Goal: Transaction & Acquisition: Book appointment/travel/reservation

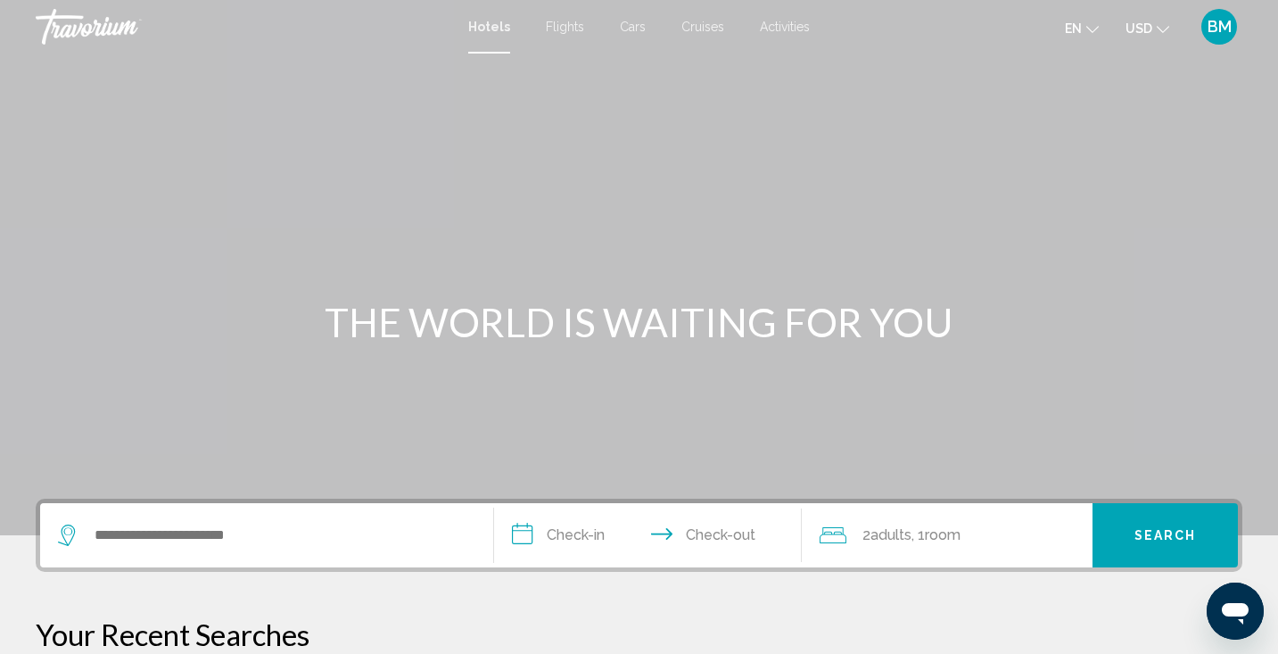
click at [781, 22] on span "Activities" at bounding box center [785, 27] width 50 height 14
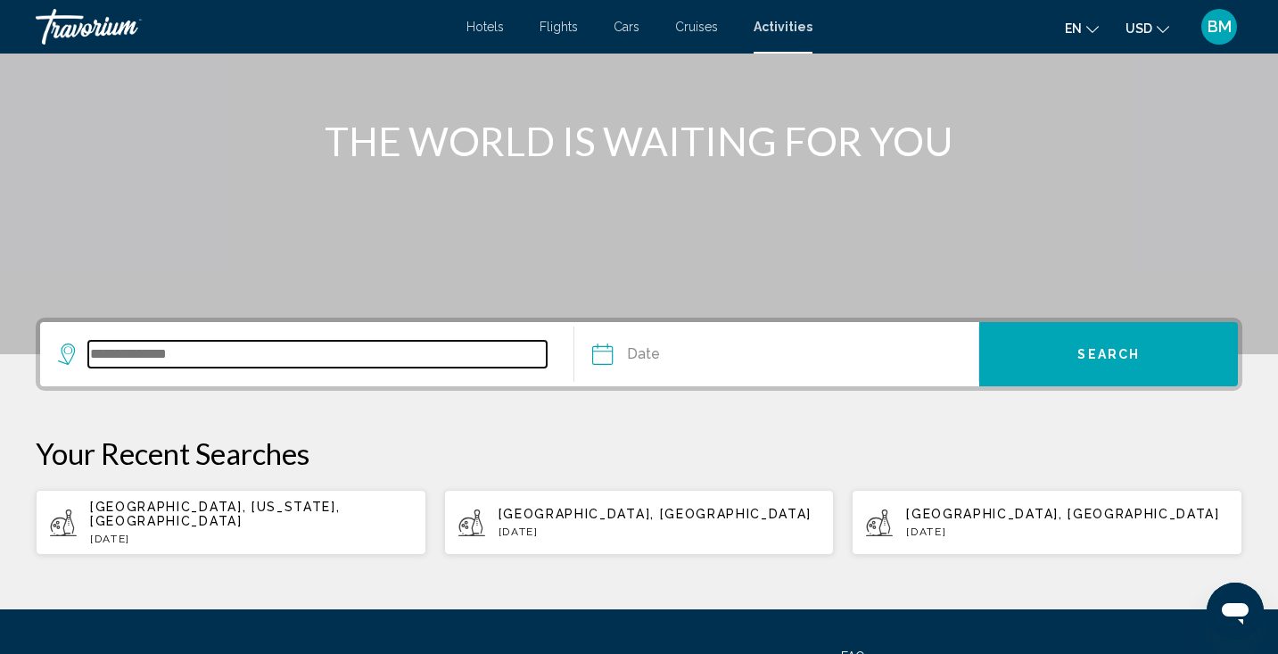
click at [350, 360] on input "Search widget" at bounding box center [317, 354] width 458 height 27
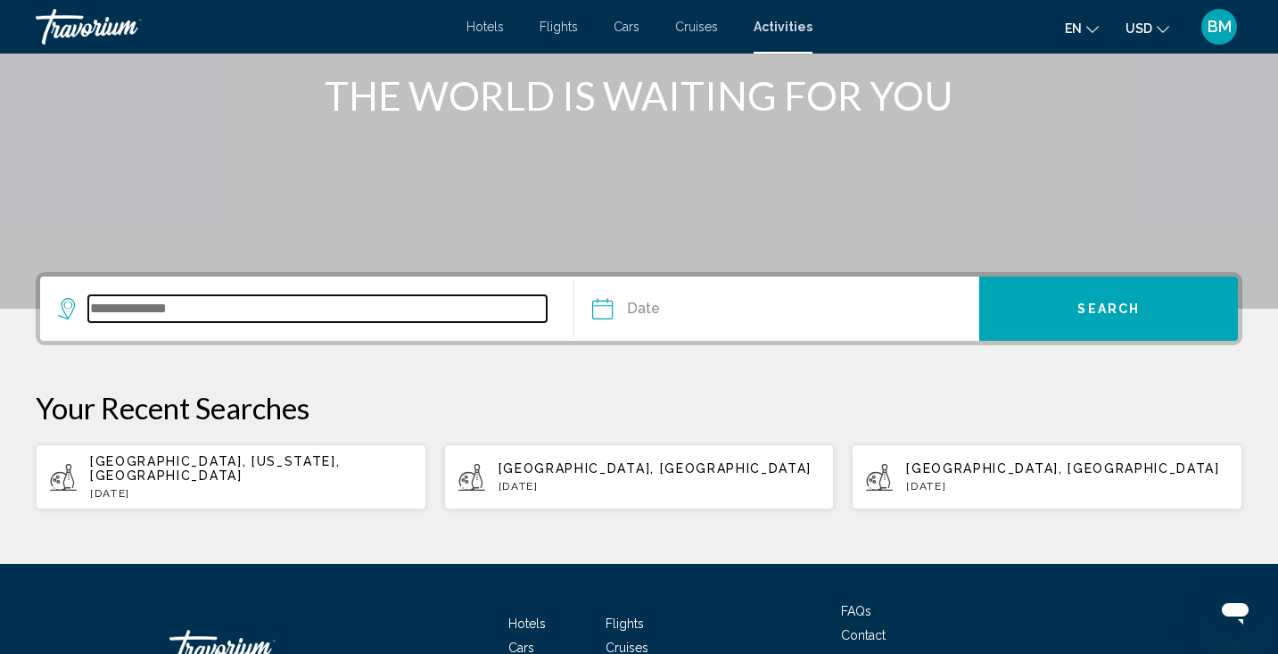
scroll to position [341, 0]
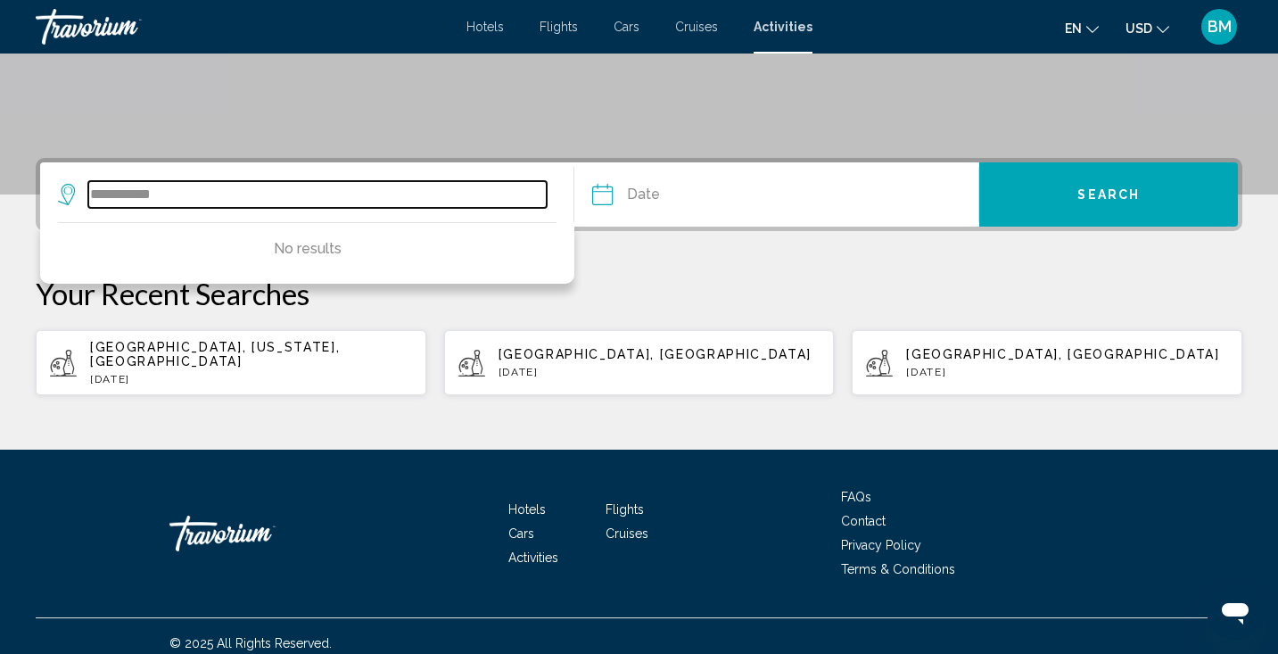
drag, startPoint x: 224, startPoint y: 200, endPoint x: 65, endPoint y: 187, distance: 159.2
click at [65, 187] on div "**********" at bounding box center [302, 194] width 489 height 27
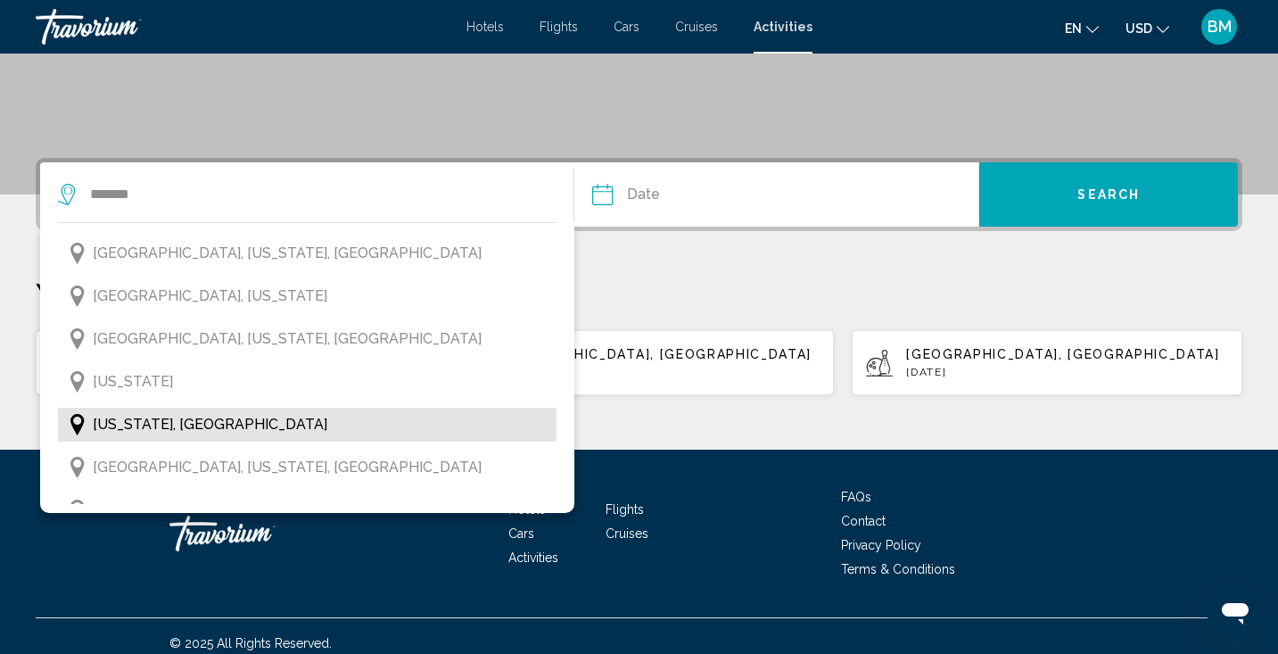
click at [133, 413] on span "[US_STATE], [GEOGRAPHIC_DATA]" at bounding box center [210, 424] width 235 height 25
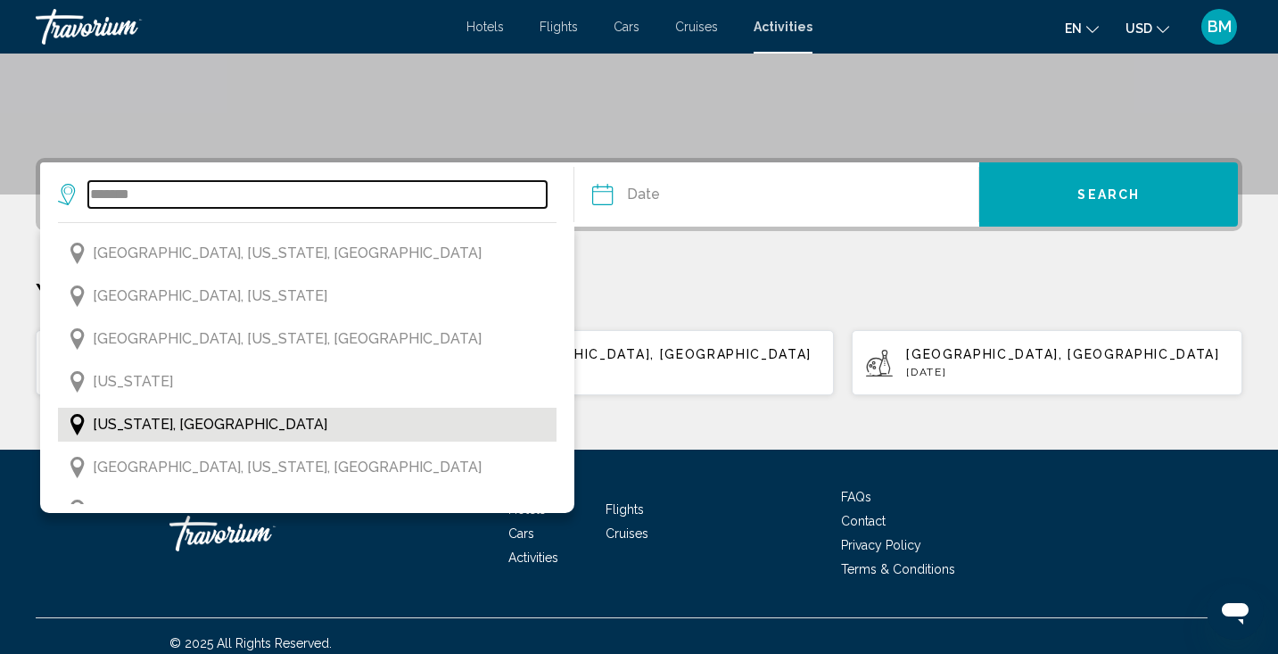
type input "**********"
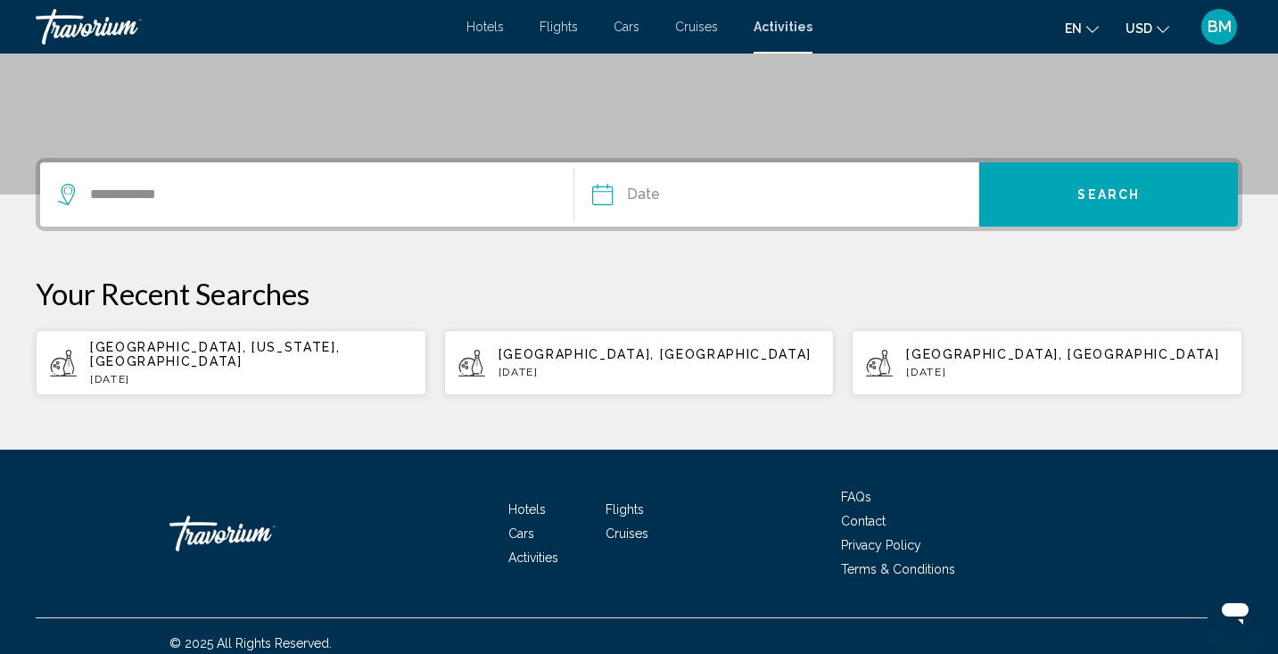
click at [643, 192] on input "Date" at bounding box center [688, 197] width 201 height 70
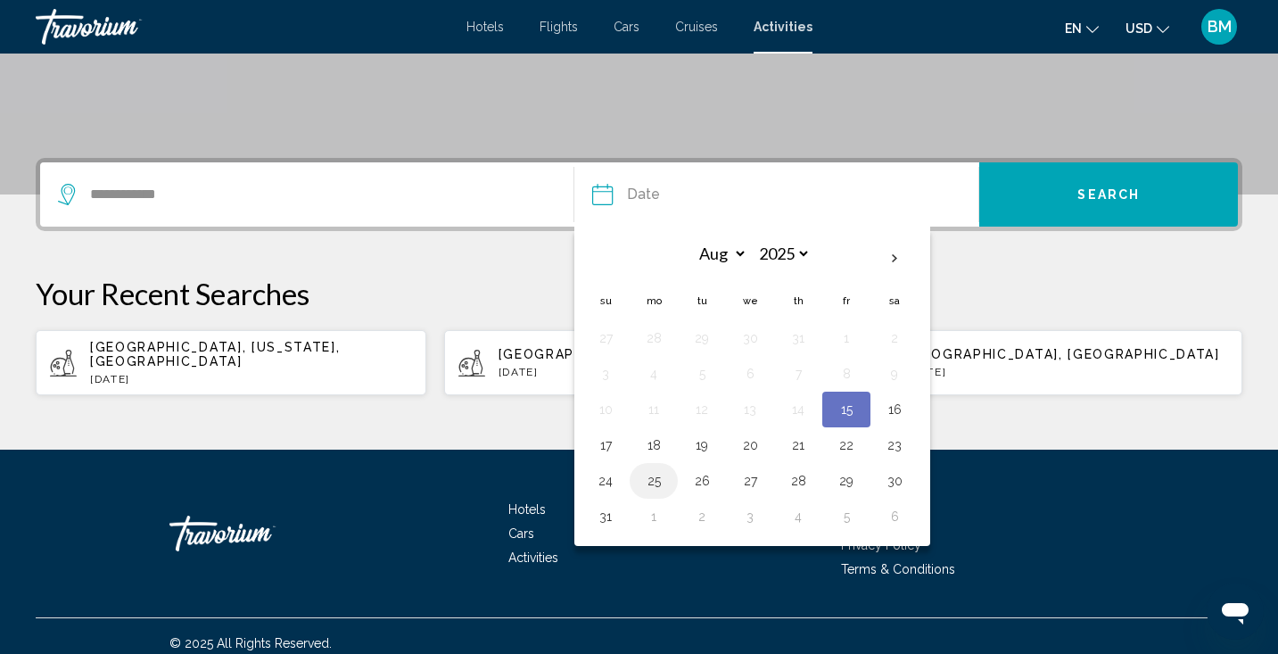
click at [654, 486] on button "25" at bounding box center [653, 480] width 29 height 25
type input "**********"
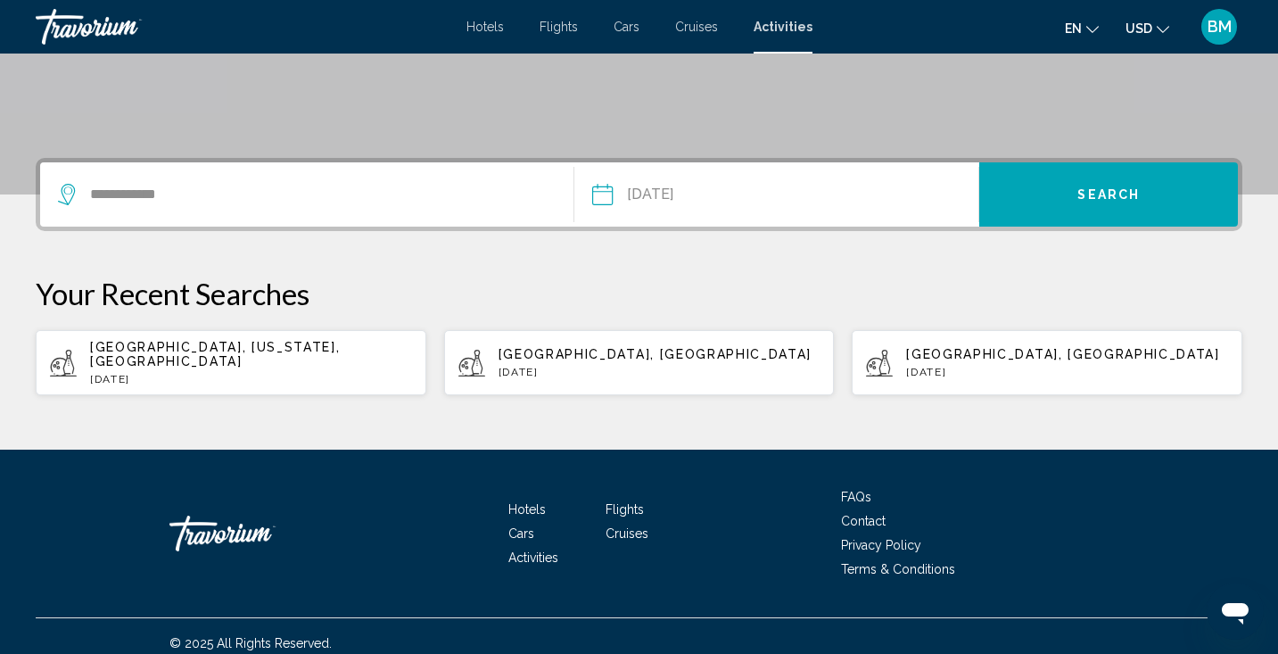
click at [1034, 198] on button "Search" at bounding box center [1108, 194] width 259 height 64
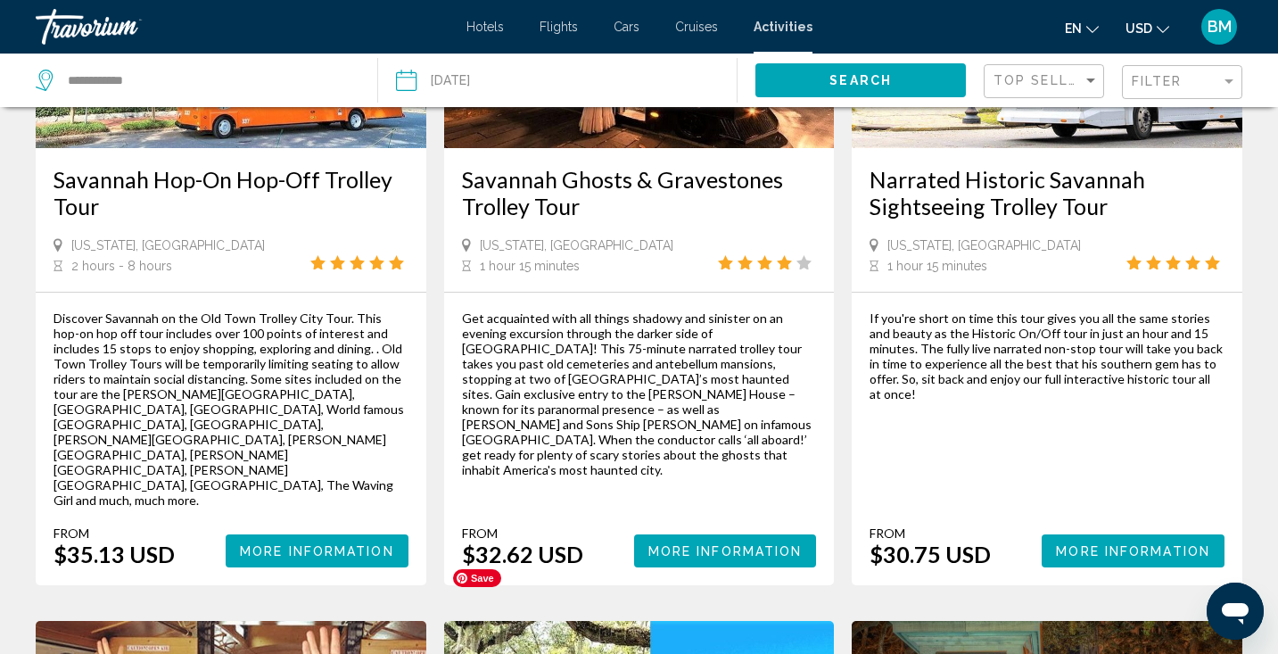
scroll to position [306, 0]
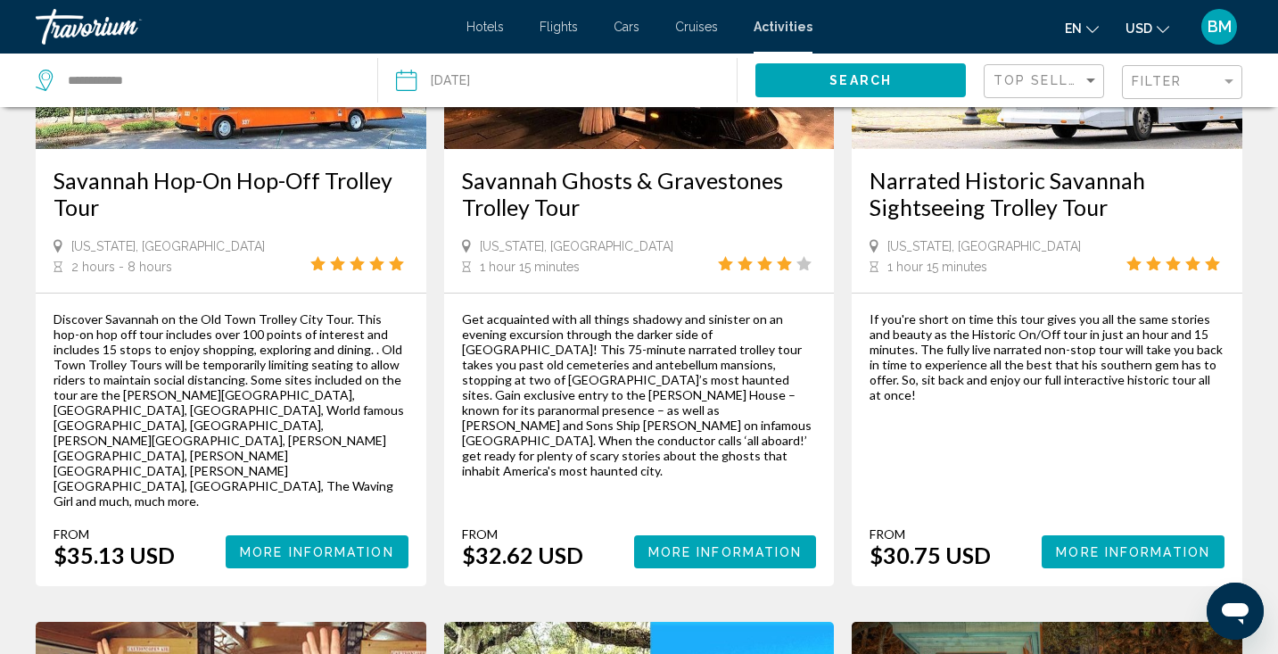
click at [909, 71] on button "Search" at bounding box center [860, 79] width 210 height 33
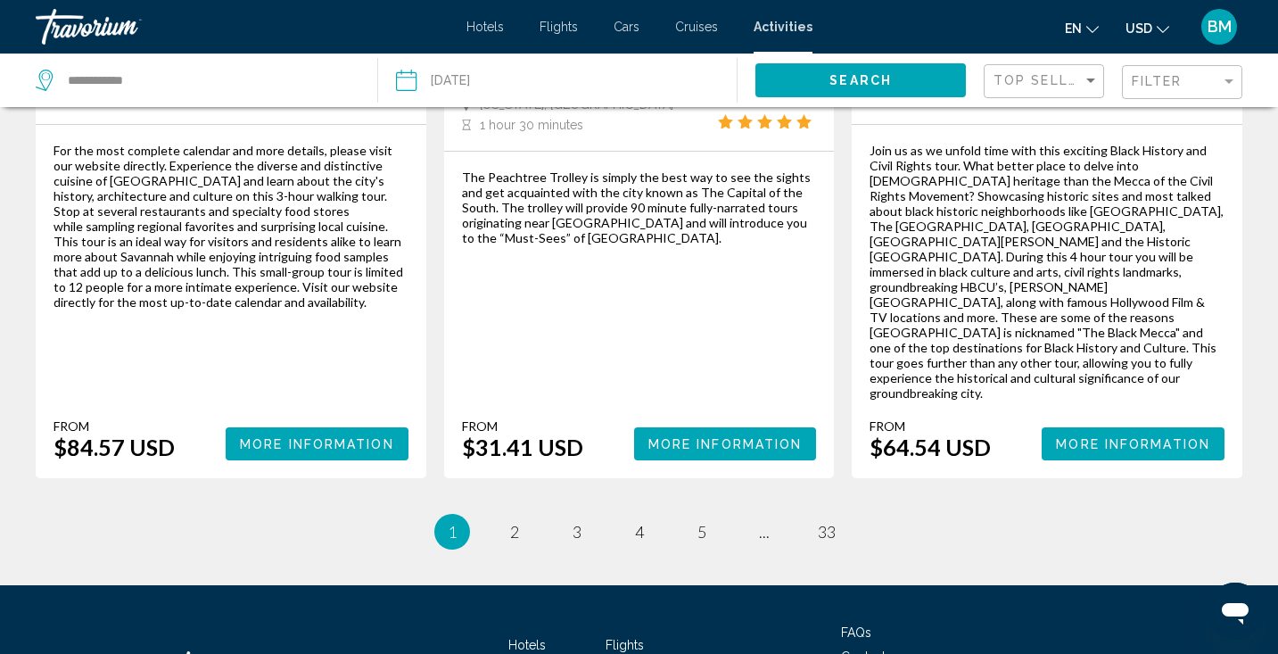
scroll to position [2795, 0]
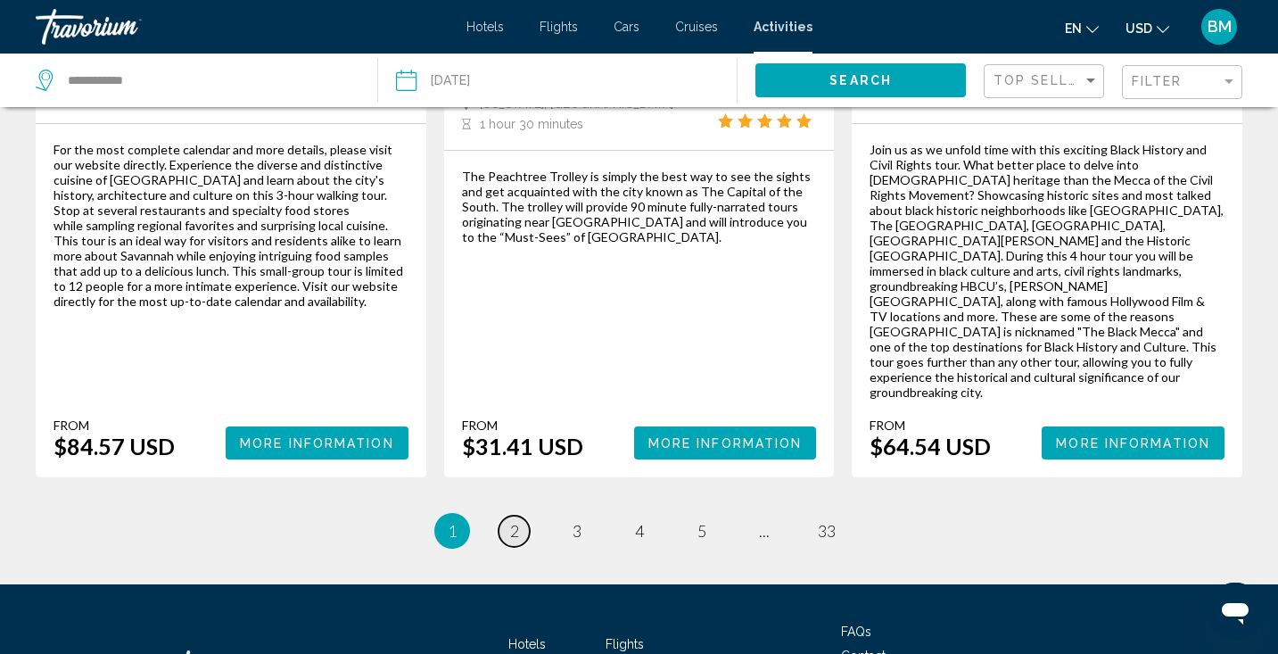
click at [513, 521] on span "2" at bounding box center [514, 531] width 9 height 20
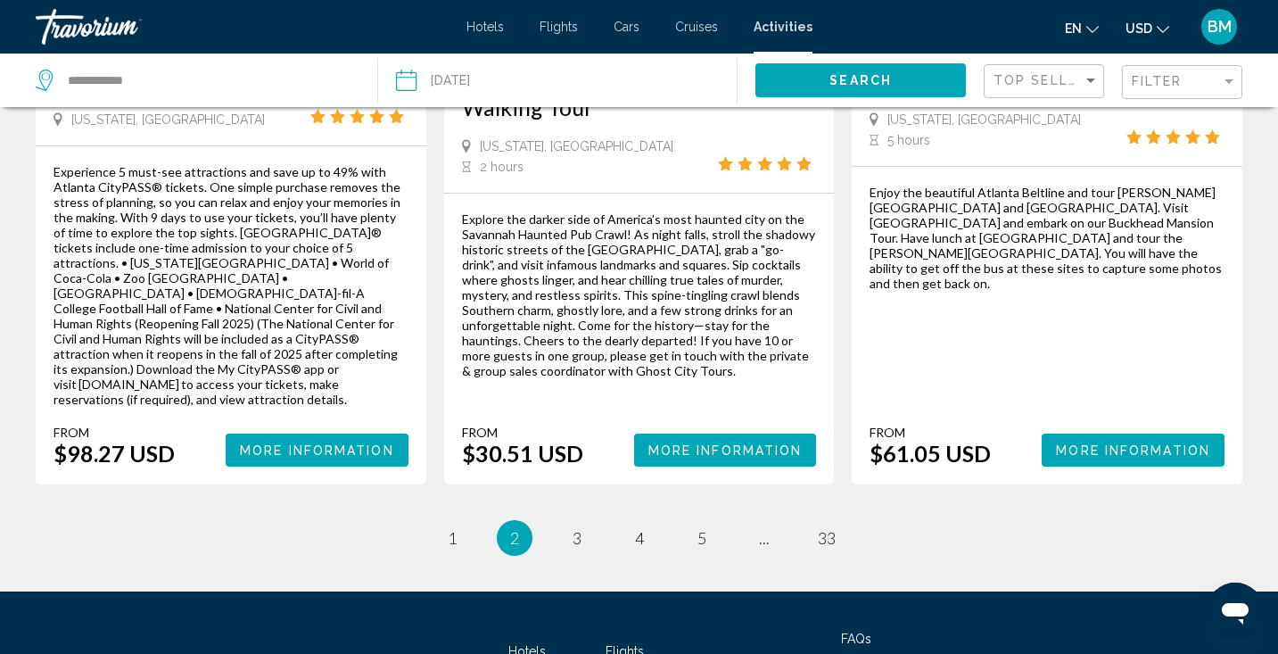
scroll to position [2886, 0]
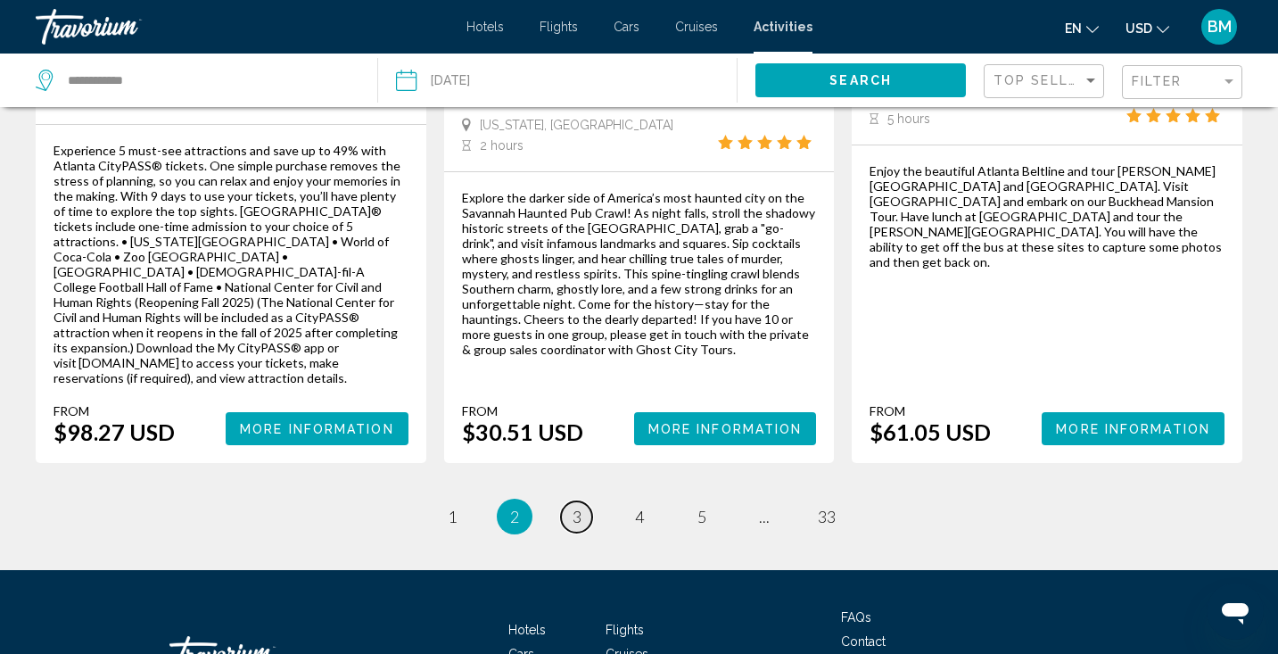
click at [572, 506] on span "3" at bounding box center [576, 516] width 9 height 20
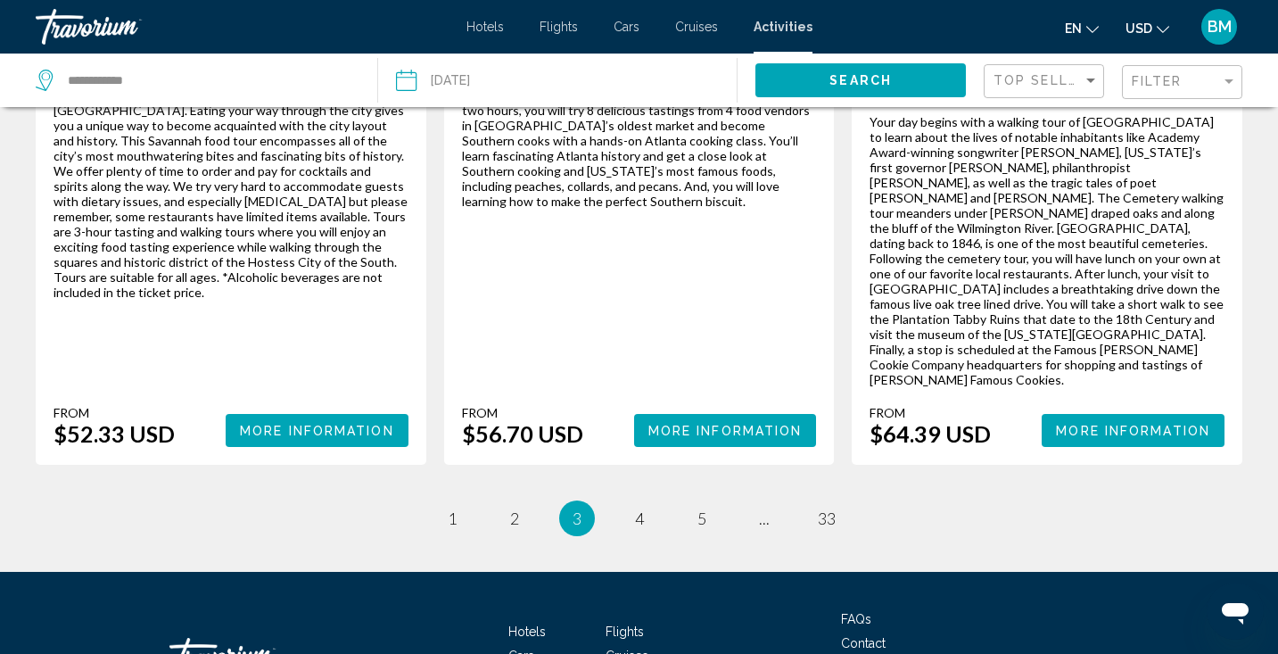
scroll to position [2686, 0]
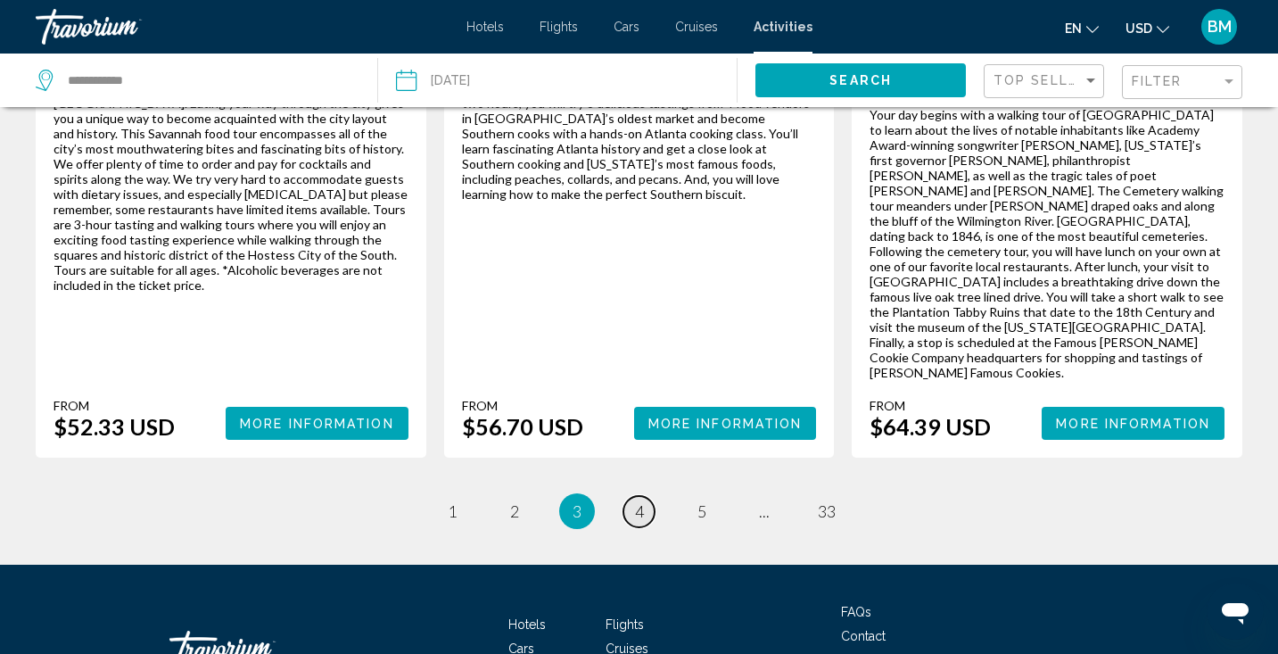
click at [635, 501] on span "4" at bounding box center [639, 511] width 9 height 20
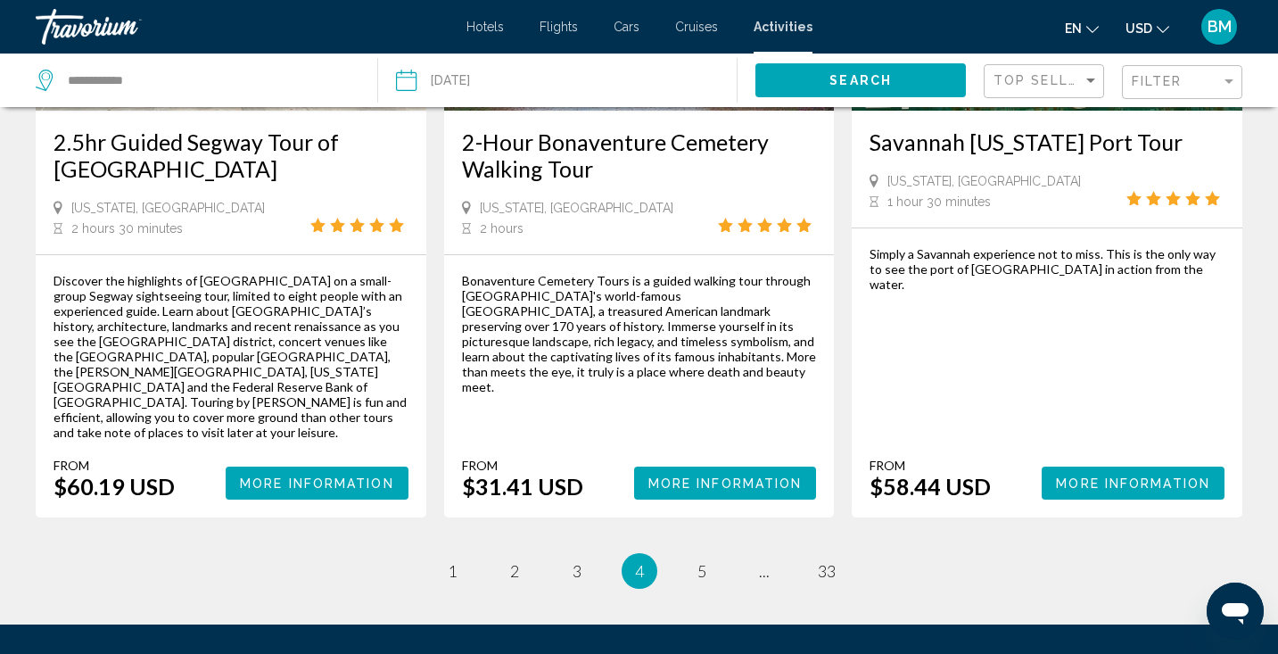
scroll to position [2782, 0]
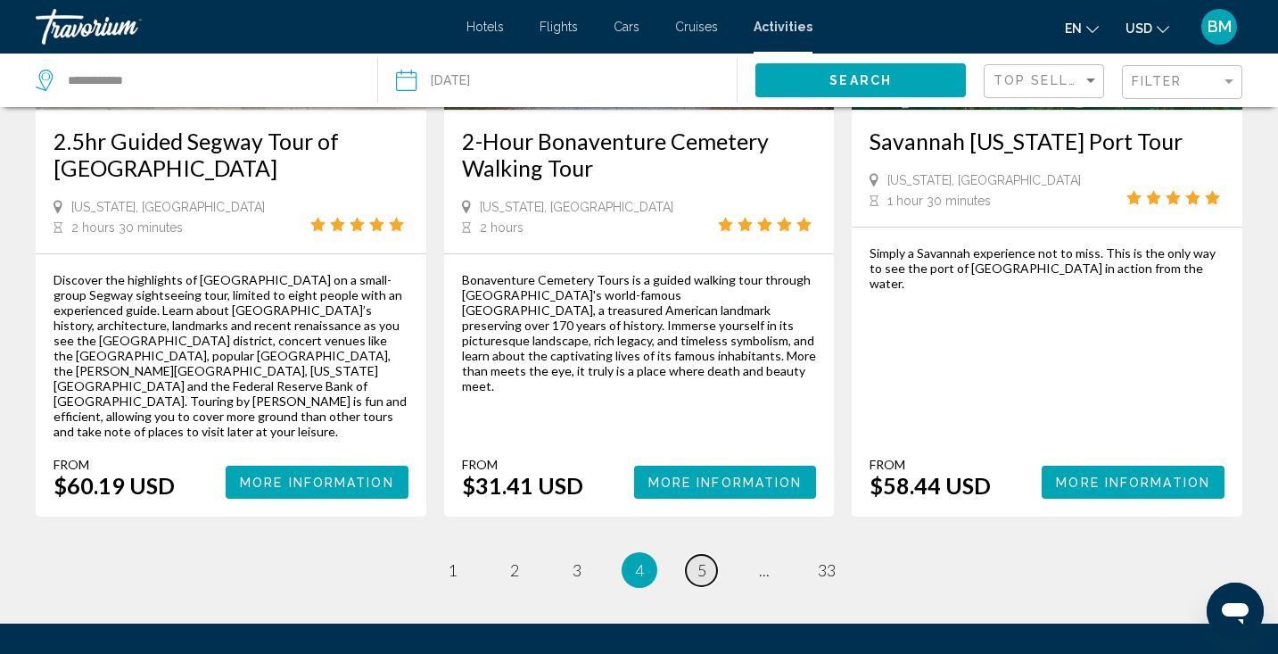
click at [700, 560] on span "5" at bounding box center [701, 570] width 9 height 20
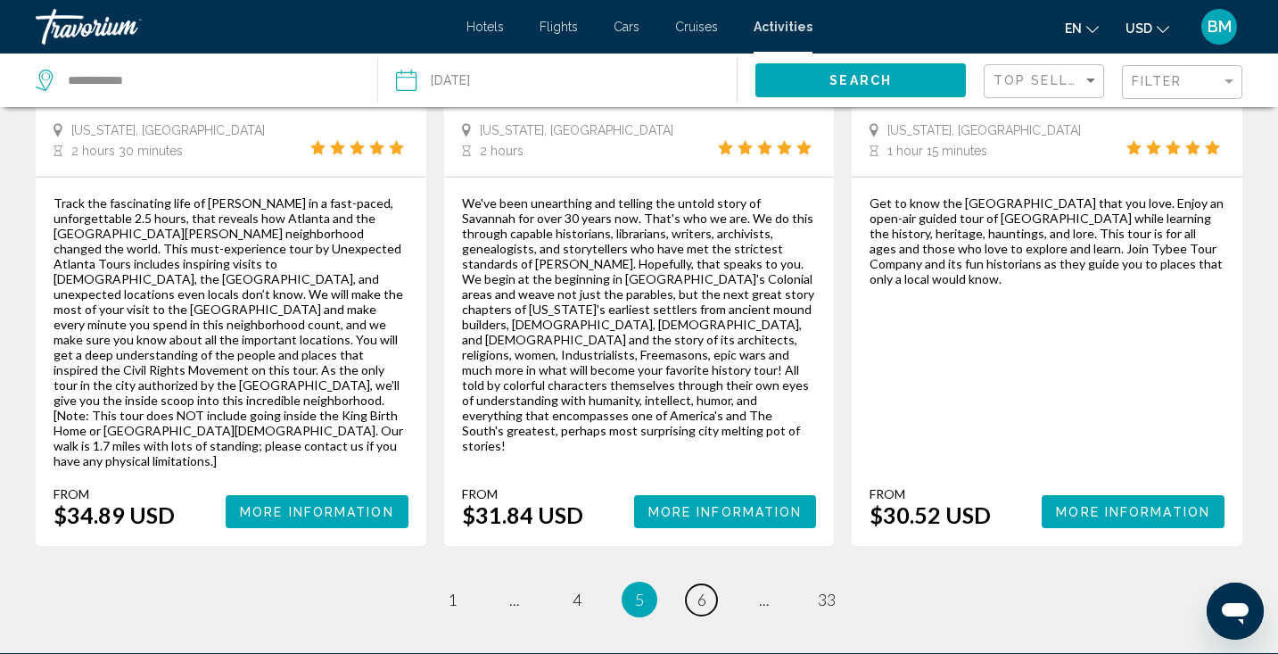
scroll to position [2776, 0]
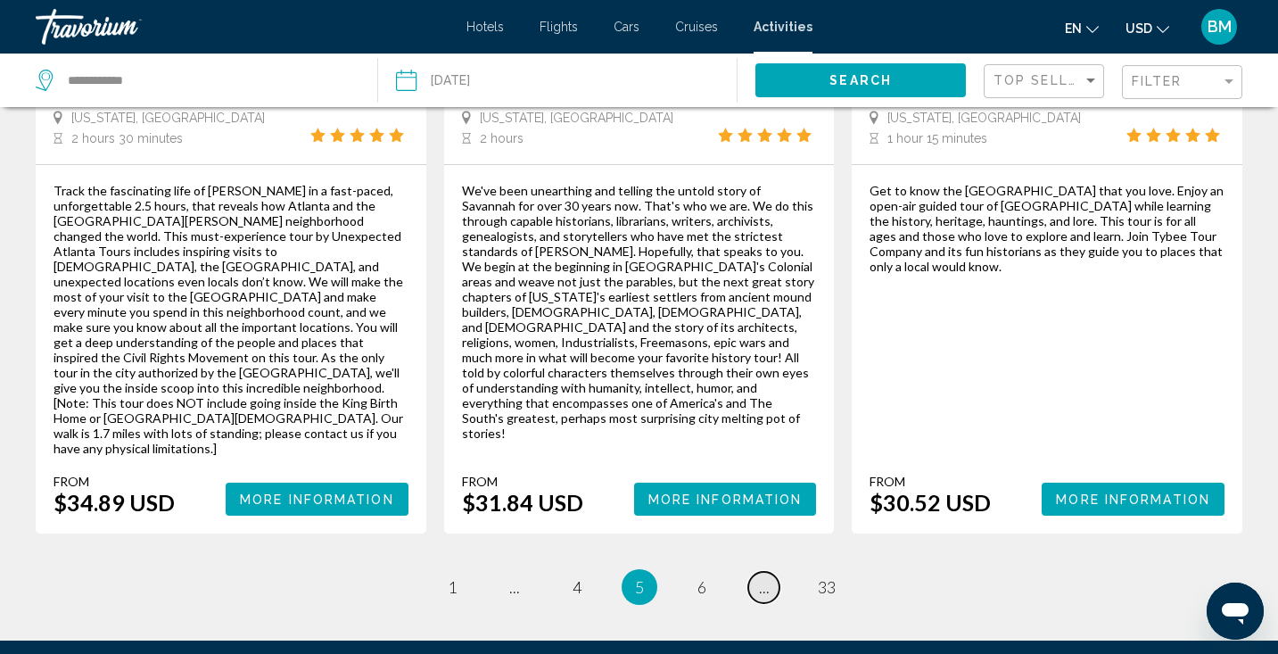
click at [767, 577] on span "..." at bounding box center [764, 587] width 11 height 20
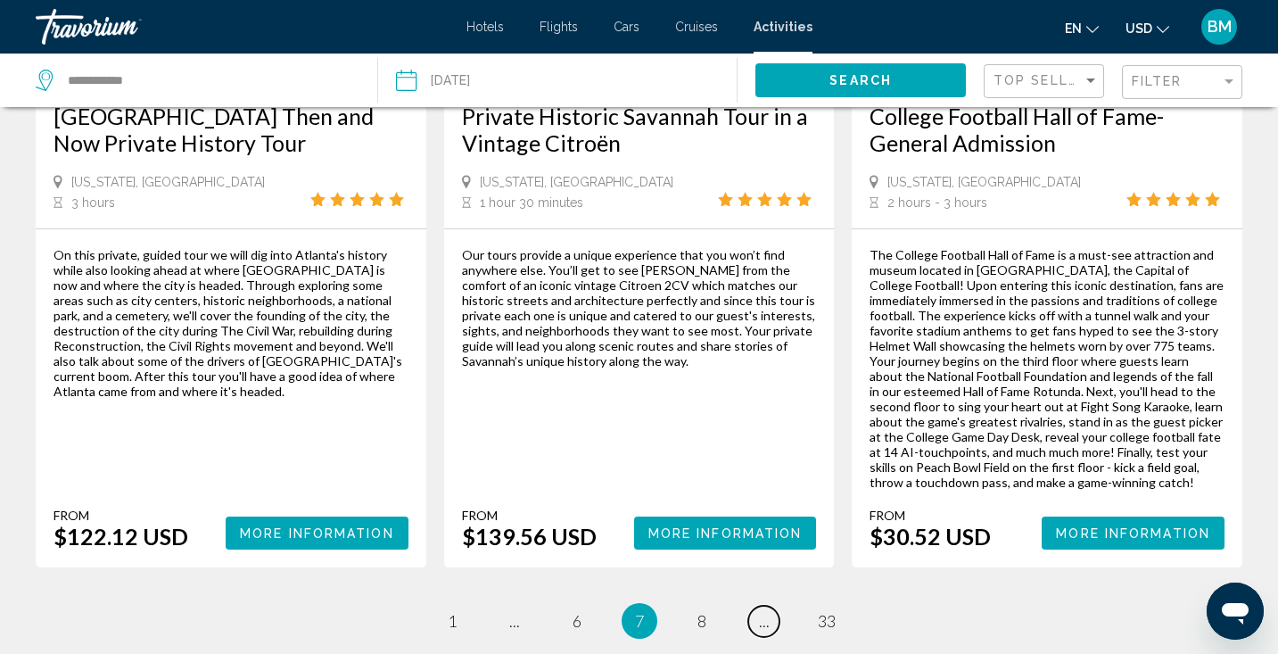
scroll to position [2762, 0]
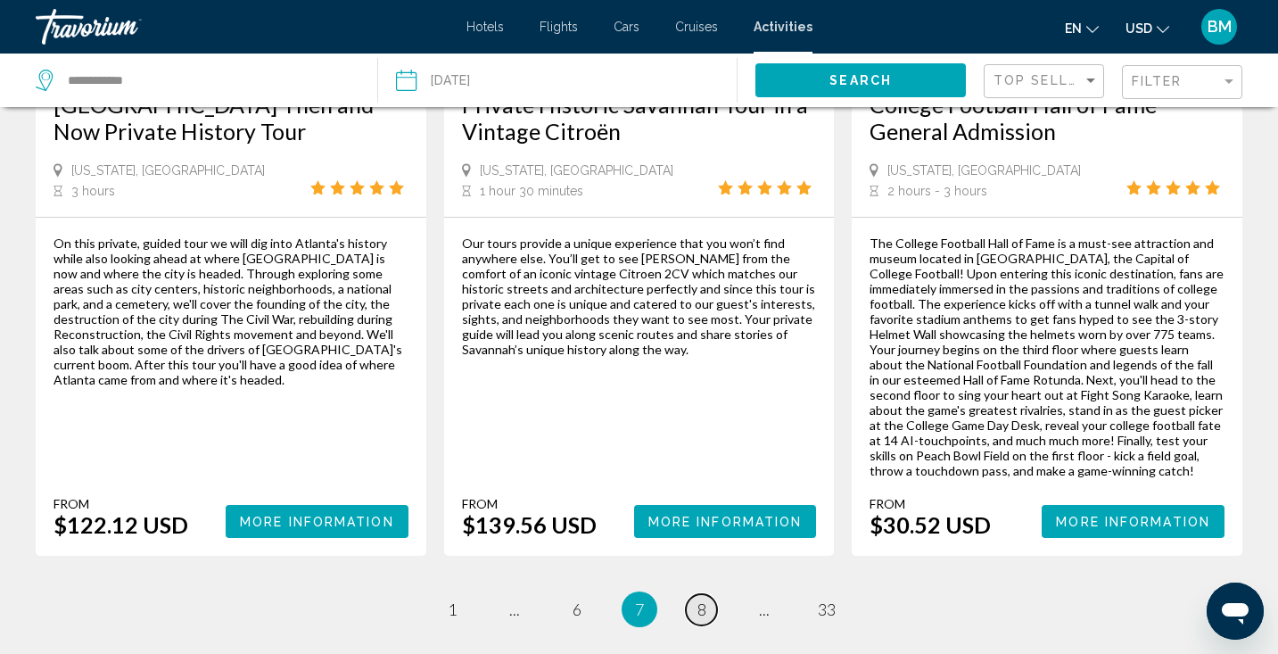
click at [702, 599] on span "8" at bounding box center [701, 609] width 9 height 20
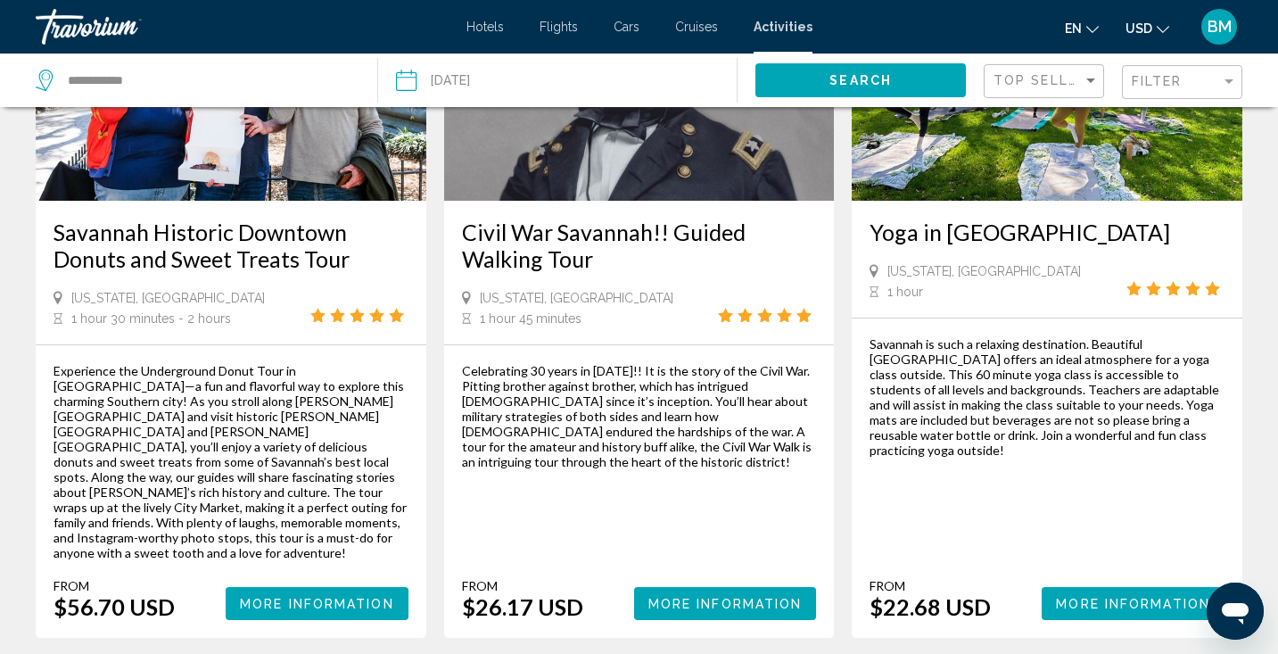
scroll to position [2637, 0]
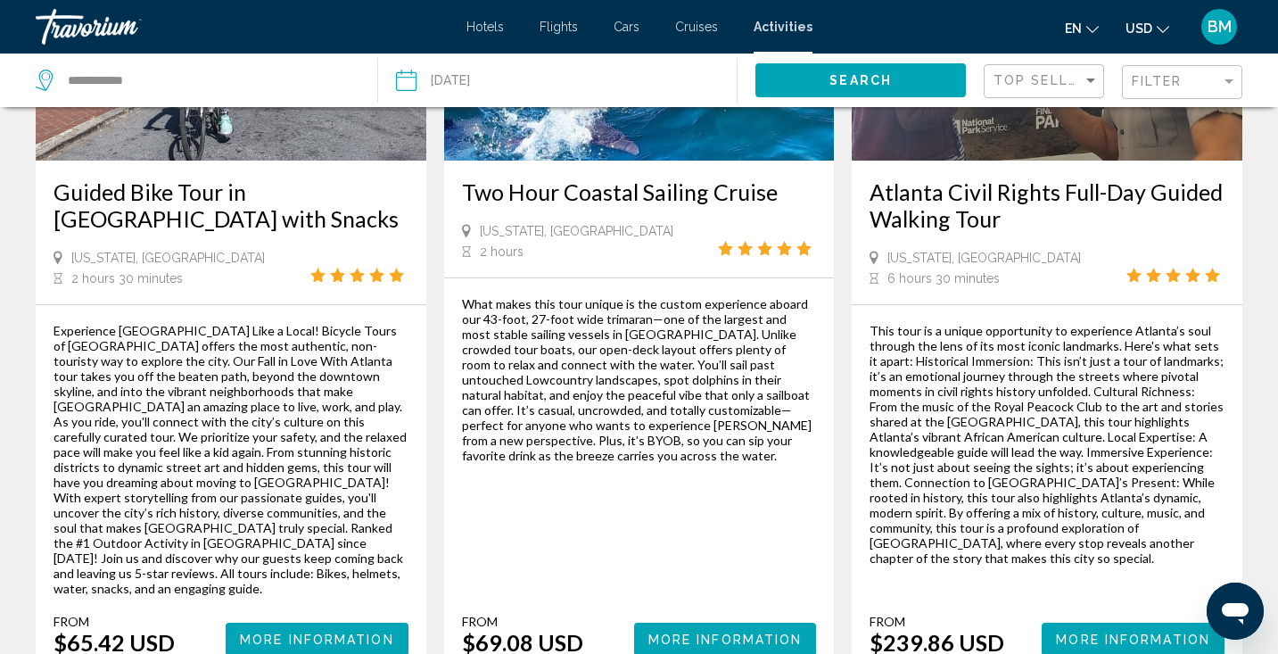
scroll to position [2817, 0]
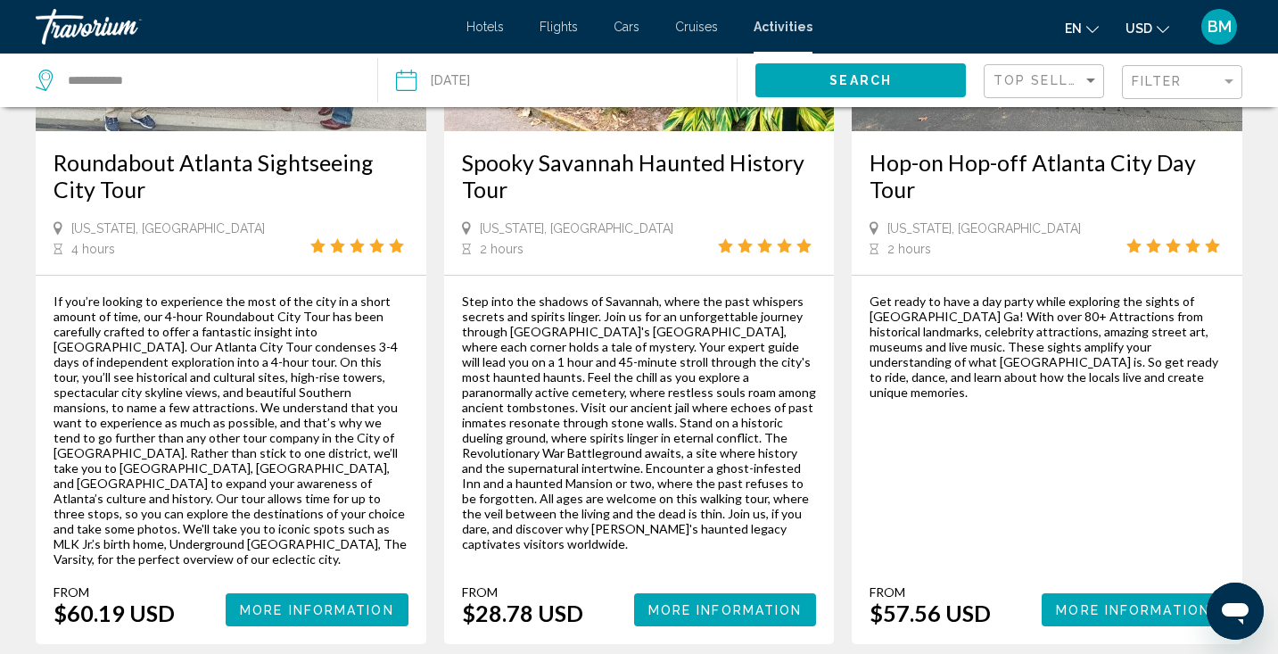
scroll to position [2784, 0]
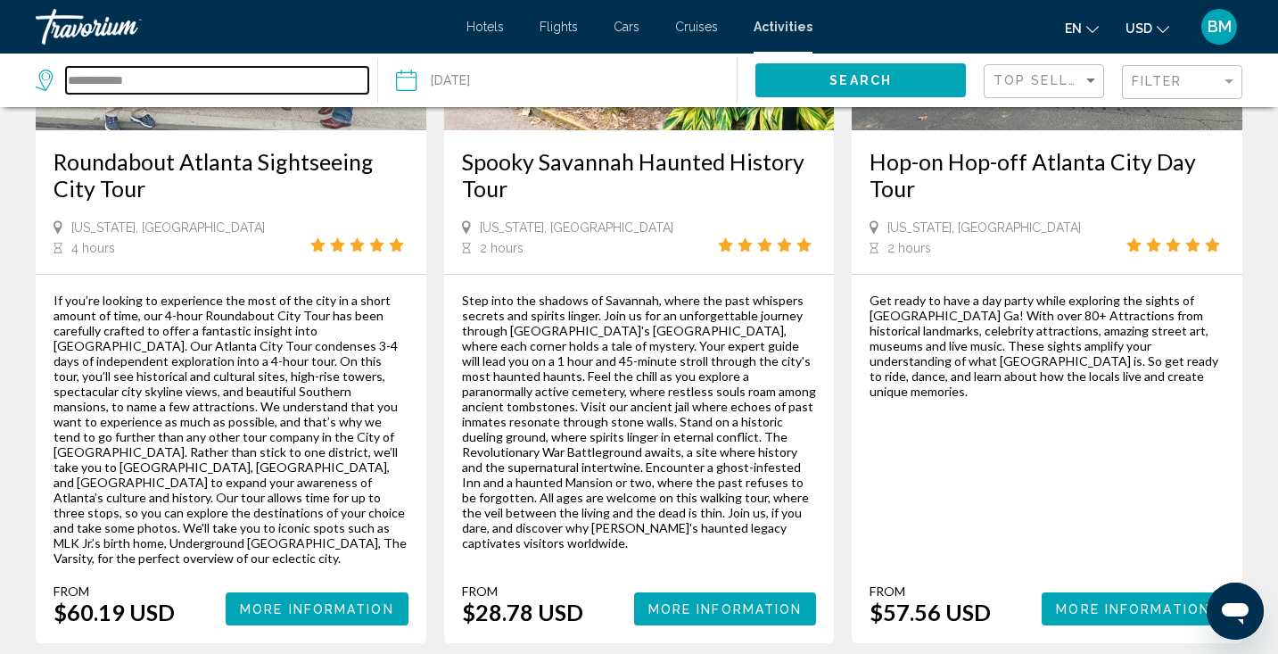
click at [316, 81] on input "**********" at bounding box center [217, 80] width 302 height 27
click at [70, 76] on input "**********" at bounding box center [217, 80] width 302 height 27
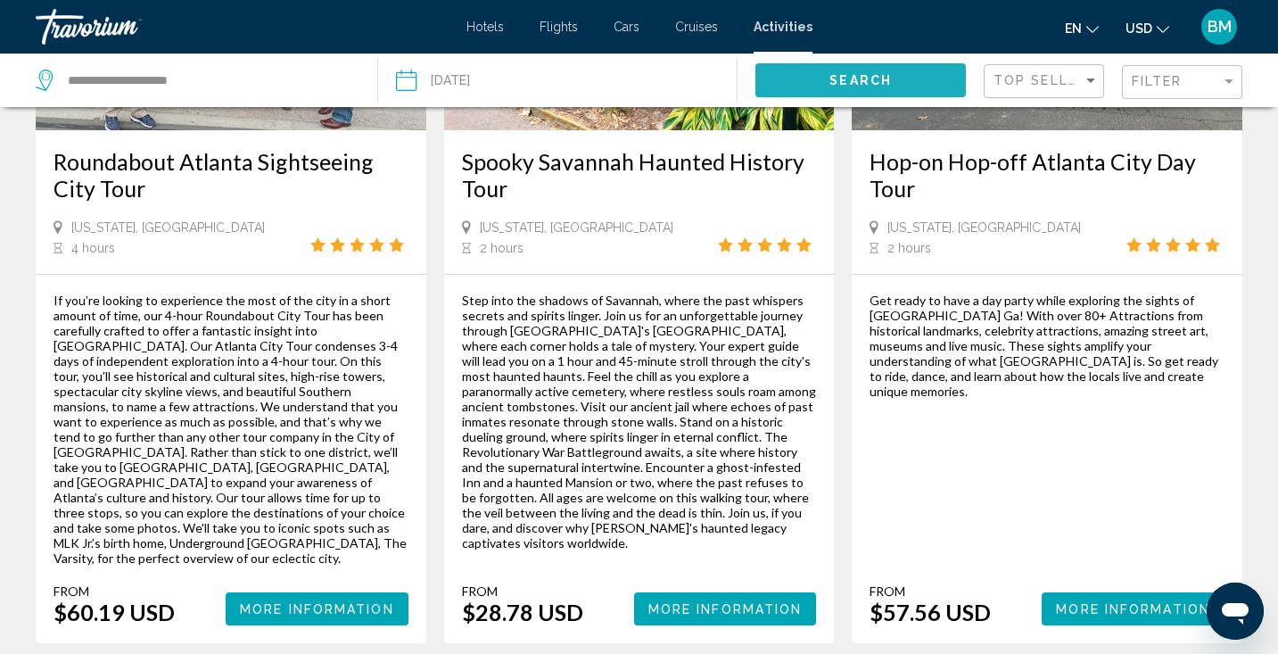
click at [821, 74] on button "Search" at bounding box center [860, 79] width 210 height 33
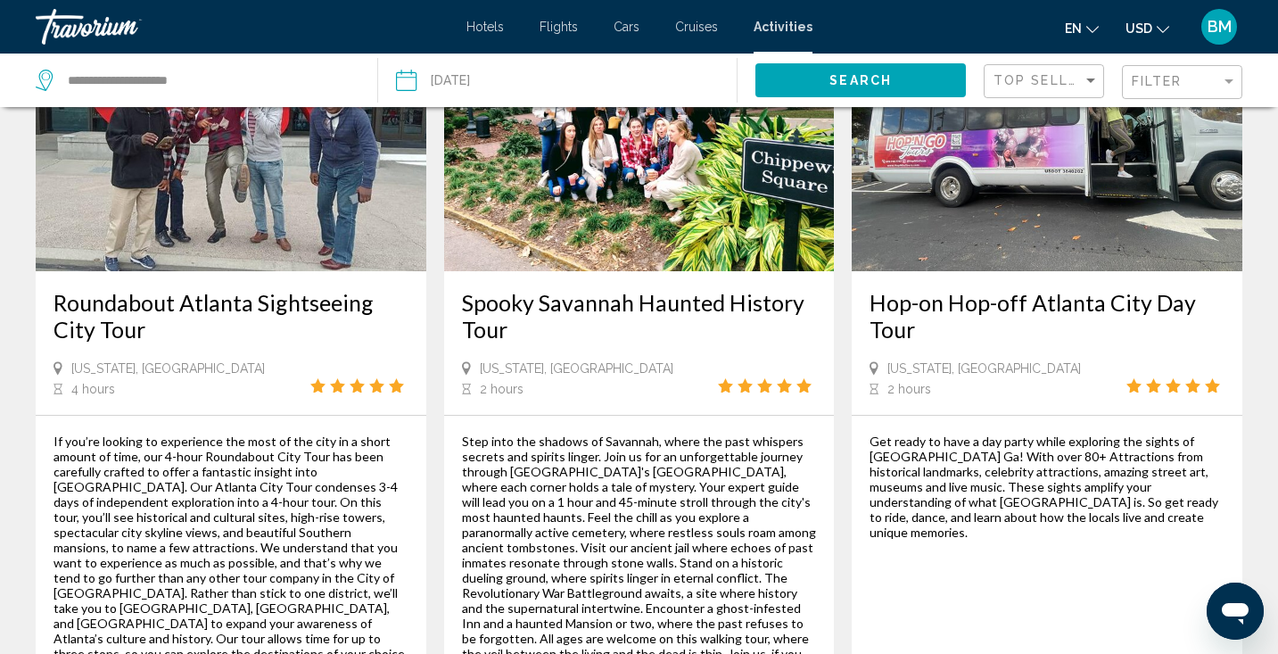
scroll to position [2581, 0]
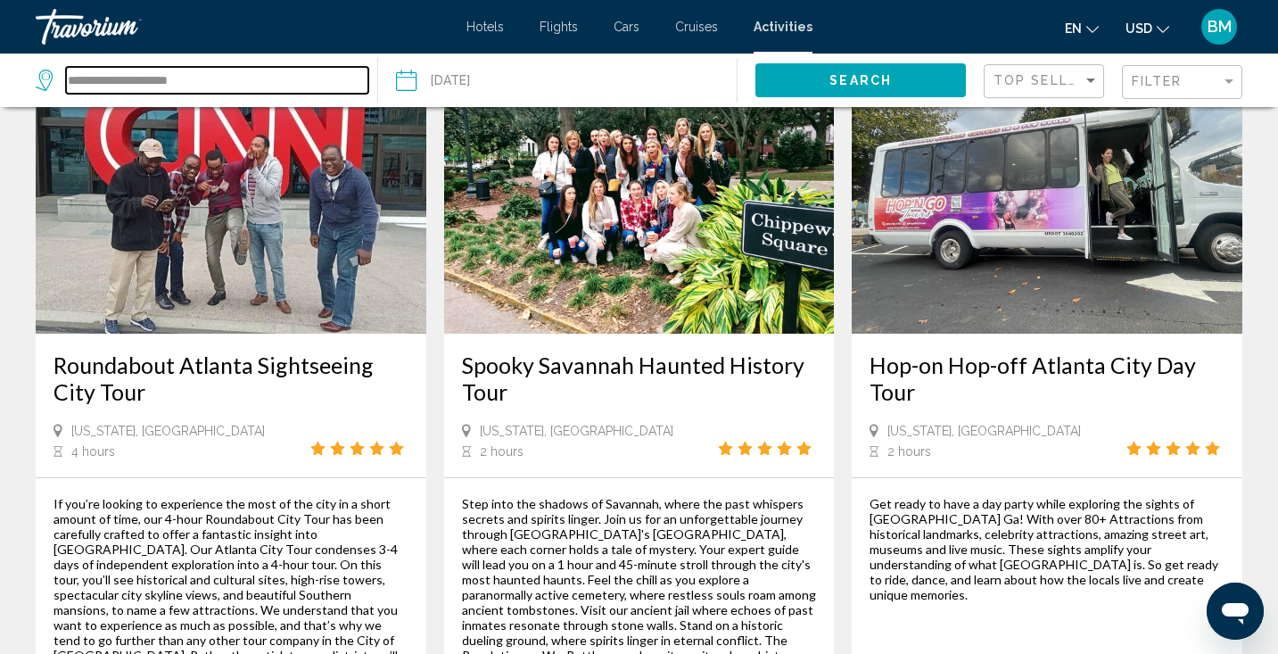
click at [250, 78] on input "**********" at bounding box center [217, 80] width 302 height 27
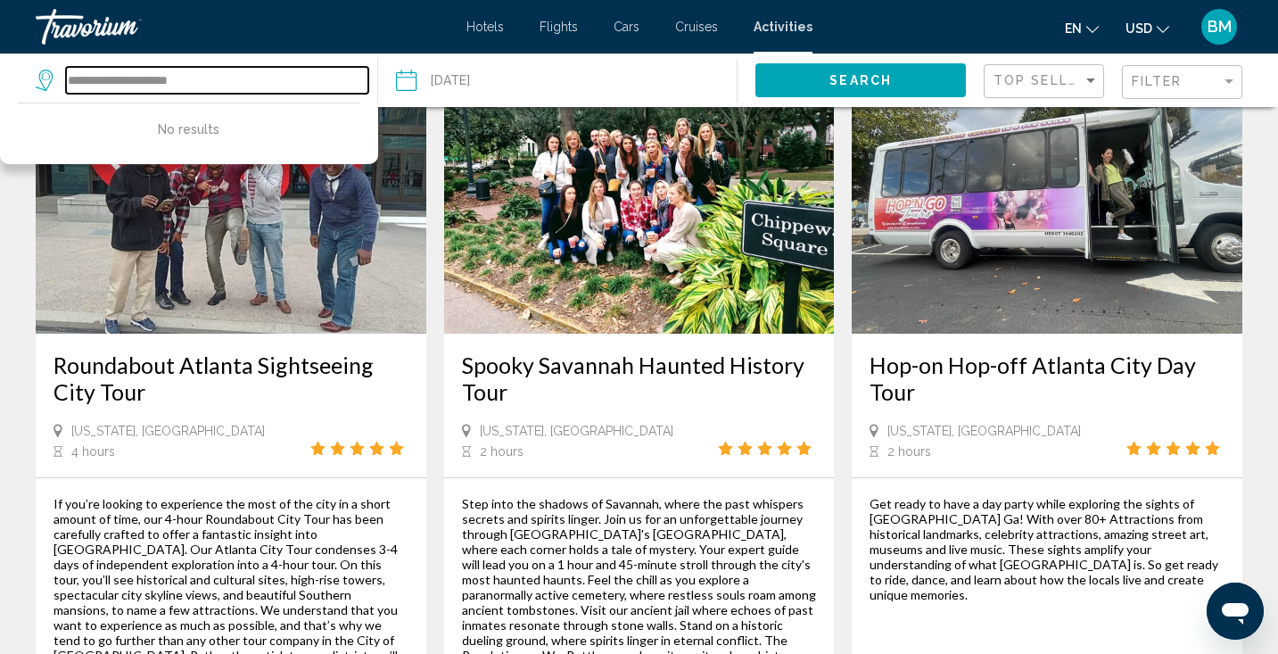
drag, startPoint x: 250, startPoint y: 78, endPoint x: 43, endPoint y: 77, distance: 206.9
click at [44, 77] on div "**********" at bounding box center [202, 80] width 333 height 27
type input "**********"
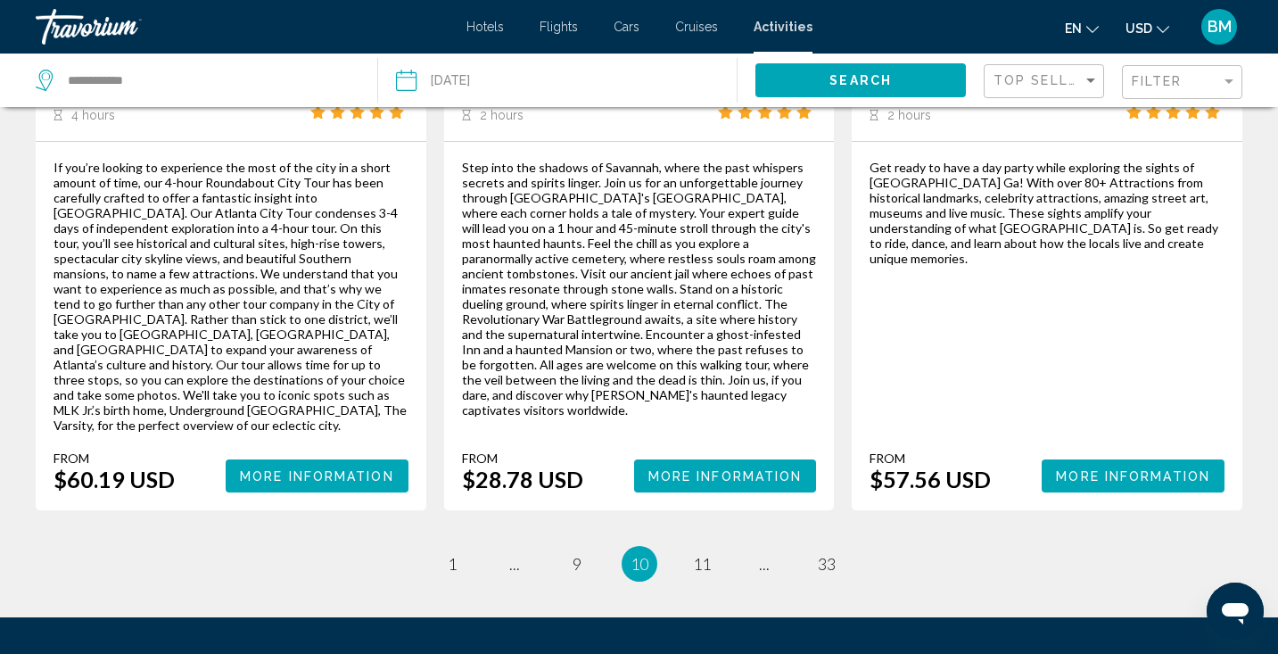
scroll to position [2989, 0]
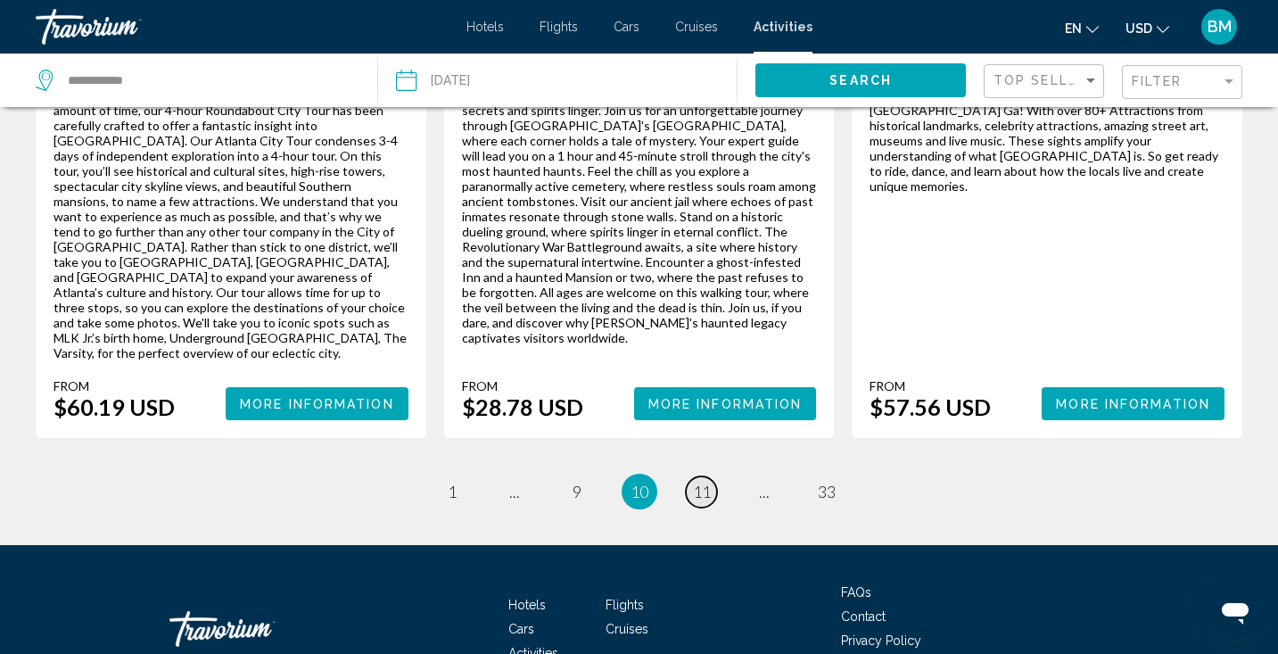
click at [709, 482] on span "11" at bounding box center [702, 492] width 18 height 20
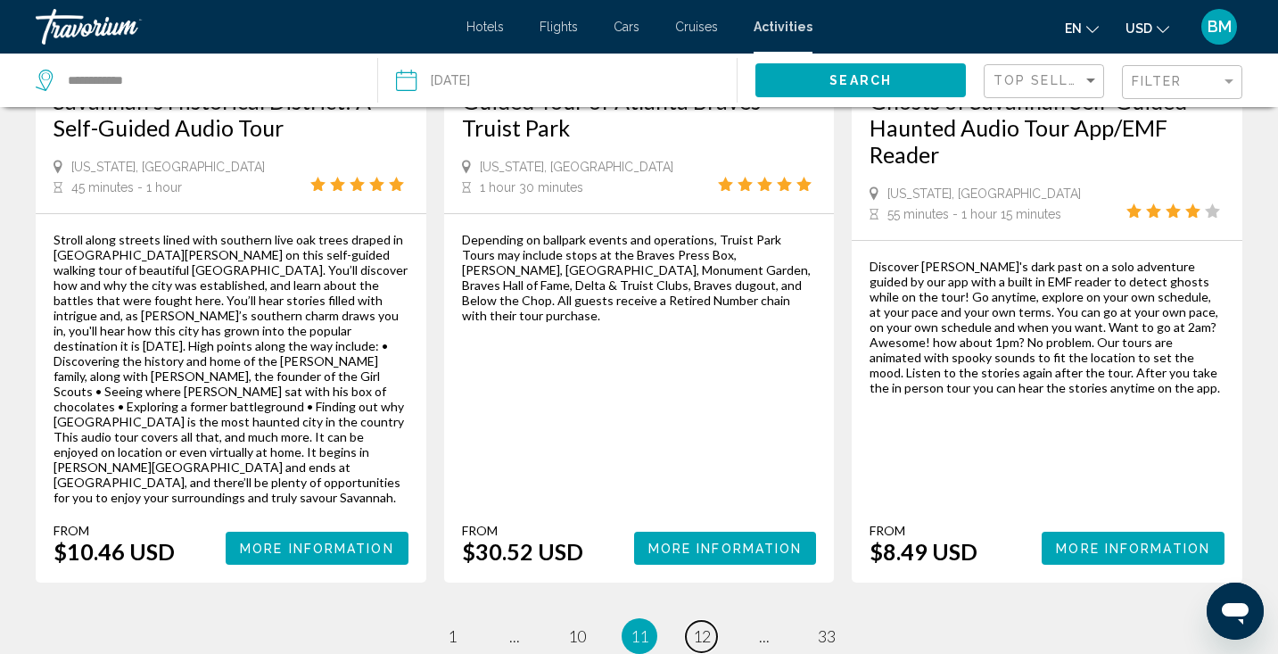
scroll to position [2962, 0]
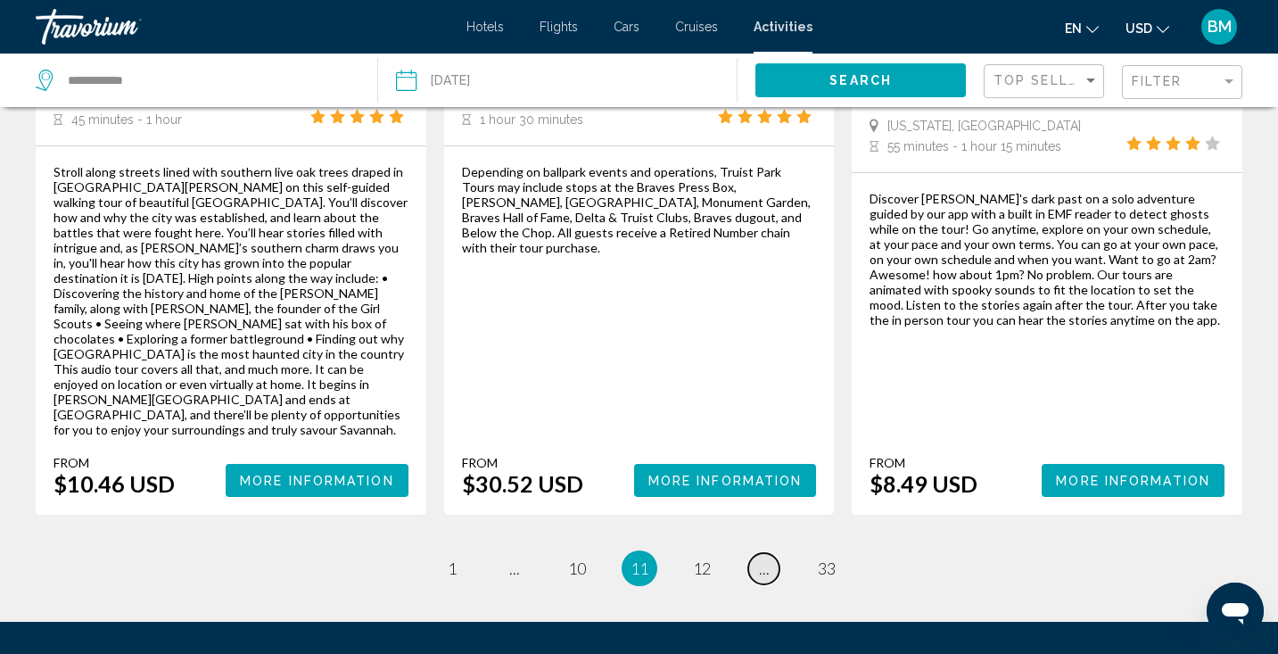
click at [761, 558] on span "..." at bounding box center [764, 568] width 11 height 20
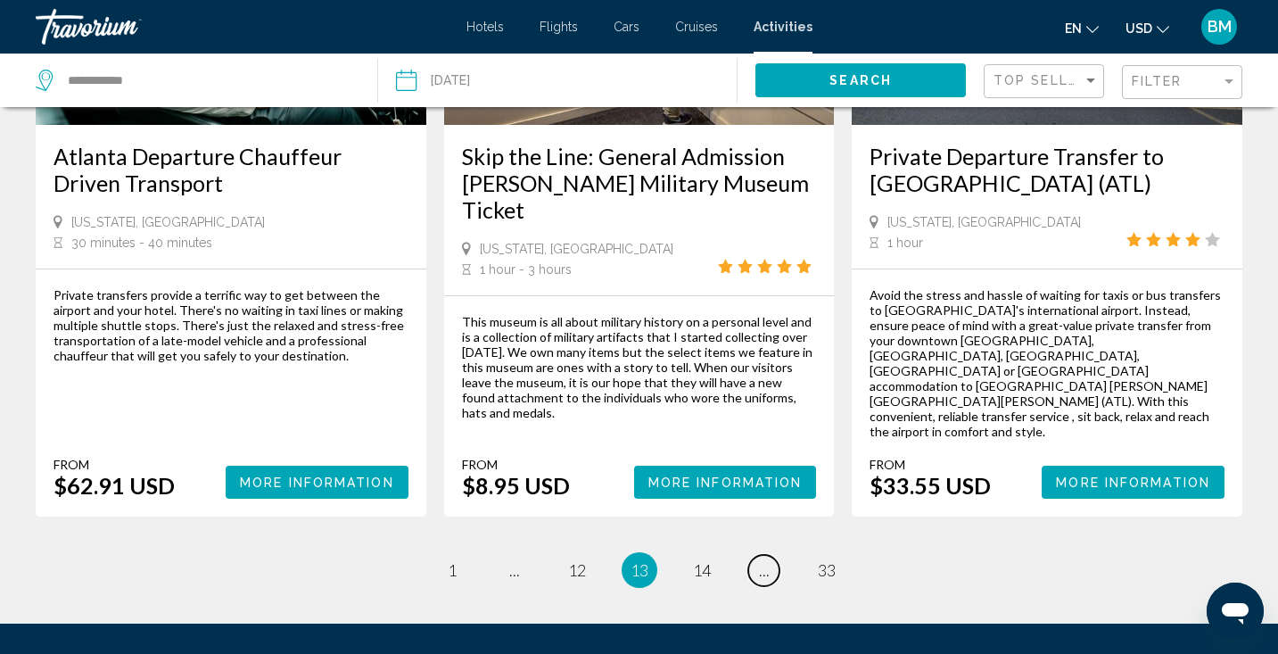
scroll to position [2822, 0]
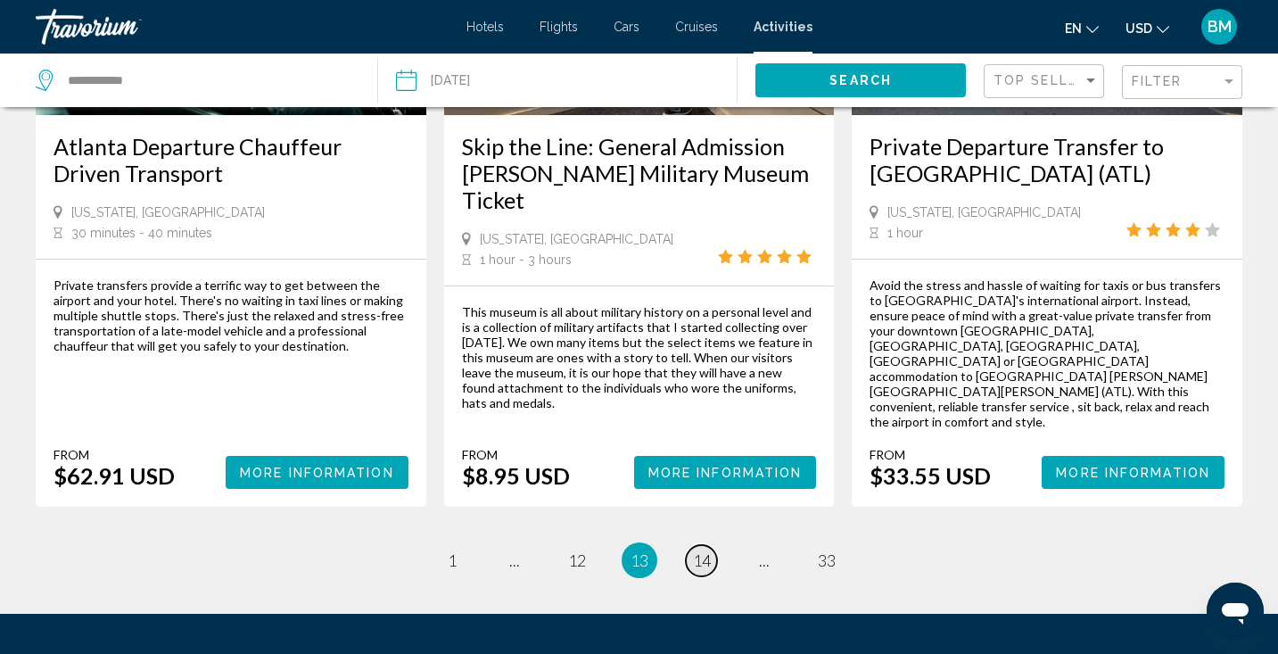
click at [703, 550] on span "14" at bounding box center [702, 560] width 18 height 20
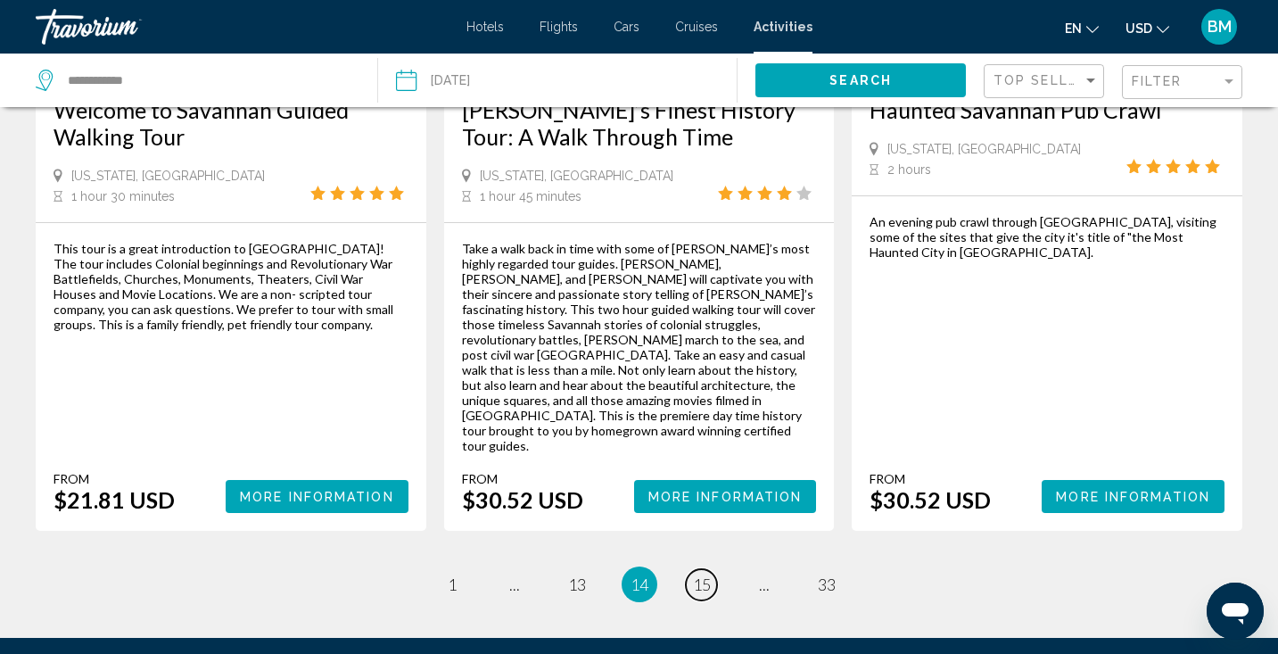
scroll to position [2967, 0]
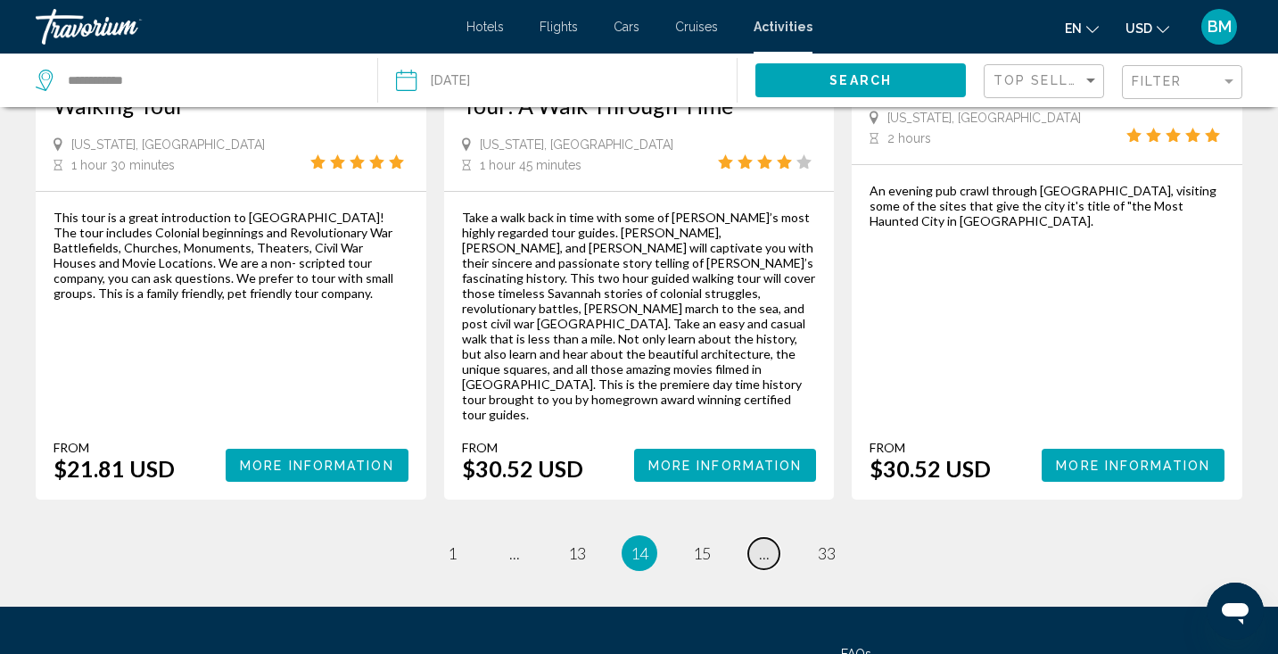
click at [759, 543] on span "..." at bounding box center [764, 553] width 11 height 20
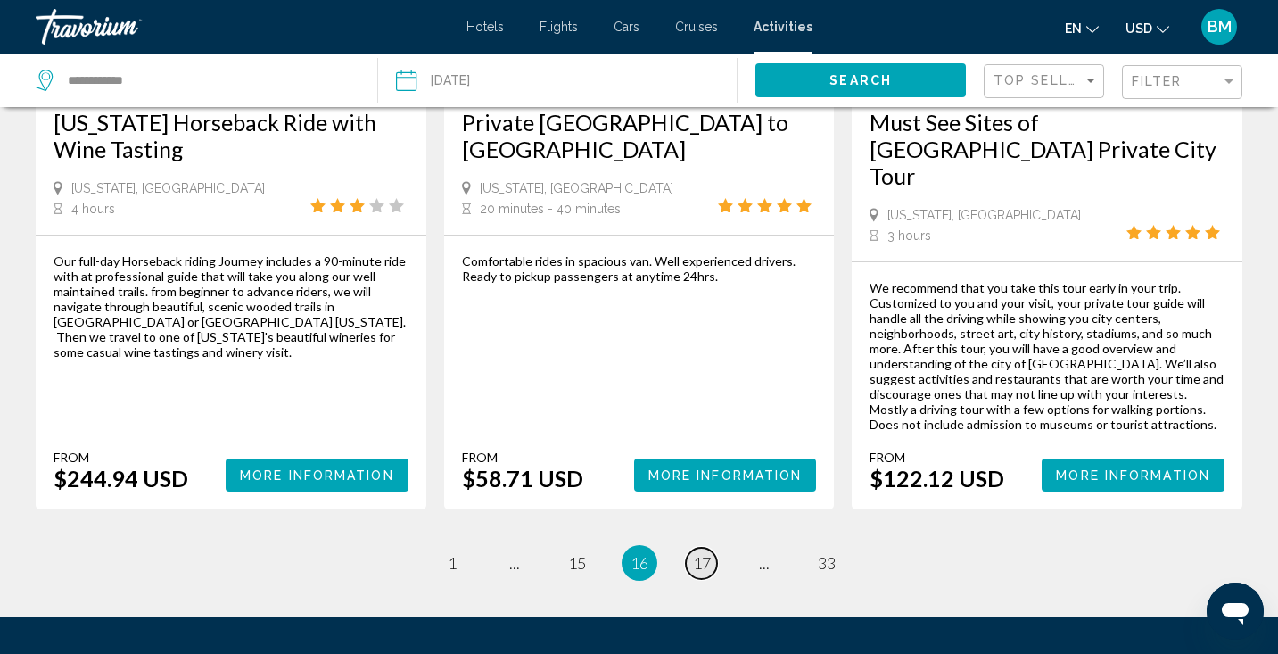
click at [705, 553] on span "17" at bounding box center [702, 563] width 18 height 20
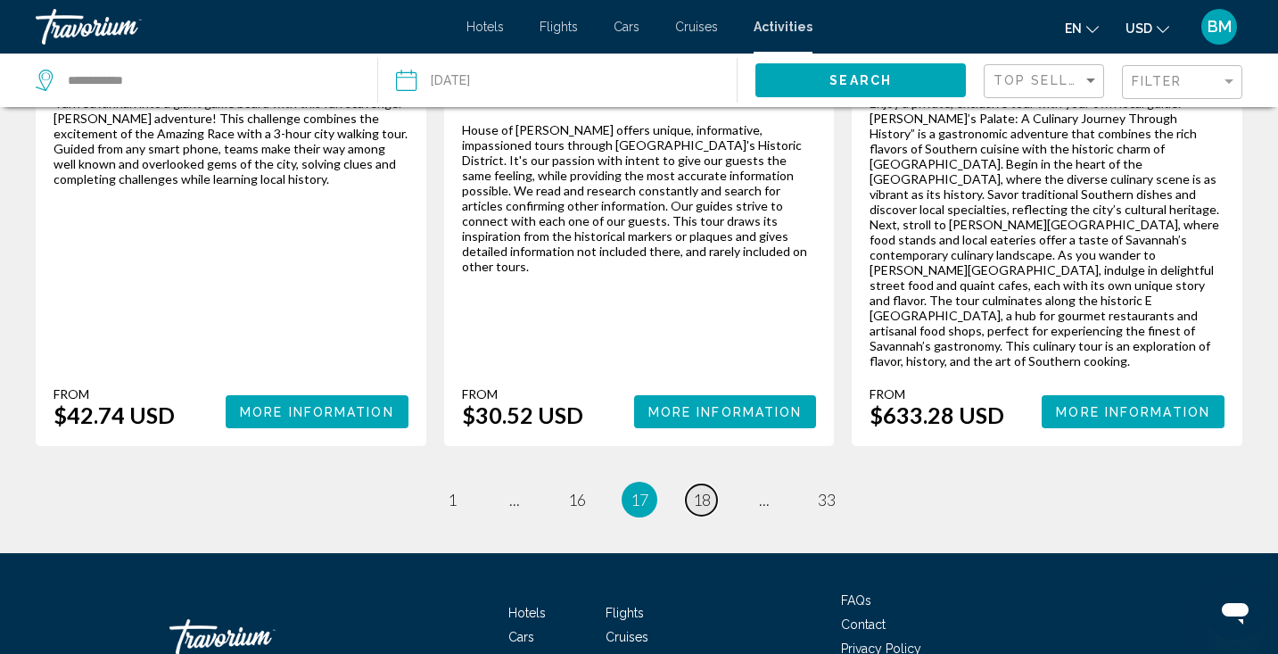
click at [704, 490] on span "18" at bounding box center [702, 500] width 18 height 20
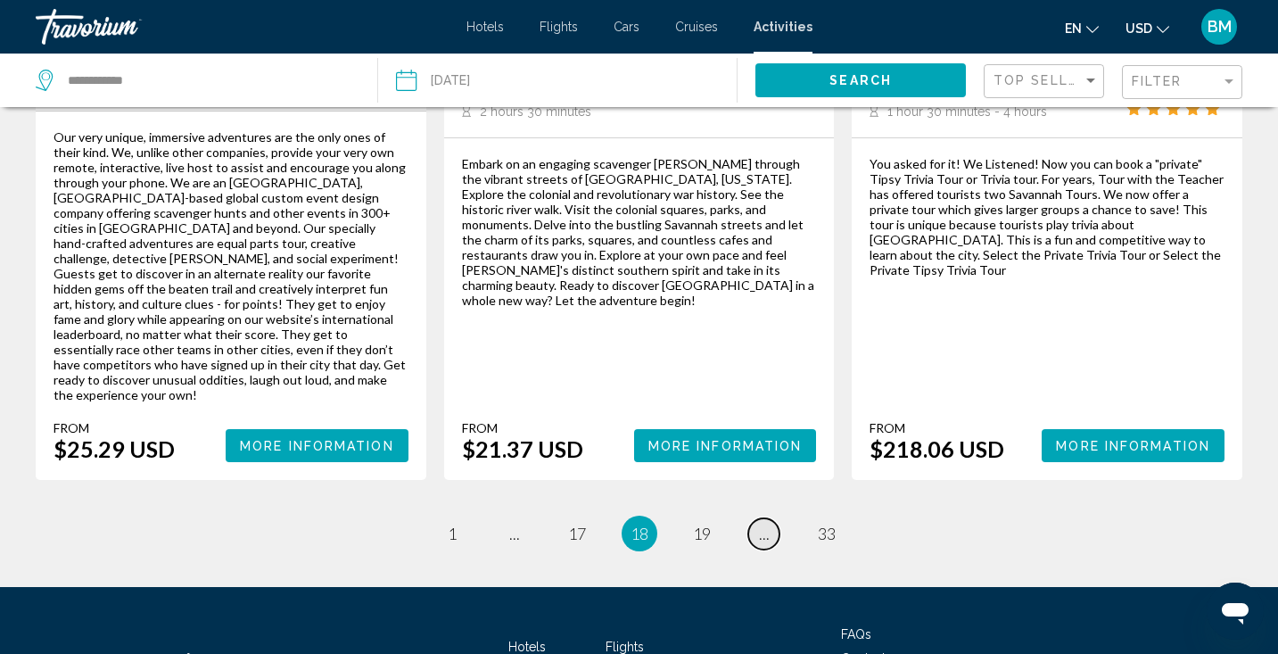
click at [762, 523] on span "..." at bounding box center [764, 533] width 11 height 20
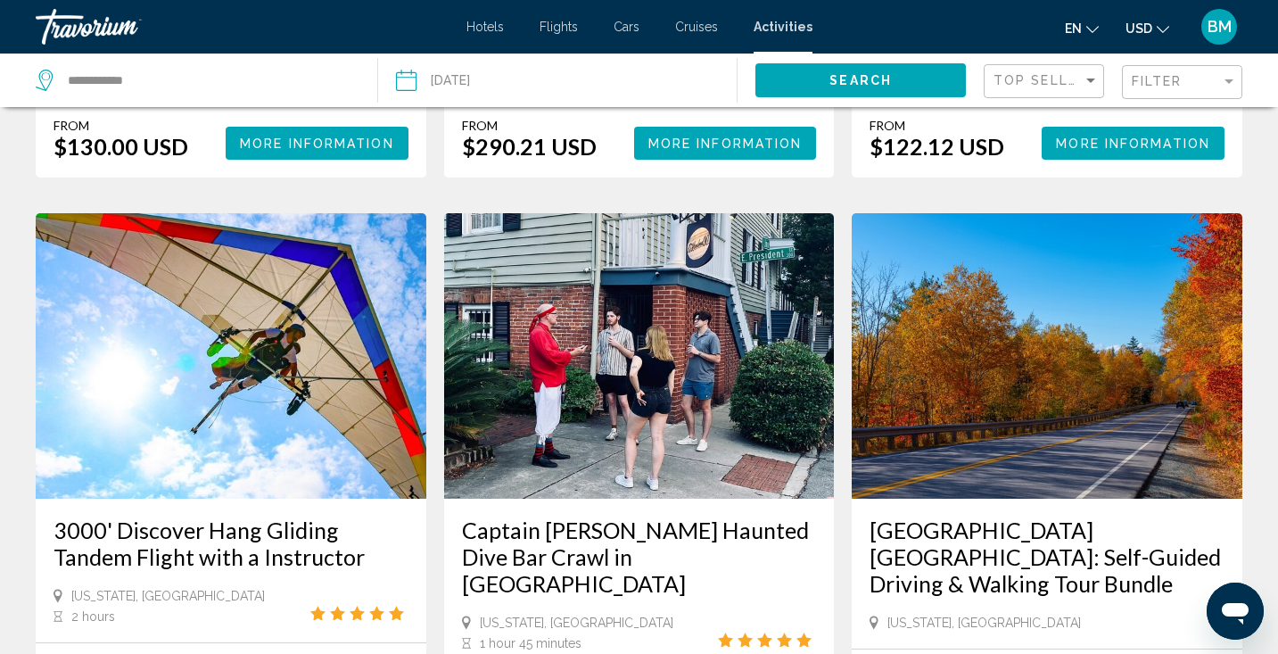
scroll to position [1578, 0]
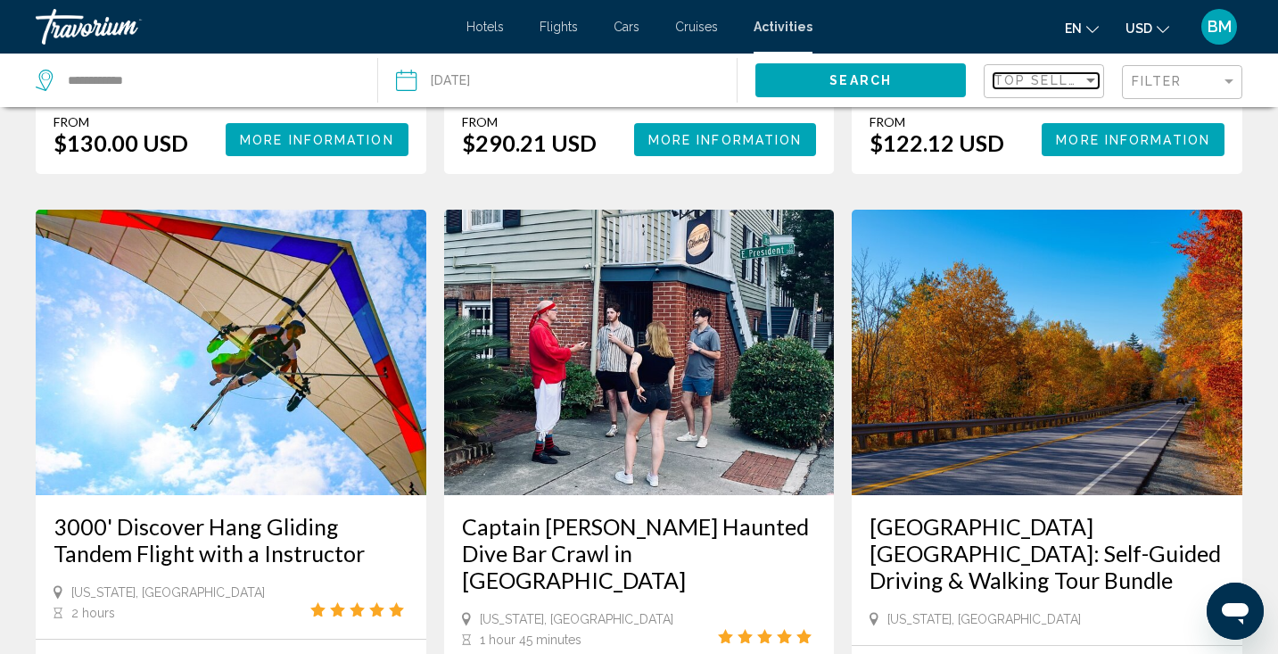
click at [1089, 80] on div "Sort by" at bounding box center [1090, 80] width 9 height 4
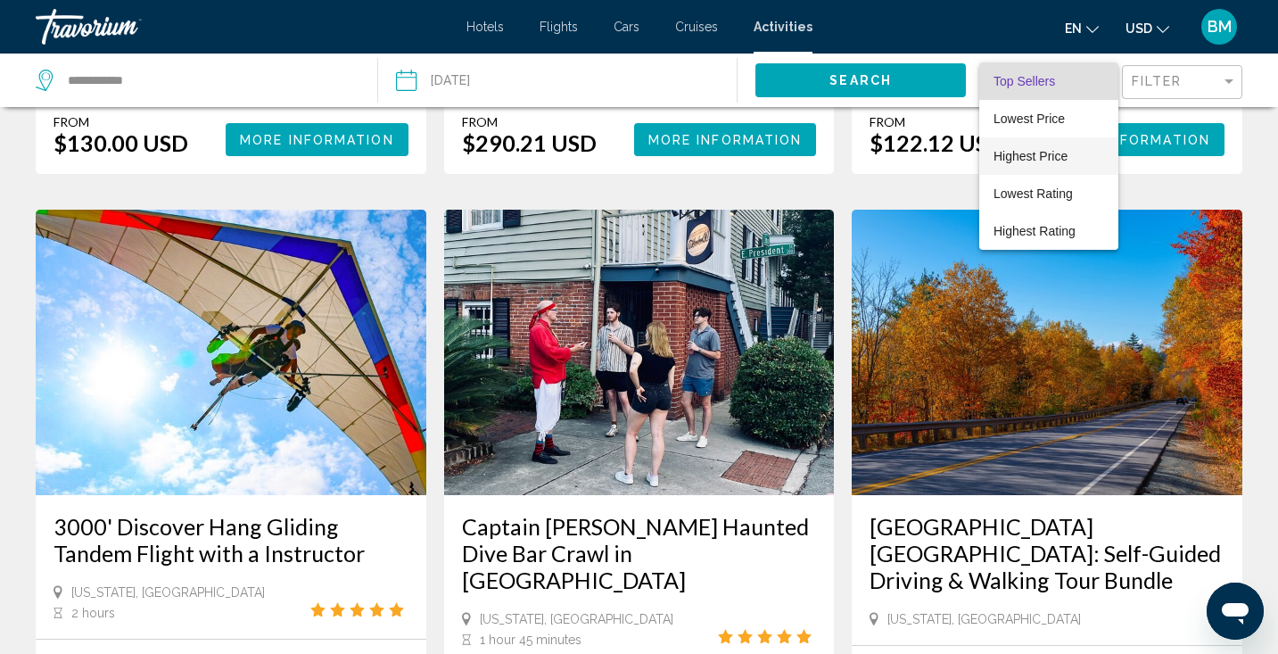
click at [1047, 158] on span "Highest Price" at bounding box center [1030, 156] width 74 height 14
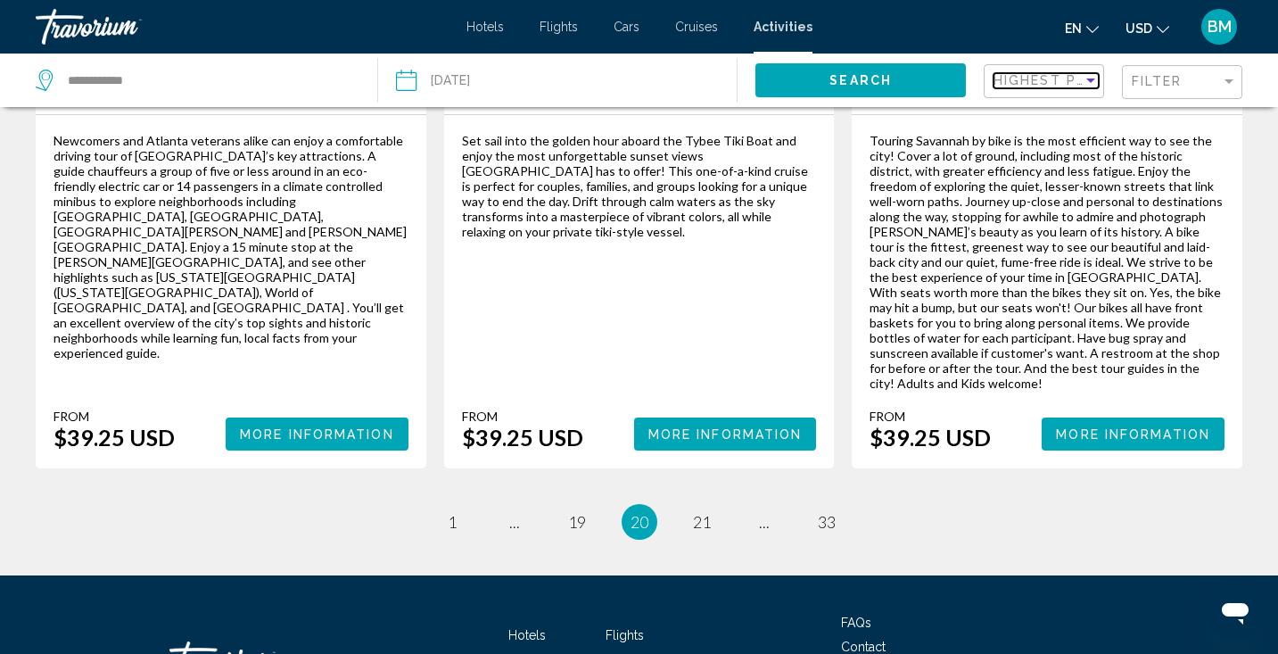
scroll to position [2875, 0]
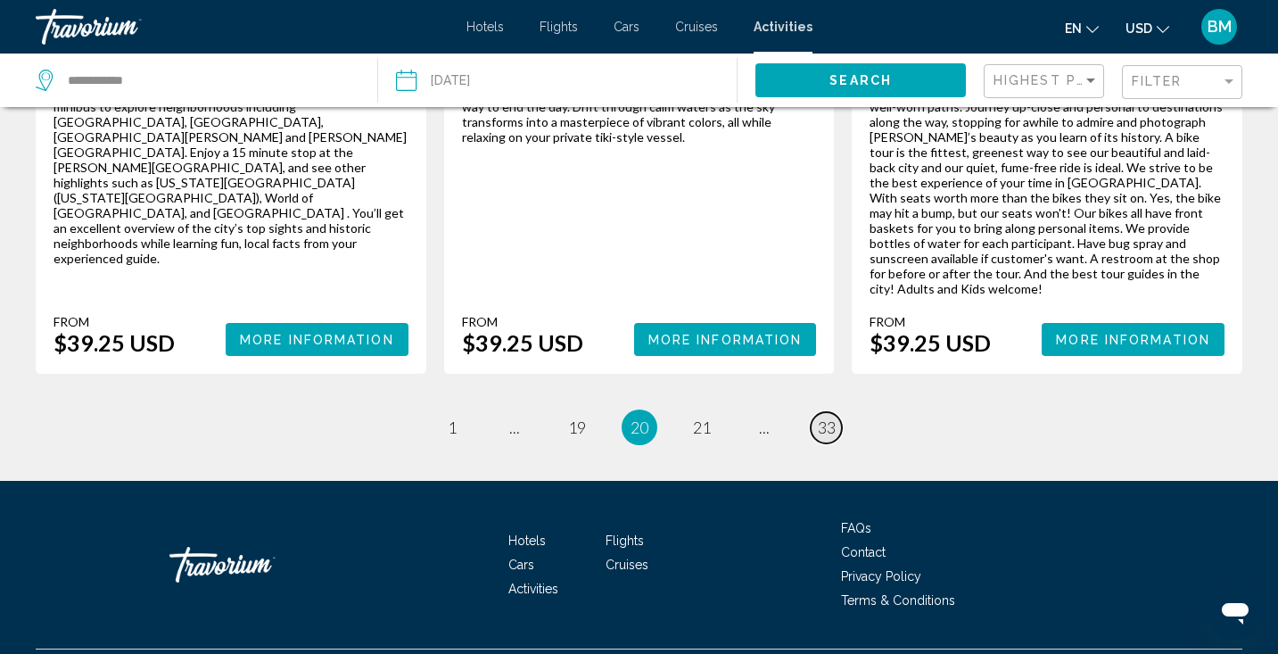
click at [827, 417] on span "33" at bounding box center [827, 427] width 18 height 20
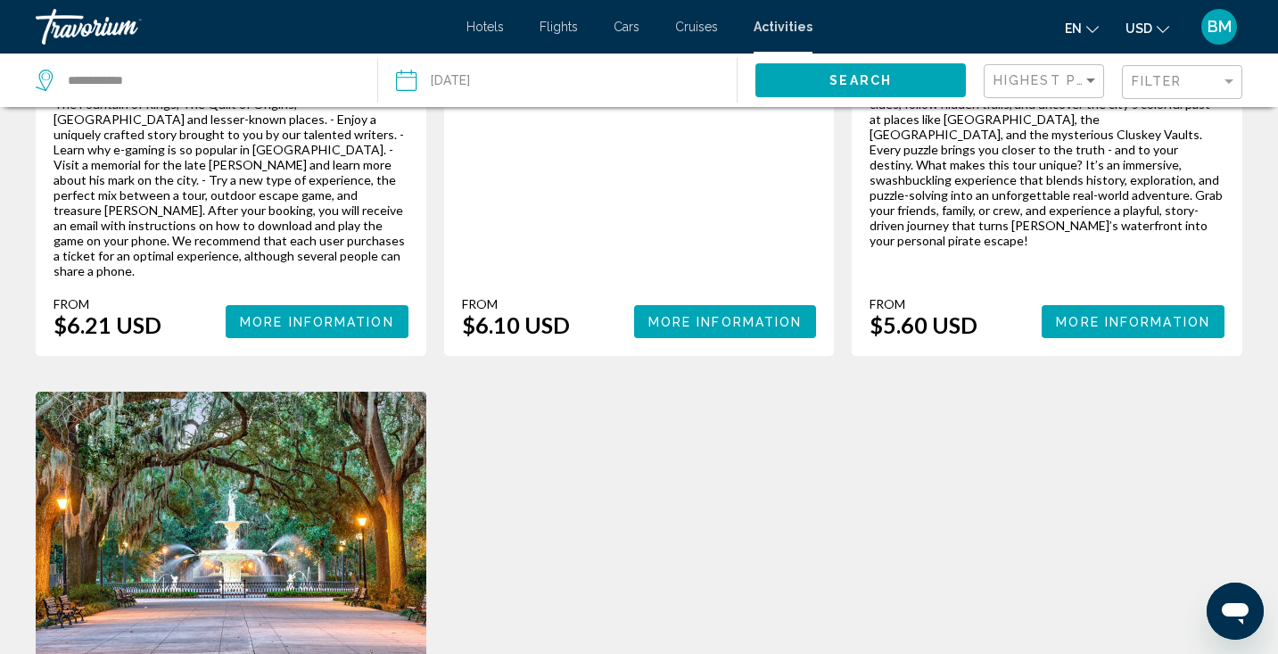
scroll to position [1276, 0]
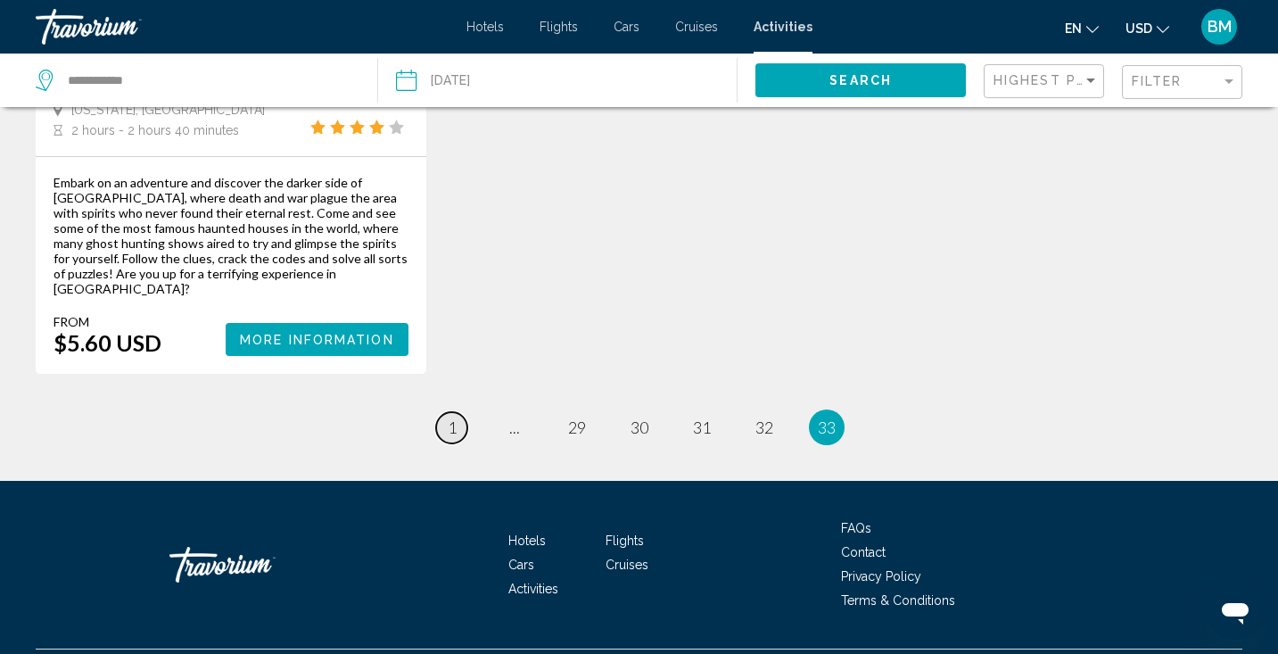
click at [448, 417] on span "1" at bounding box center [452, 427] width 9 height 20
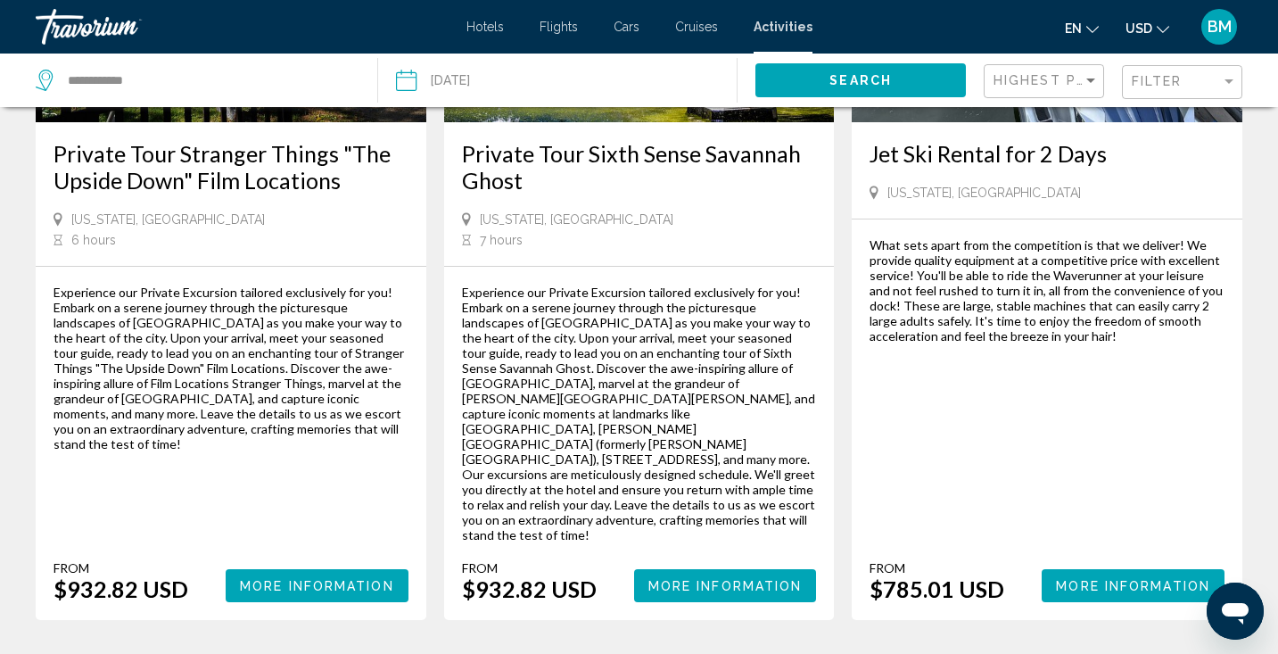
scroll to position [1196, 0]
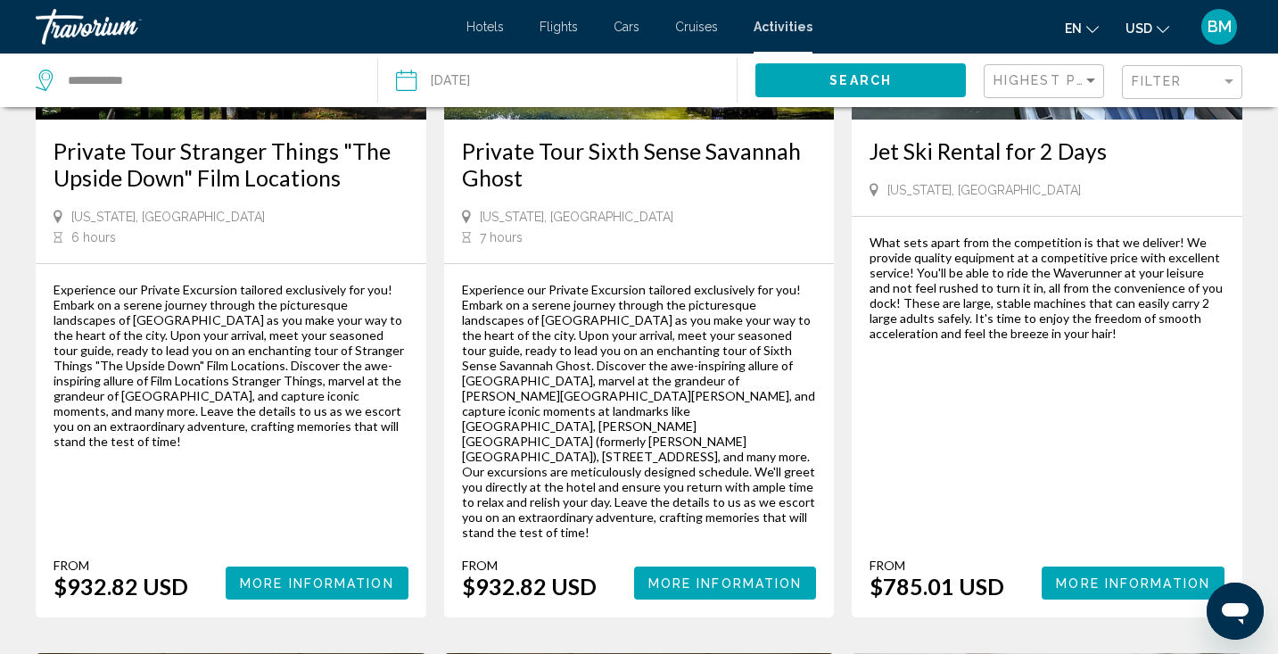
click at [1099, 576] on span "More Information" at bounding box center [1133, 583] width 154 height 14
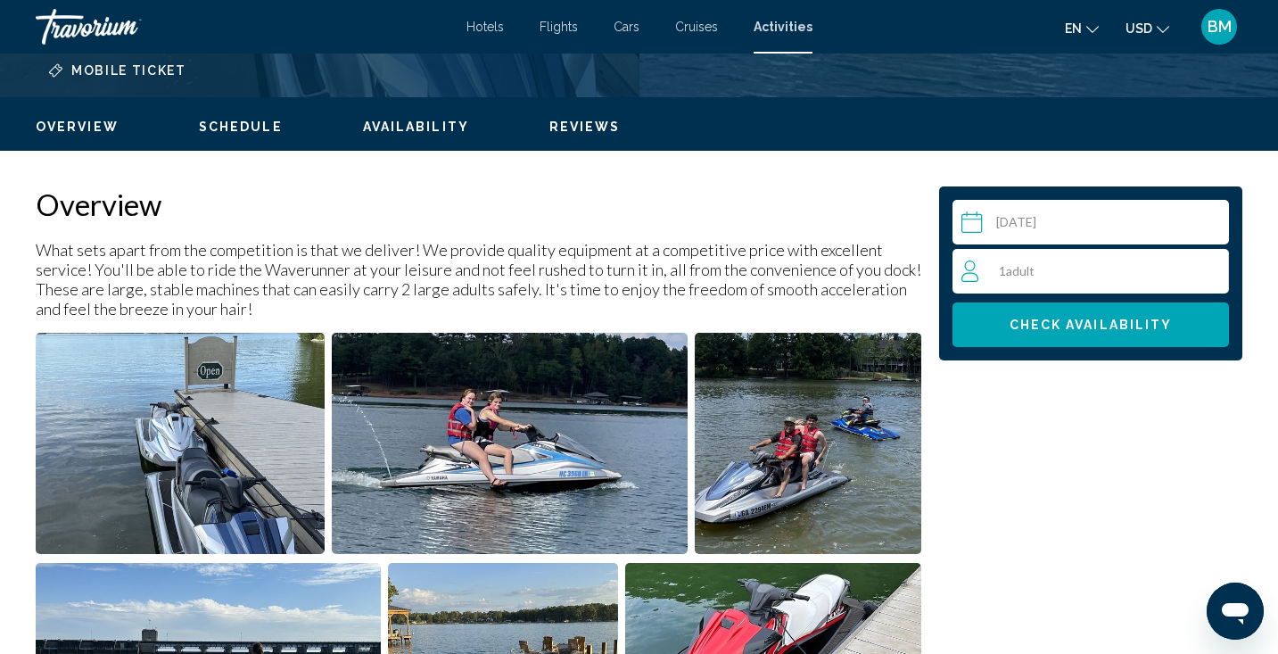
scroll to position [497, 0]
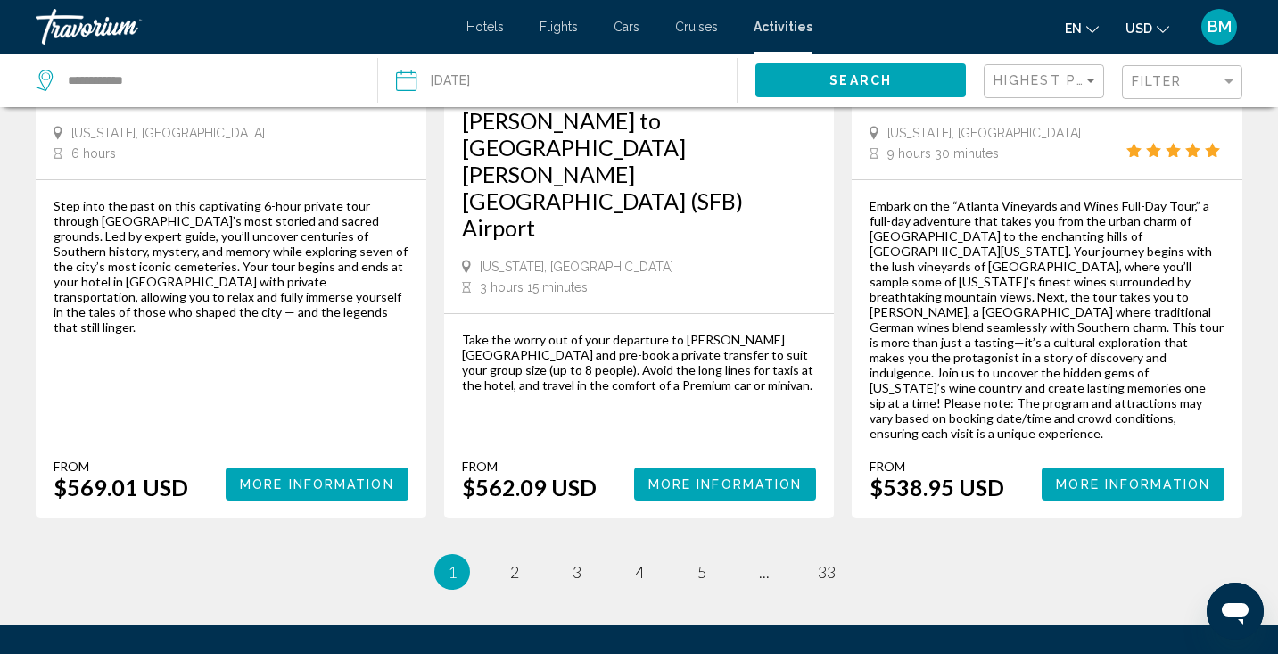
scroll to position [2985, 0]
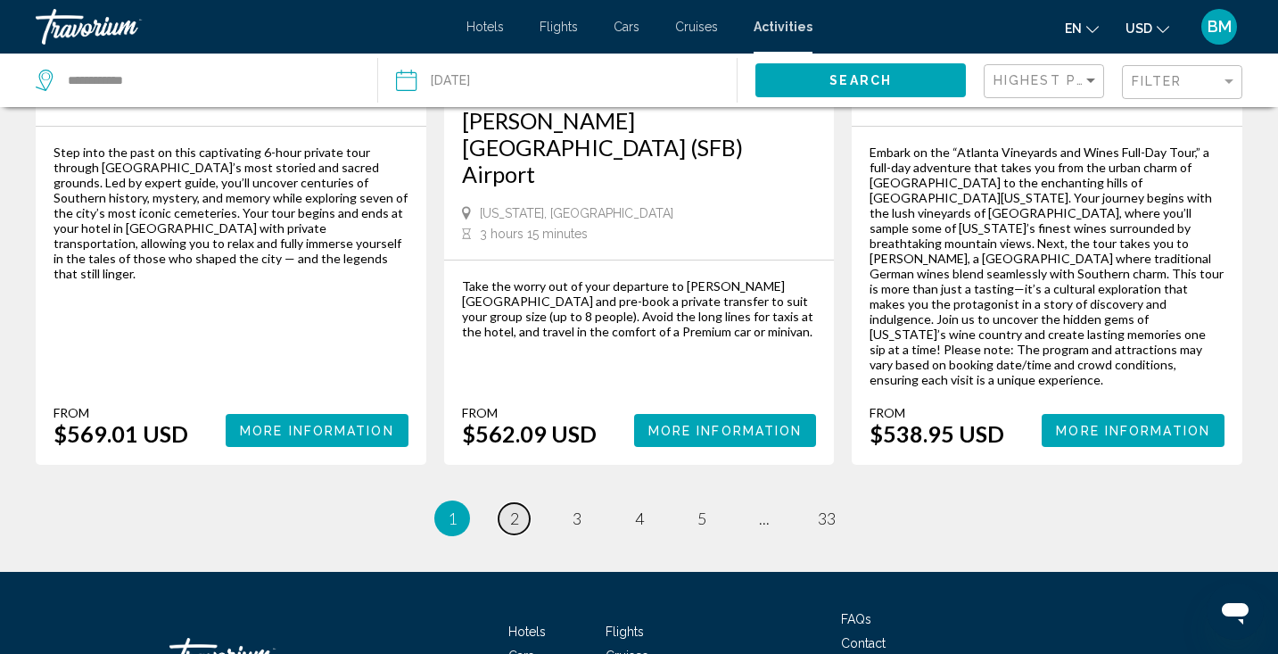
click at [500, 503] on link "page 2" at bounding box center [513, 518] width 31 height 31
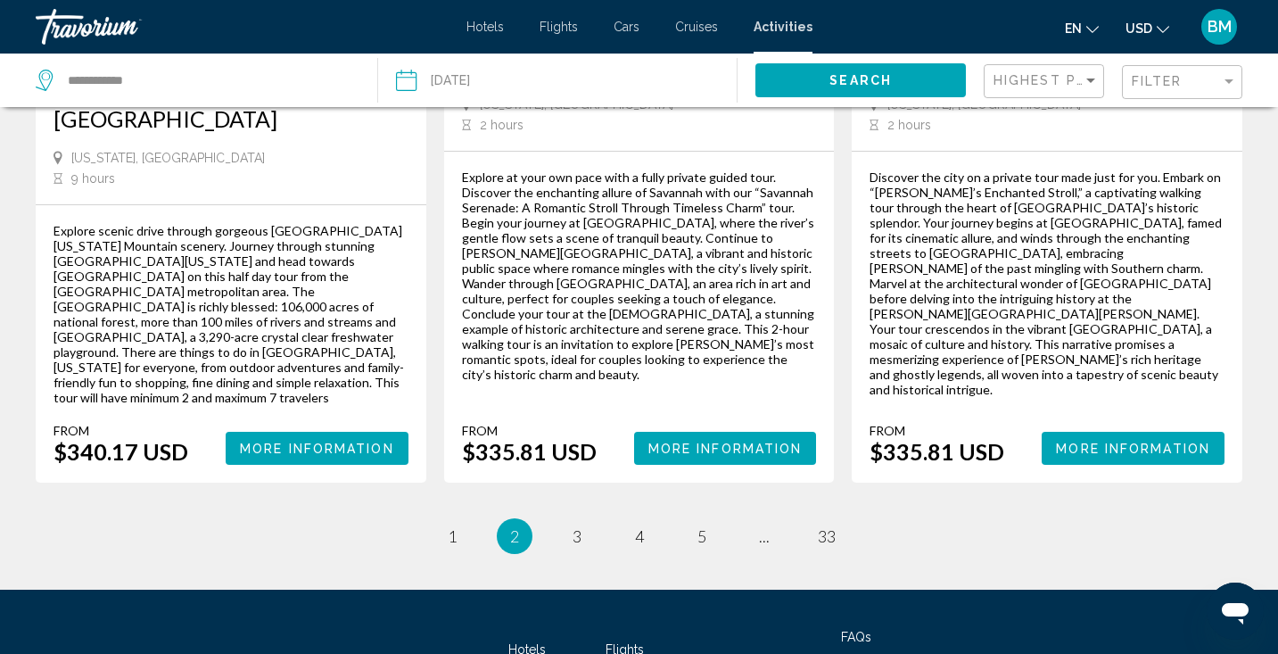
scroll to position [2837, 0]
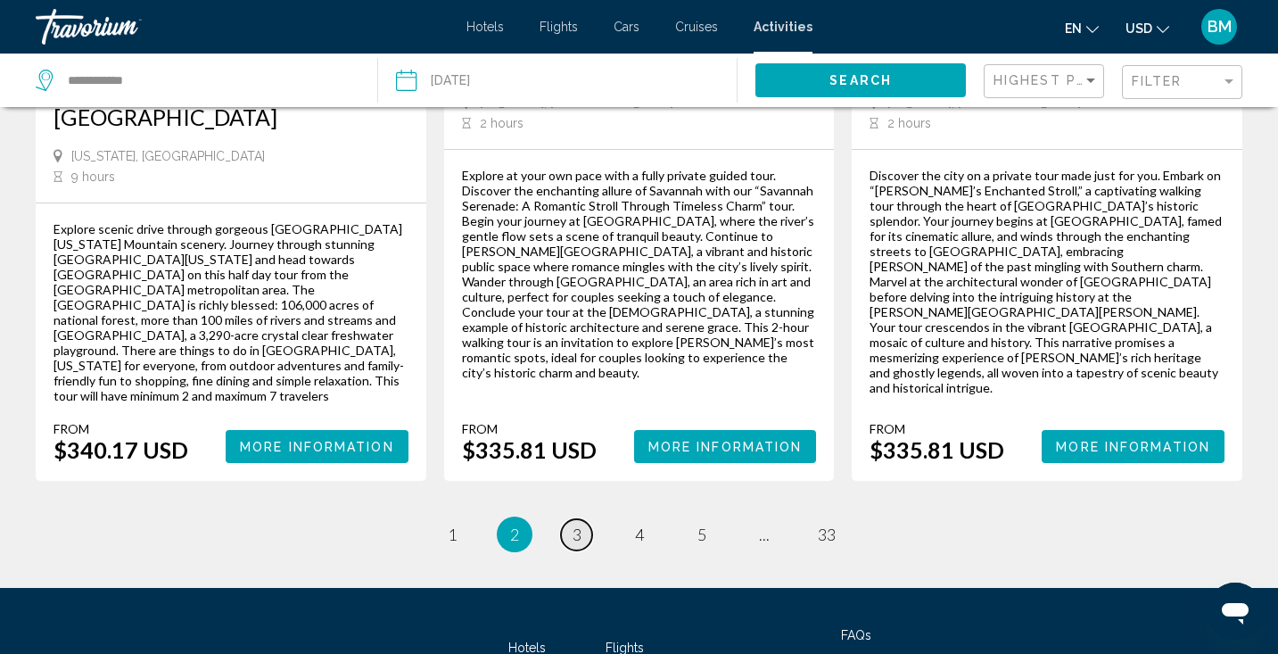
click at [579, 524] on span "3" at bounding box center [576, 534] width 9 height 20
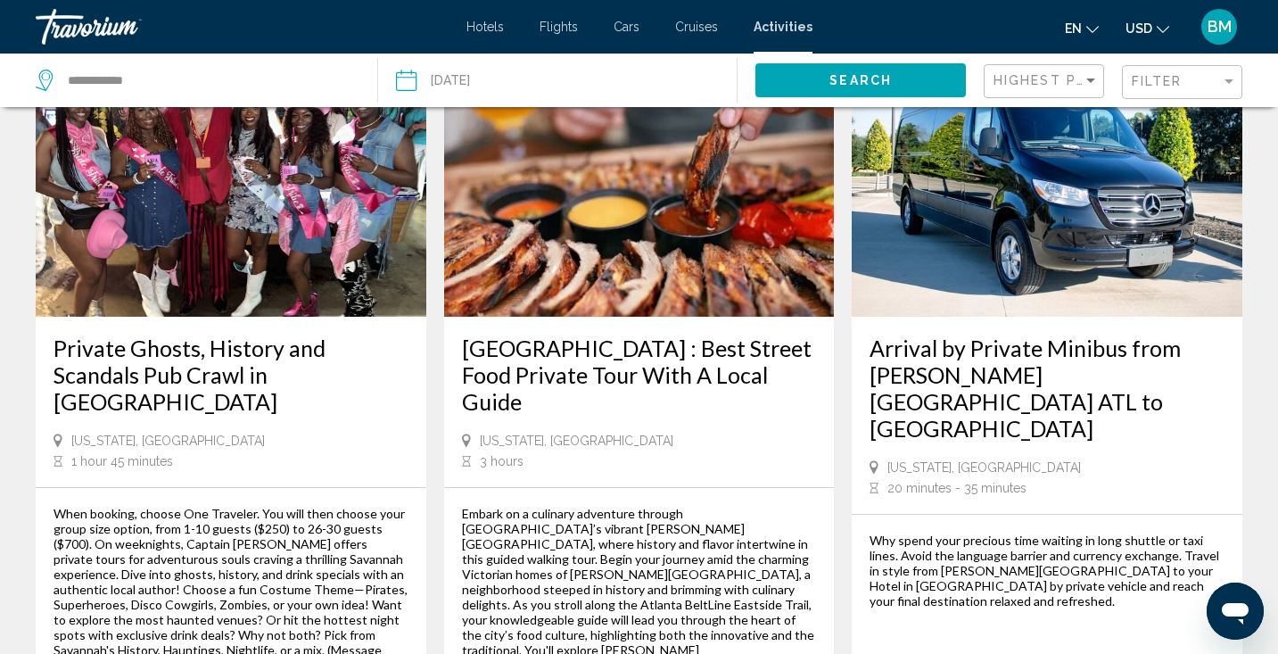
scroll to position [2898, 0]
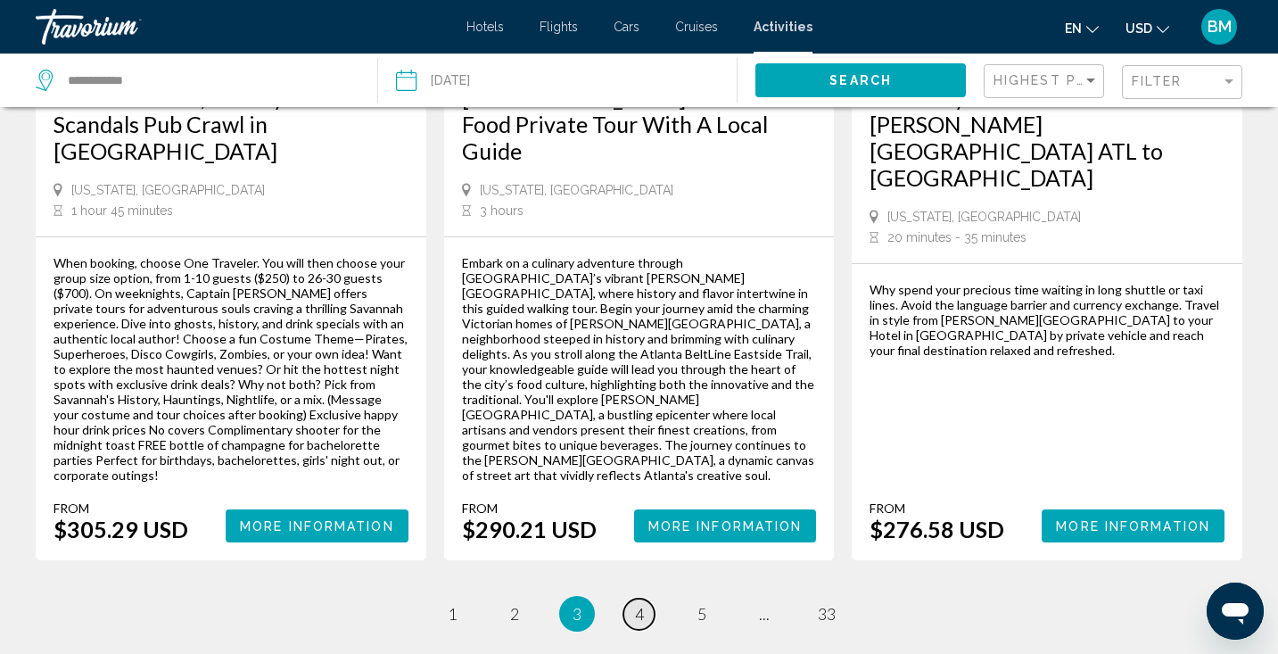
click at [635, 604] on span "4" at bounding box center [639, 614] width 9 height 20
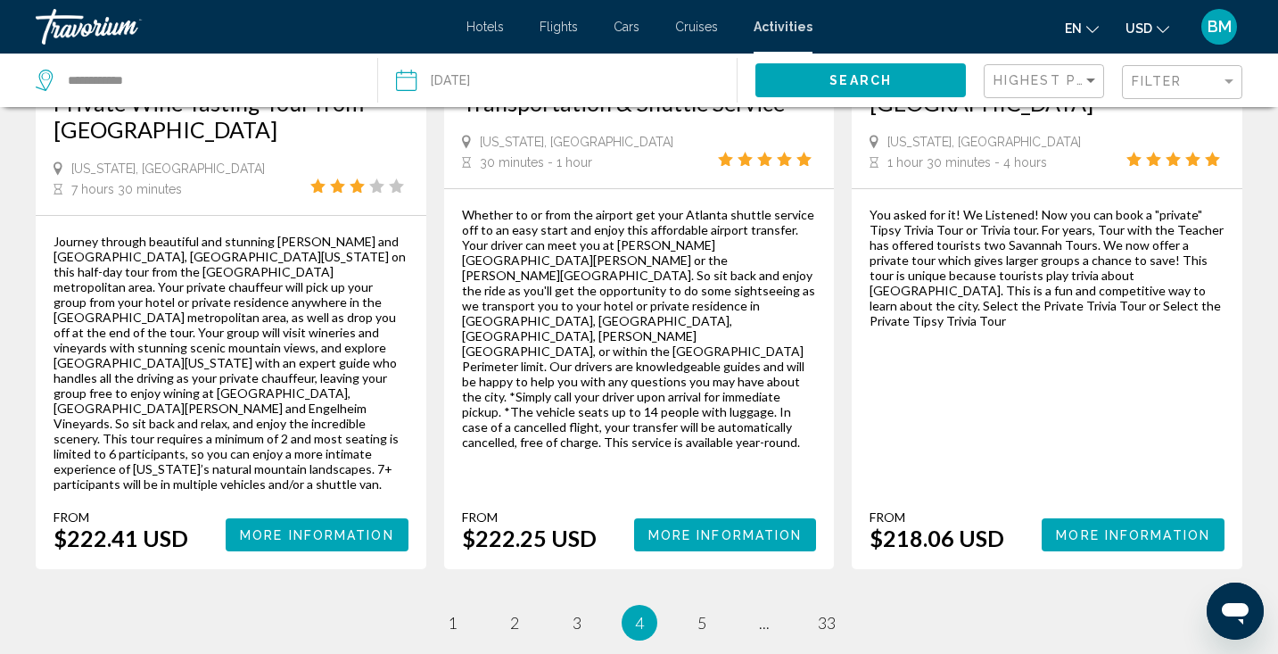
scroll to position [2787, 0]
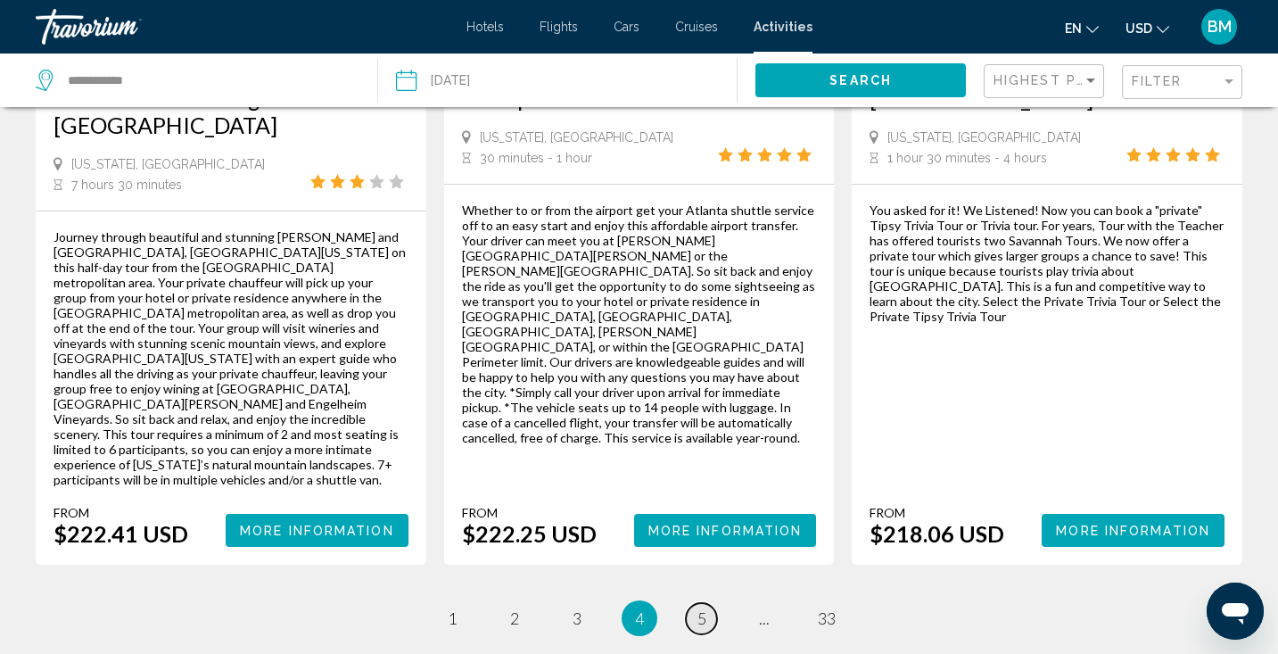
click at [708, 603] on link "page 5" at bounding box center [701, 618] width 31 height 31
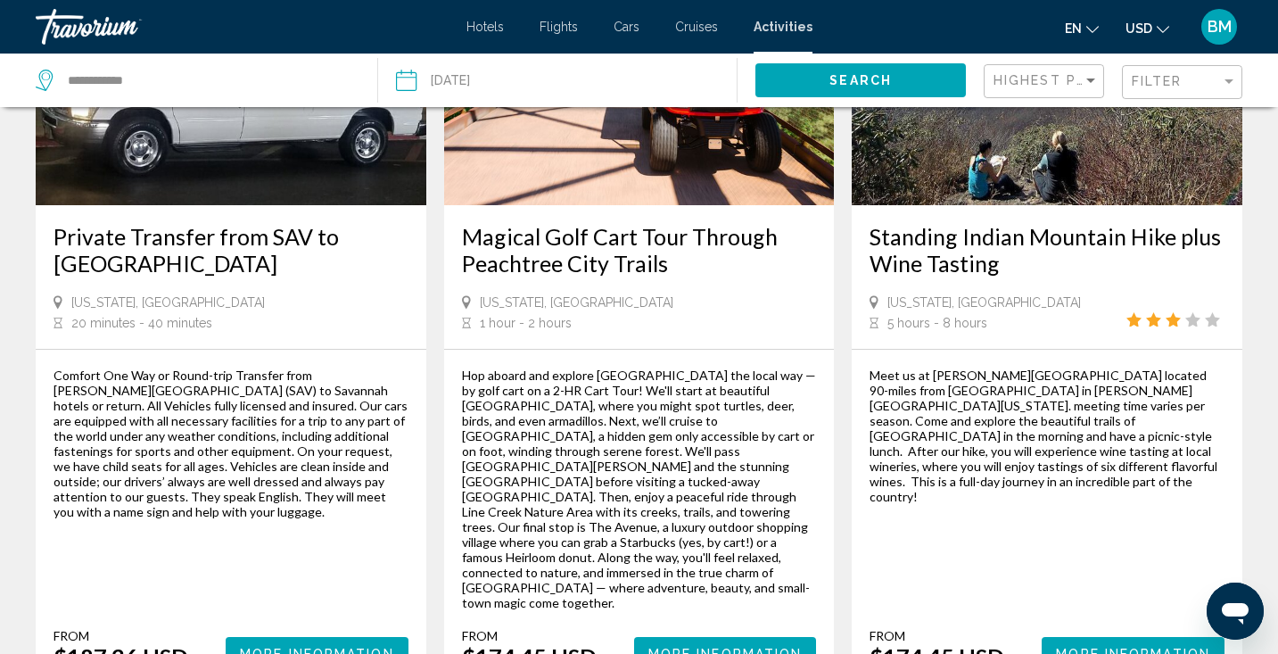
scroll to position [2705, 0]
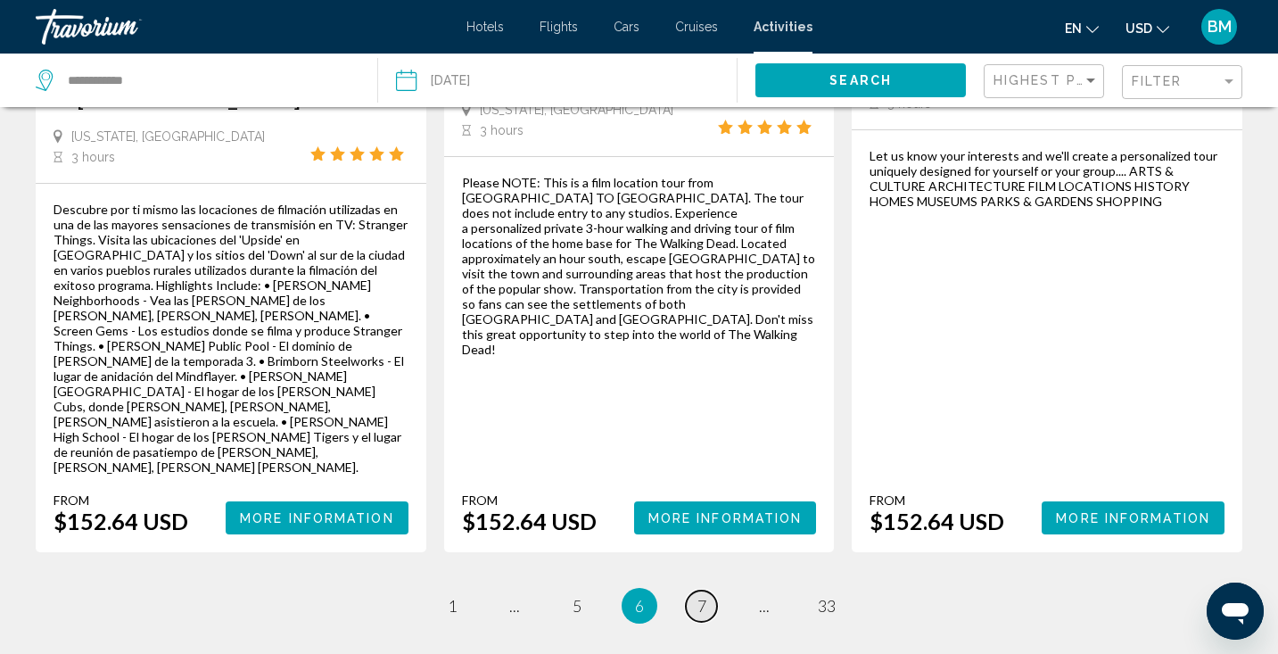
scroll to position [2910, 0]
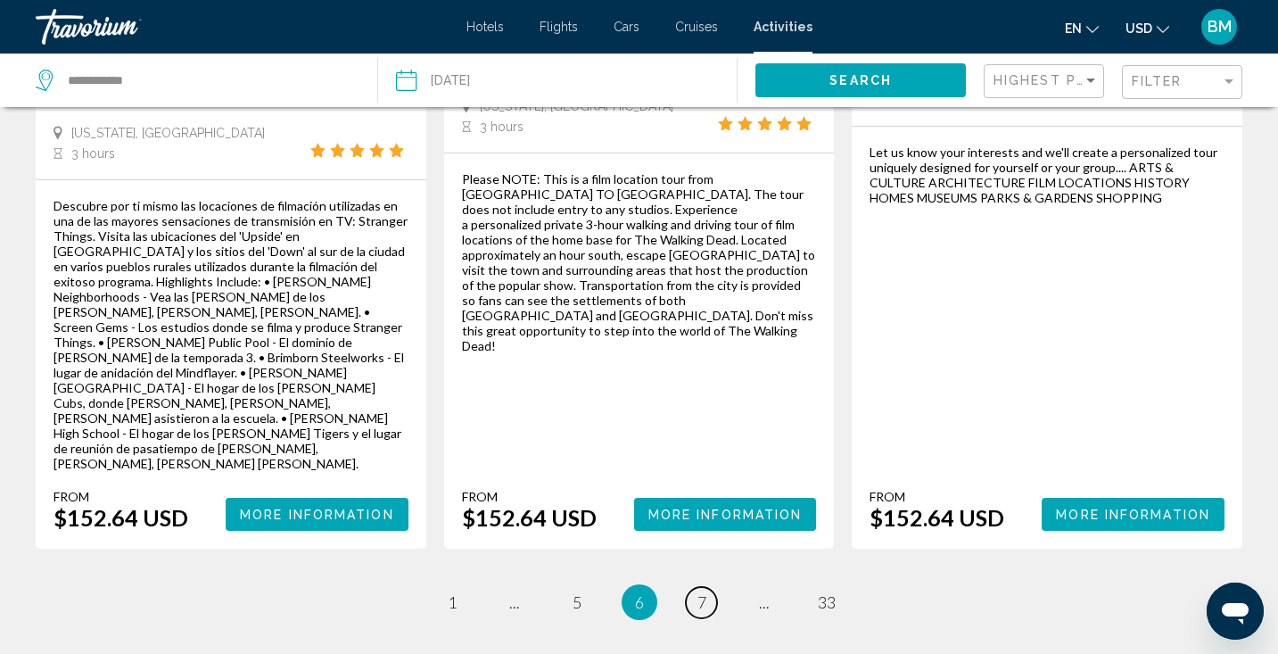
click at [696, 587] on link "page 7" at bounding box center [701, 602] width 31 height 31
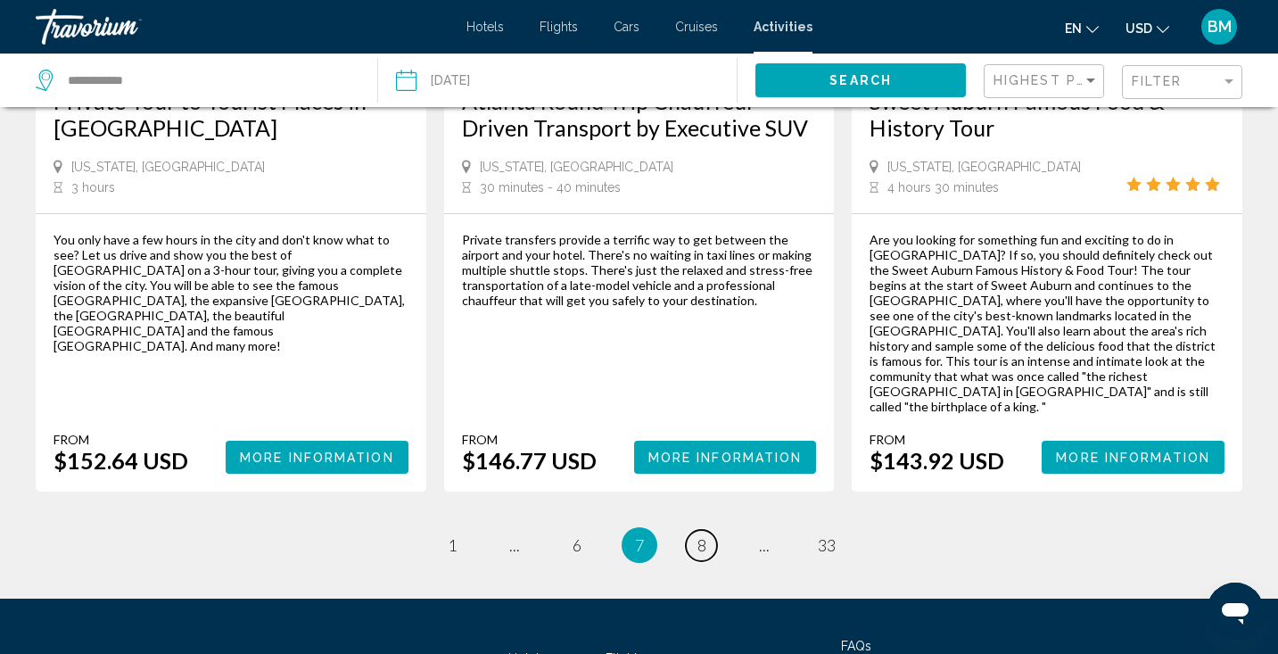
scroll to position [2534, 0]
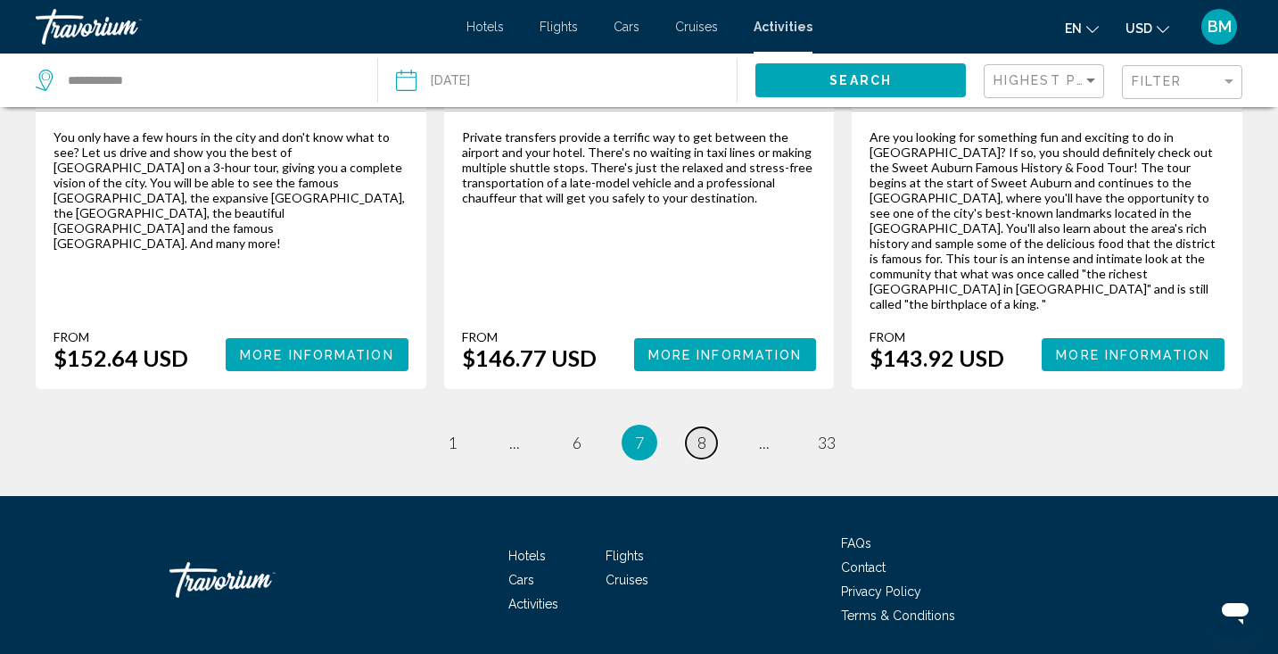
click at [700, 427] on link "page 8" at bounding box center [701, 442] width 31 height 31
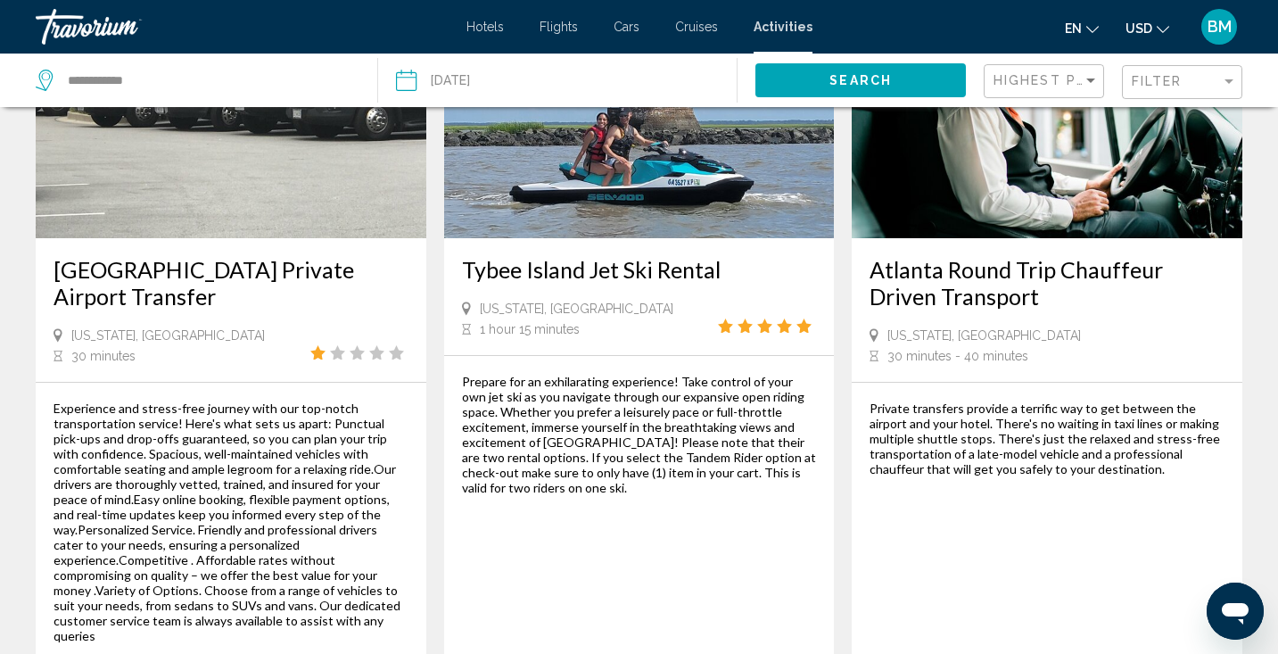
scroll to position [2777, 0]
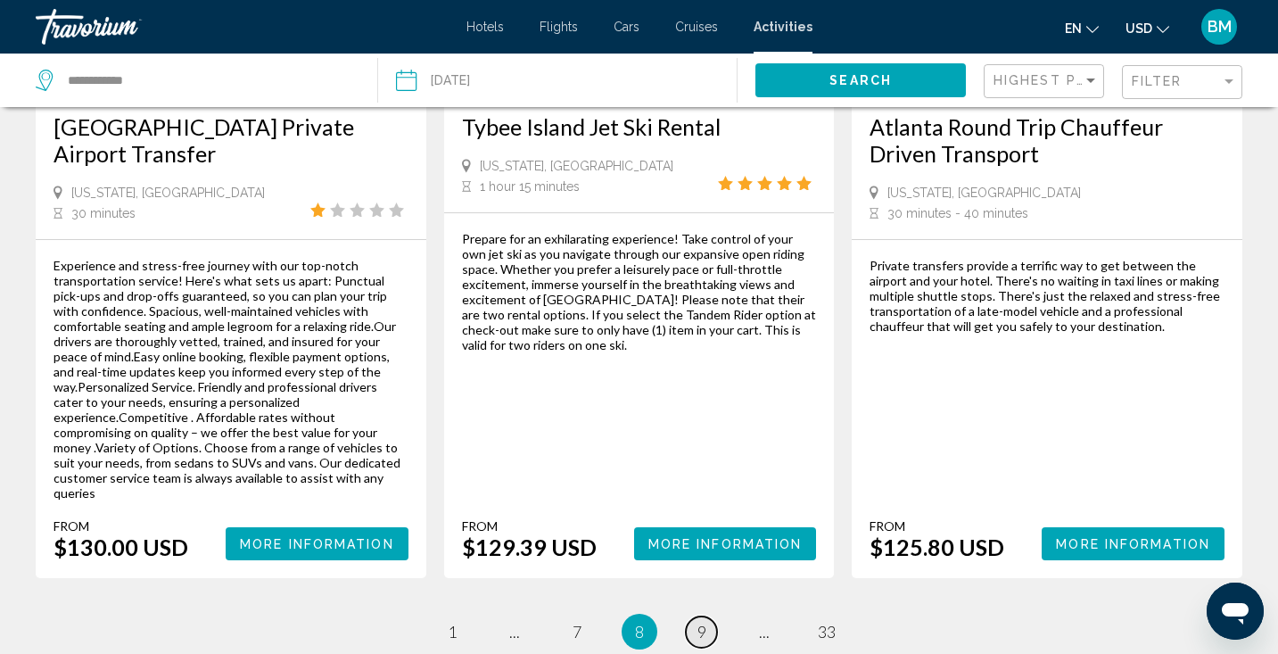
click at [692, 616] on link "page 9" at bounding box center [701, 631] width 31 height 31
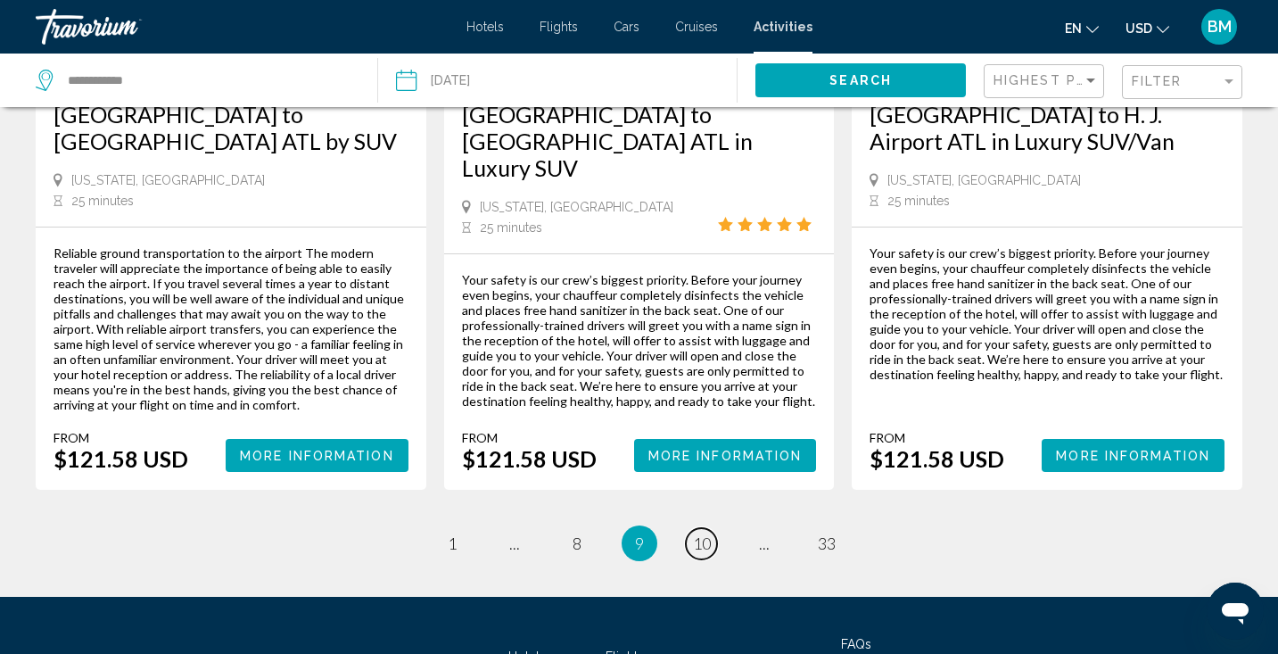
scroll to position [2720, 0]
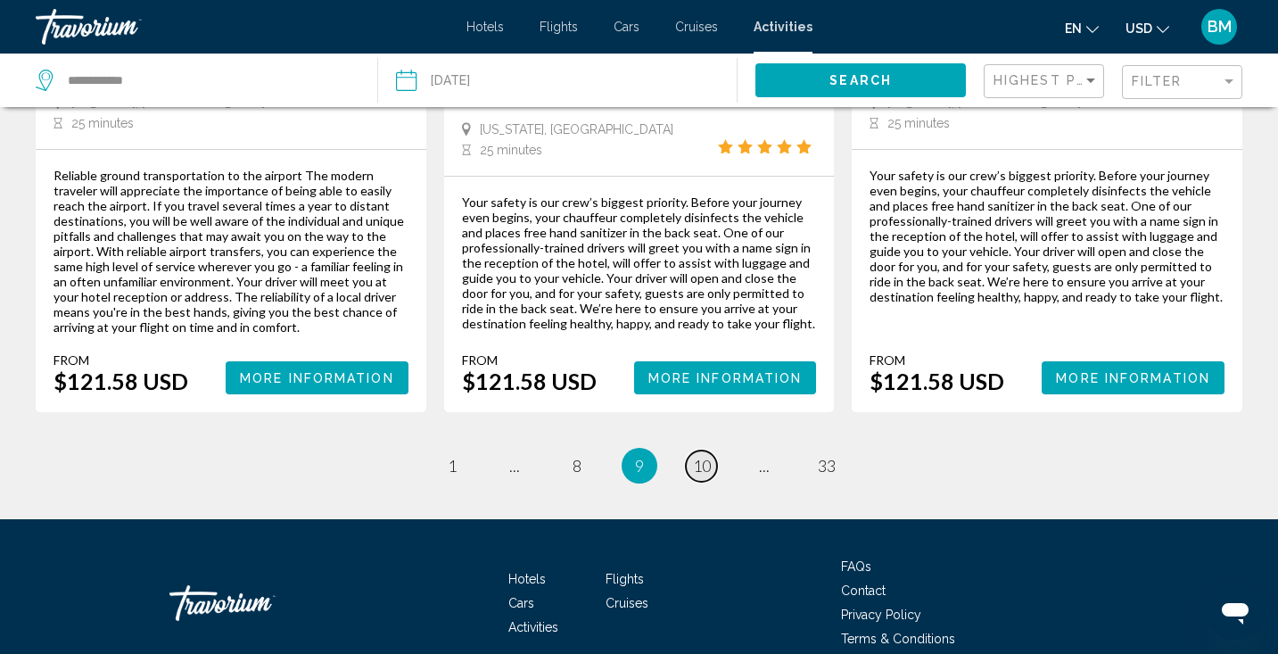
click at [693, 456] on span "10" at bounding box center [702, 466] width 18 height 20
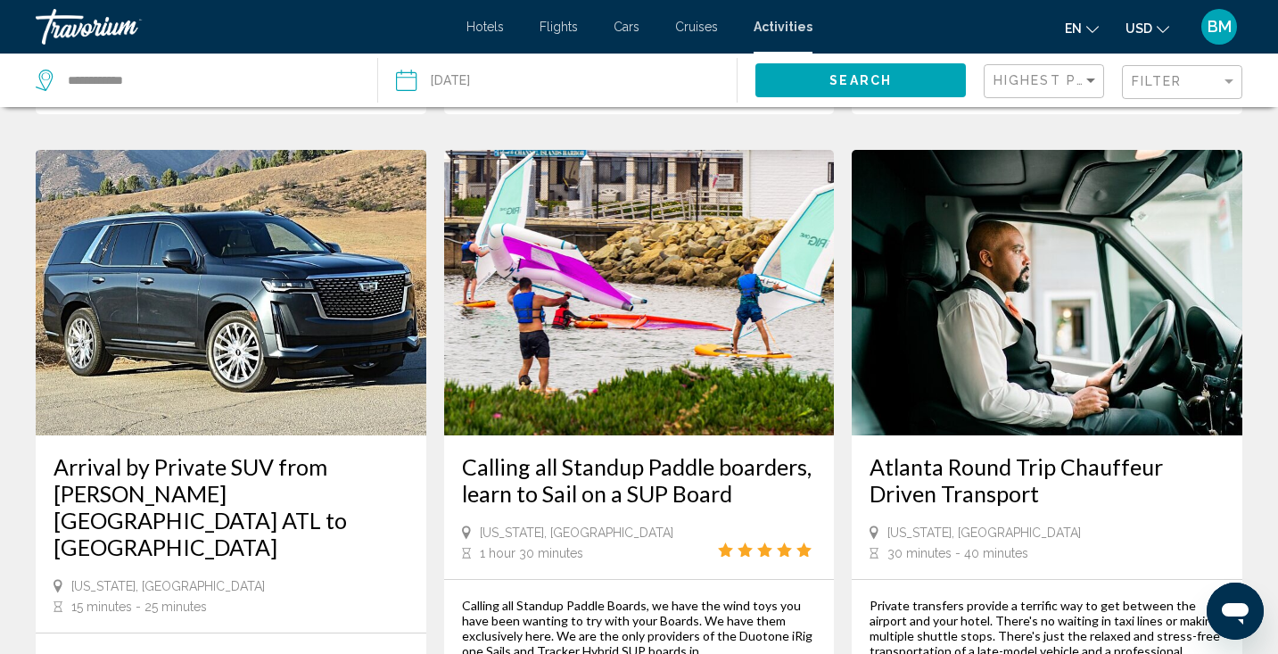
scroll to position [1631, 0]
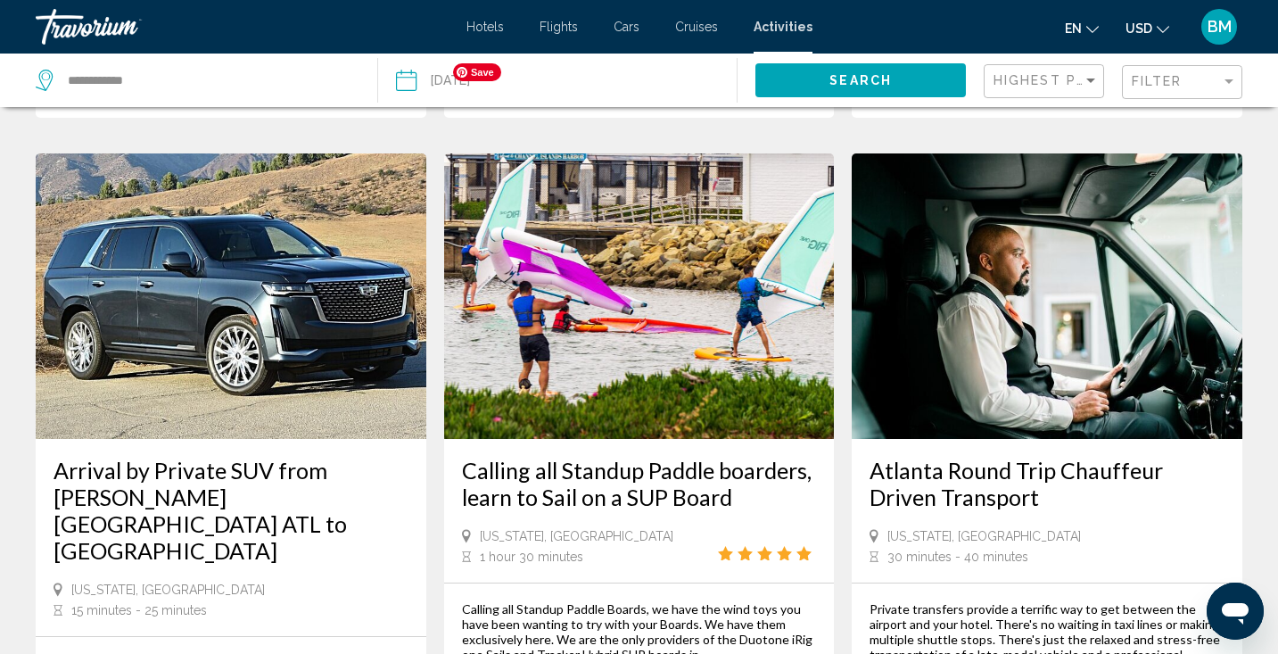
click at [673, 310] on img "Main content" at bounding box center [639, 295] width 391 height 285
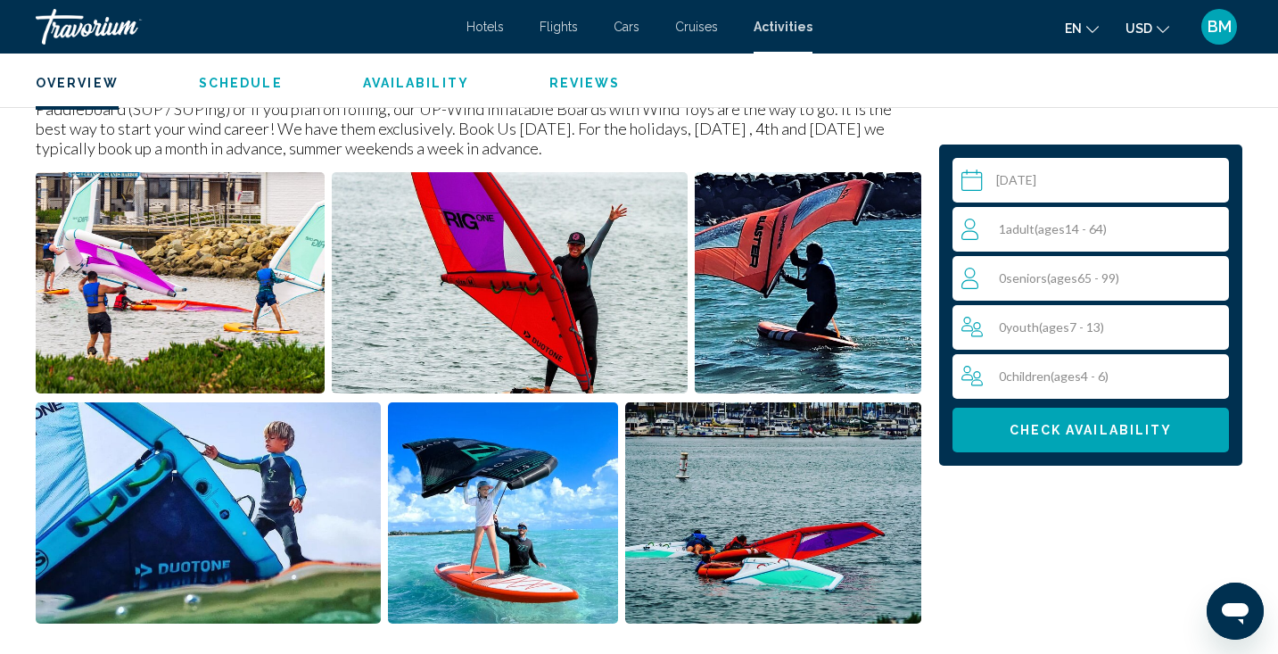
scroll to position [717, 0]
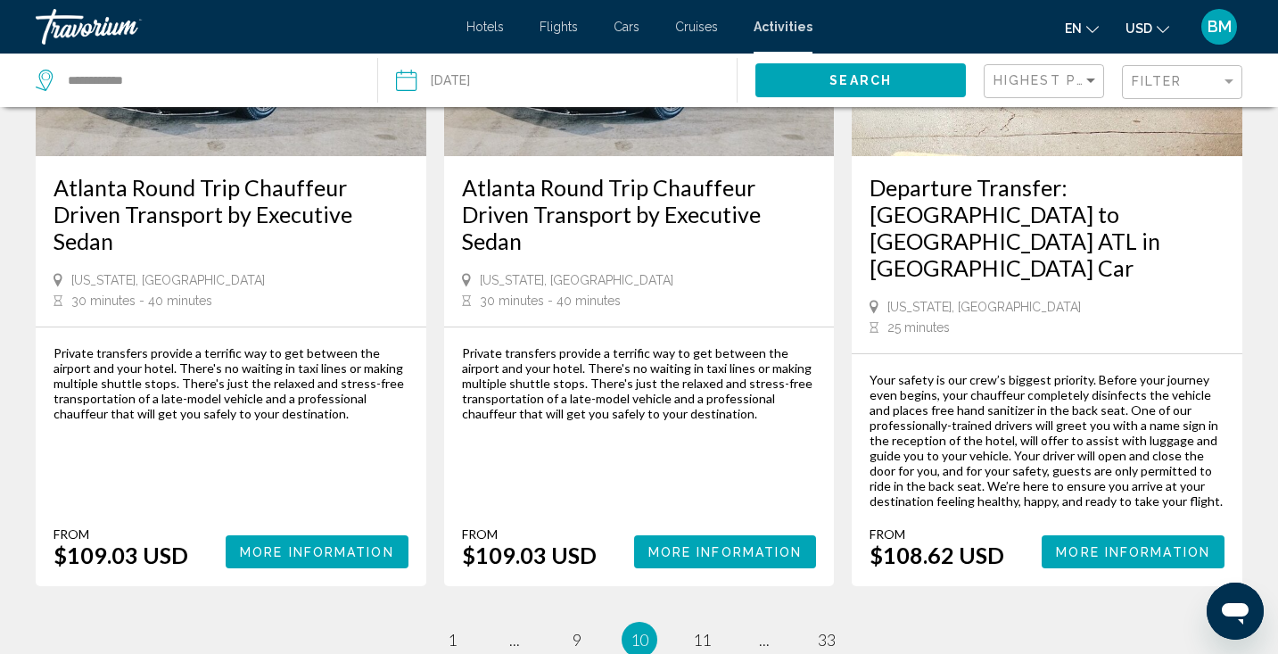
scroll to position [2807, 0]
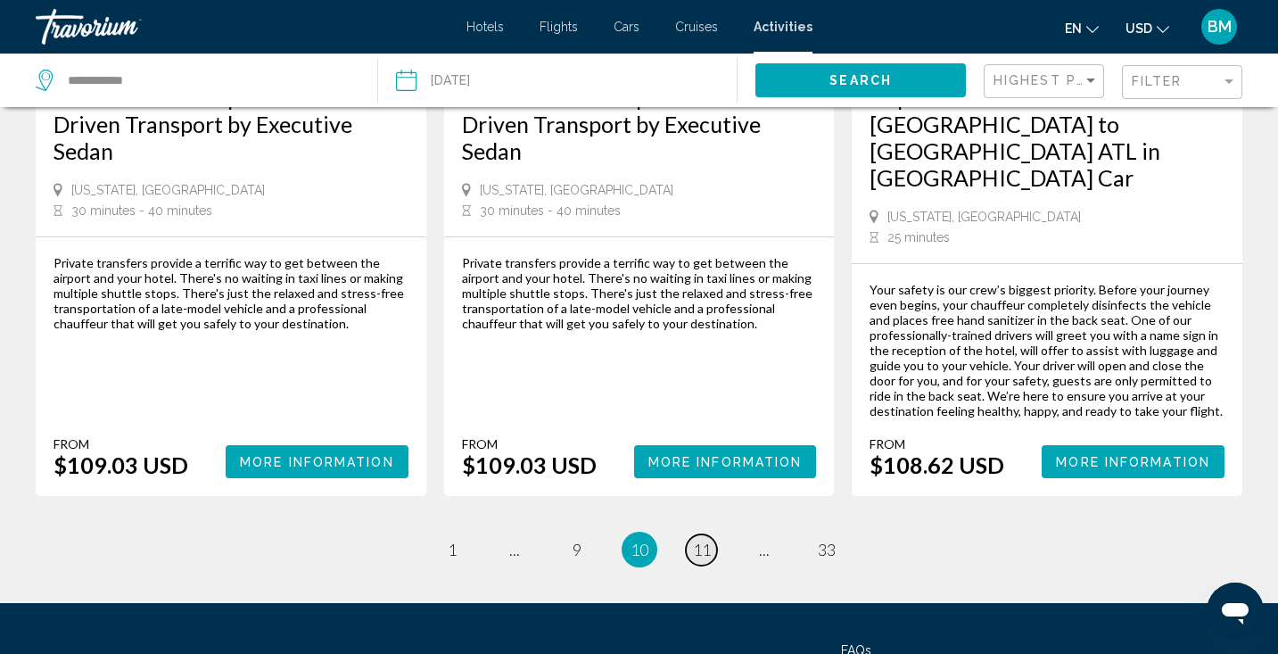
click at [697, 539] on span "11" at bounding box center [702, 549] width 18 height 20
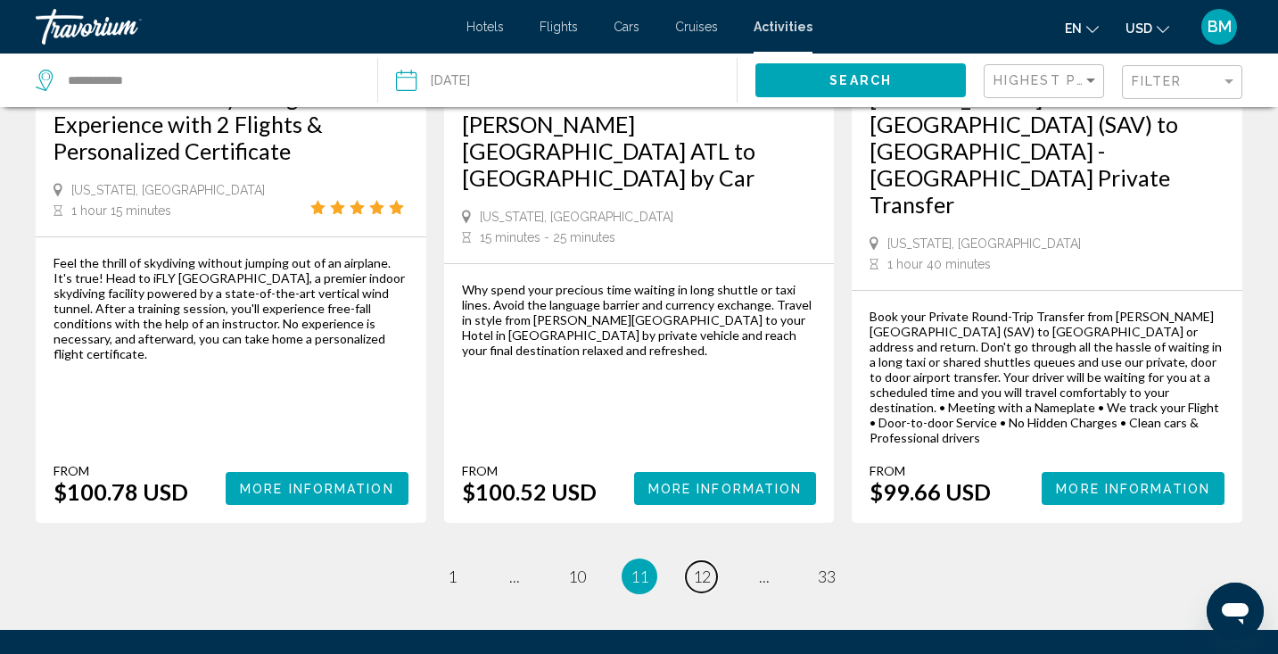
scroll to position [2807, 0]
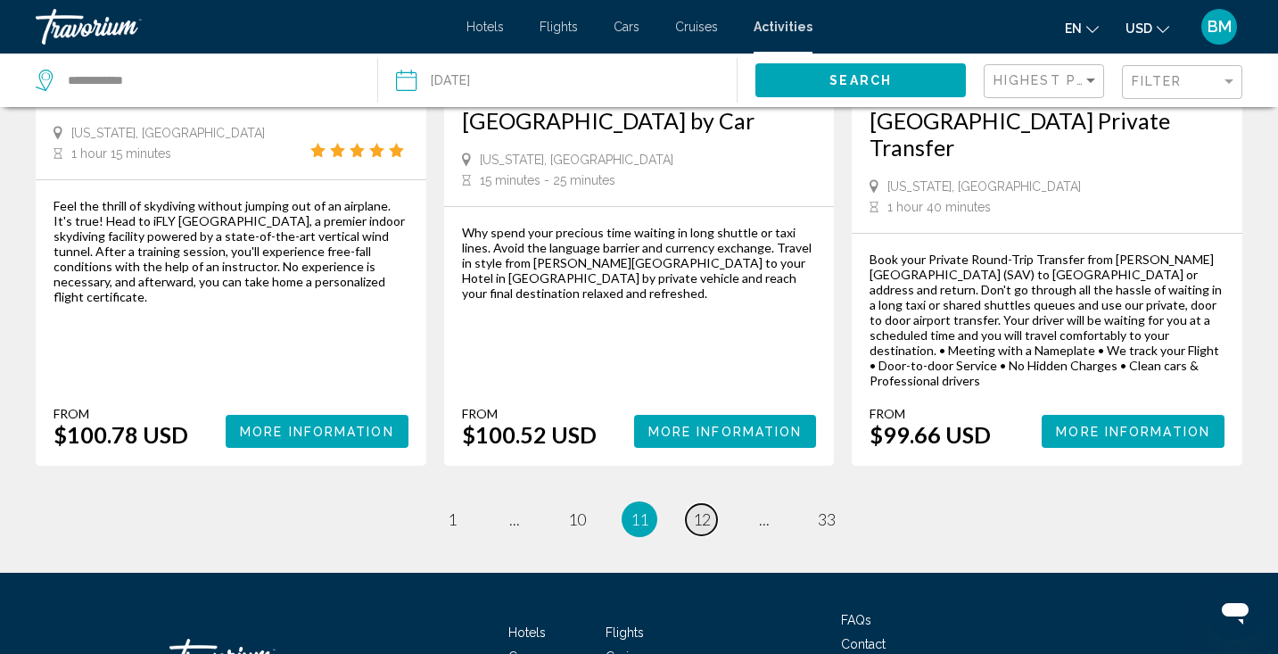
click at [703, 509] on span "12" at bounding box center [702, 519] width 18 height 20
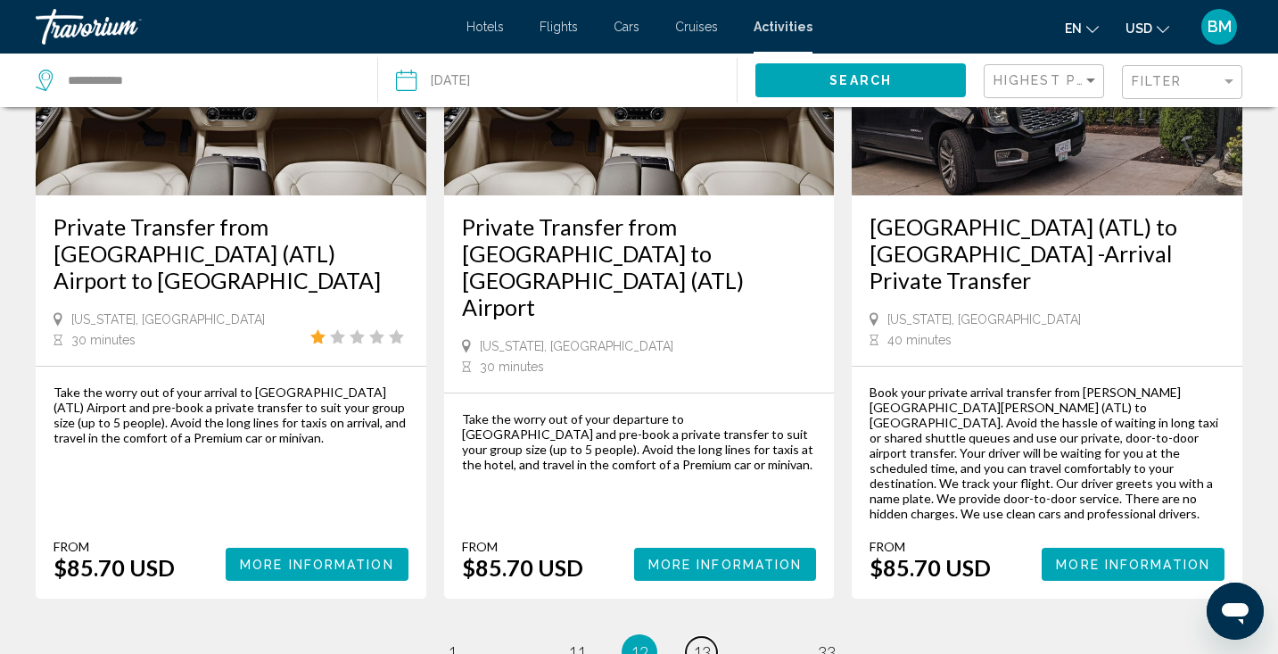
scroll to position [2729, 0]
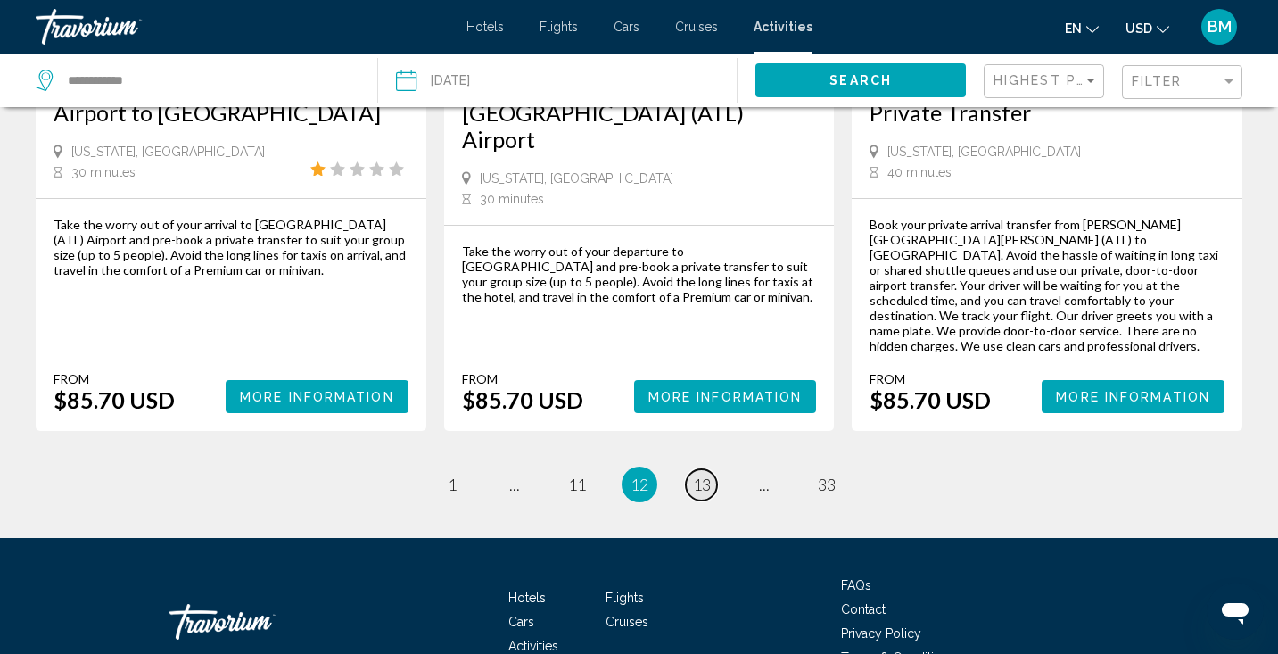
click at [705, 474] on span "13" at bounding box center [702, 484] width 18 height 20
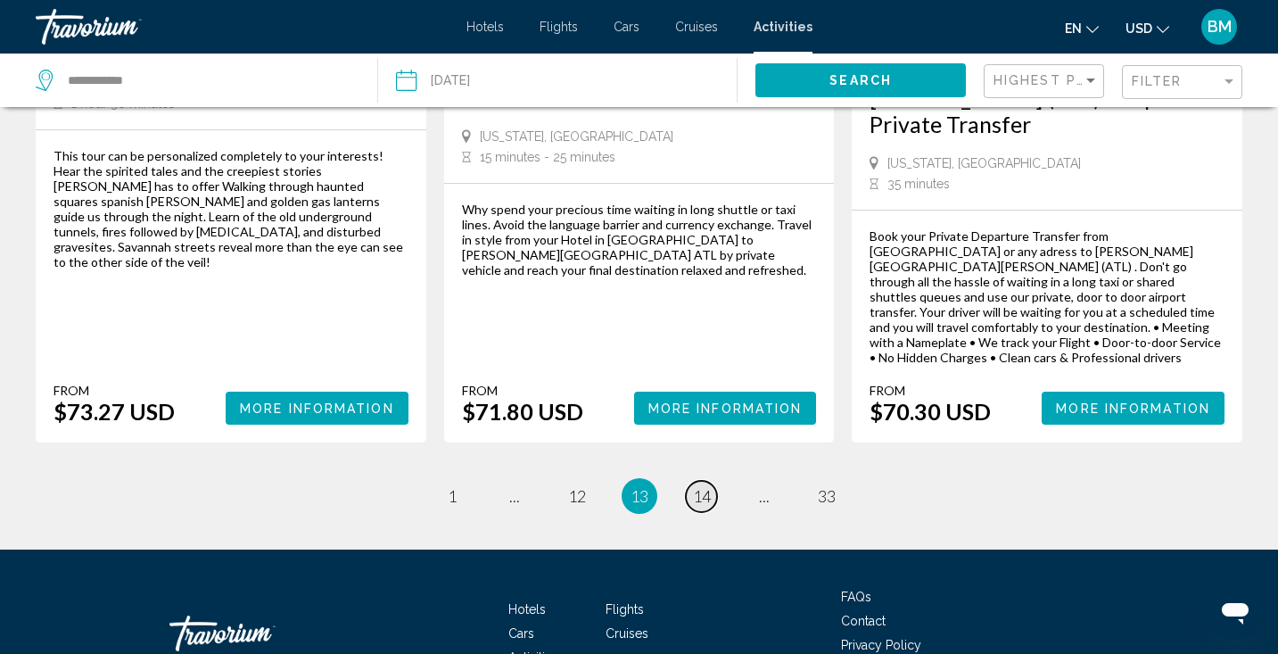
click at [704, 486] on span "14" at bounding box center [702, 496] width 18 height 20
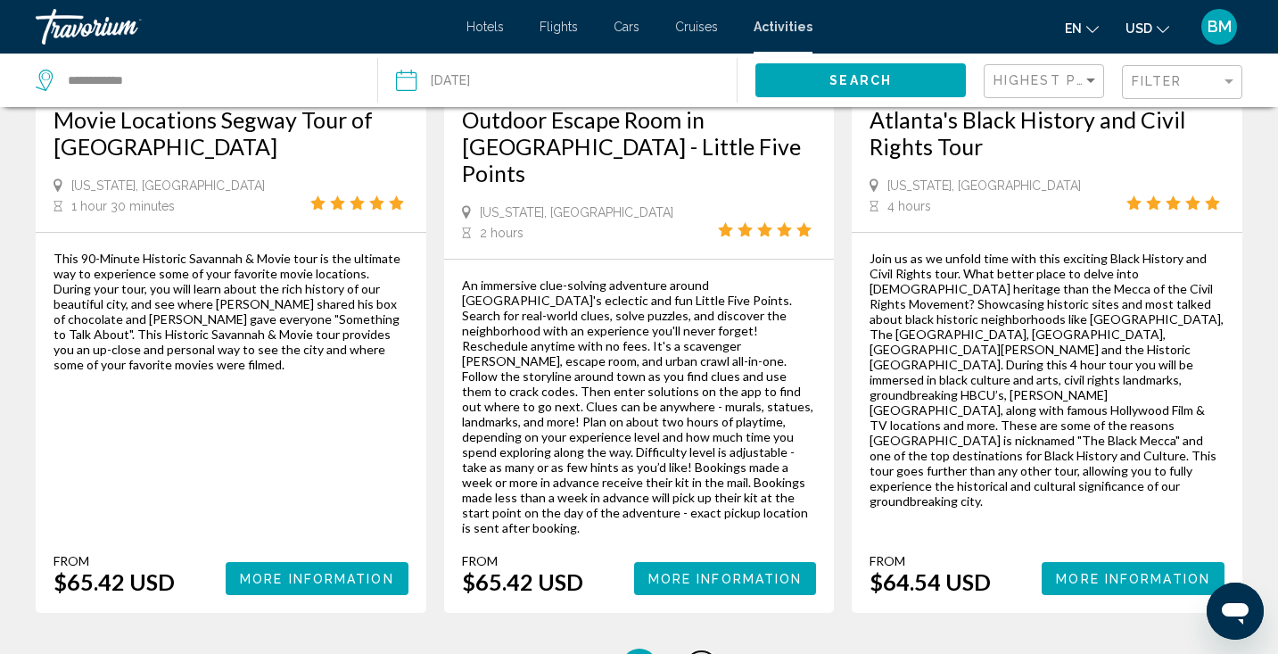
scroll to position [2757, 0]
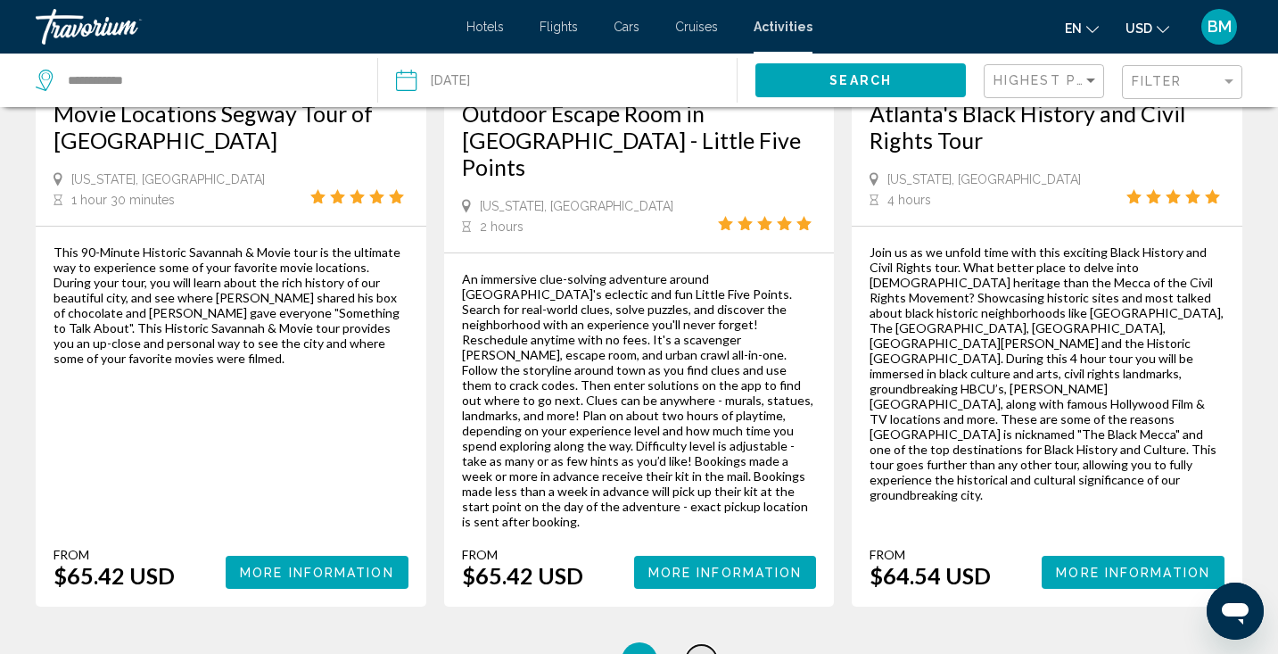
click at [698, 650] on span "15" at bounding box center [702, 660] width 18 height 20
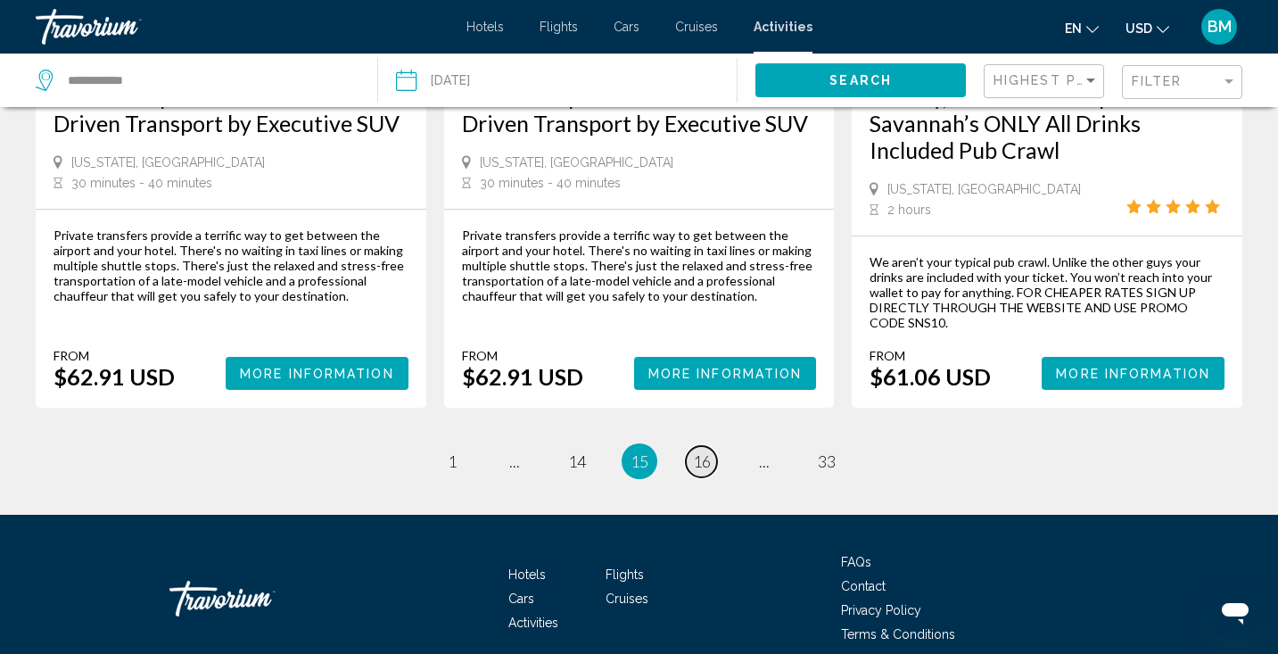
scroll to position [2603, 0]
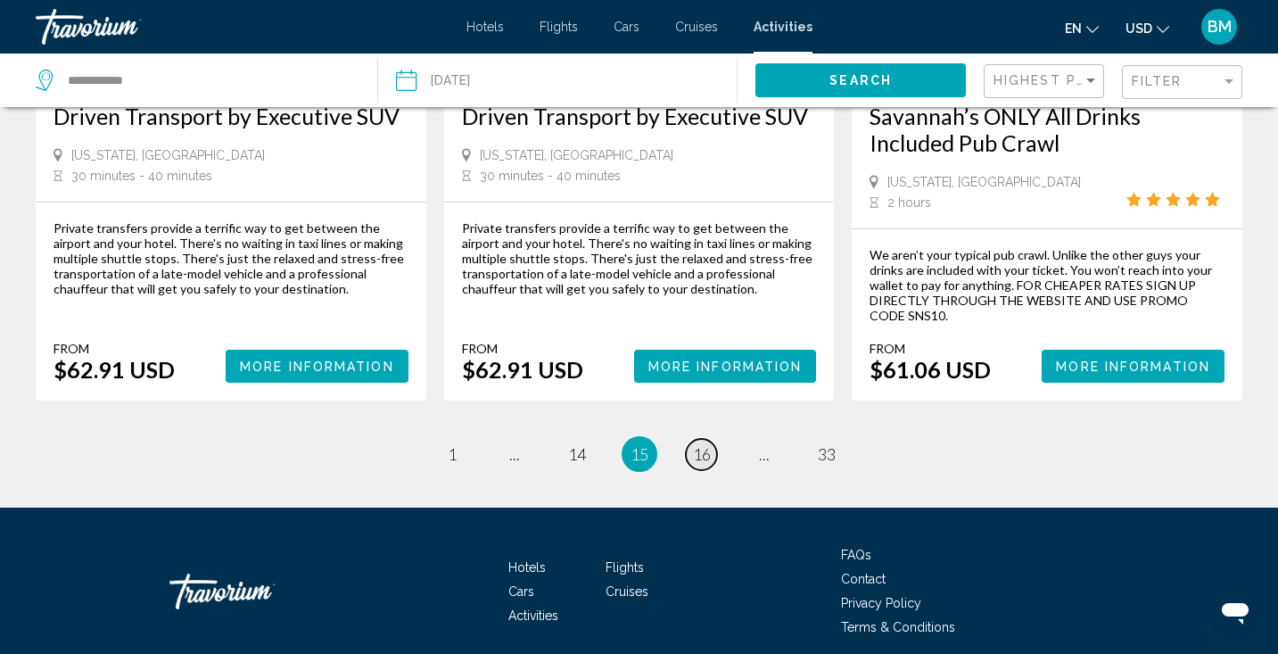
click at [699, 439] on link "page 16" at bounding box center [701, 454] width 31 height 31
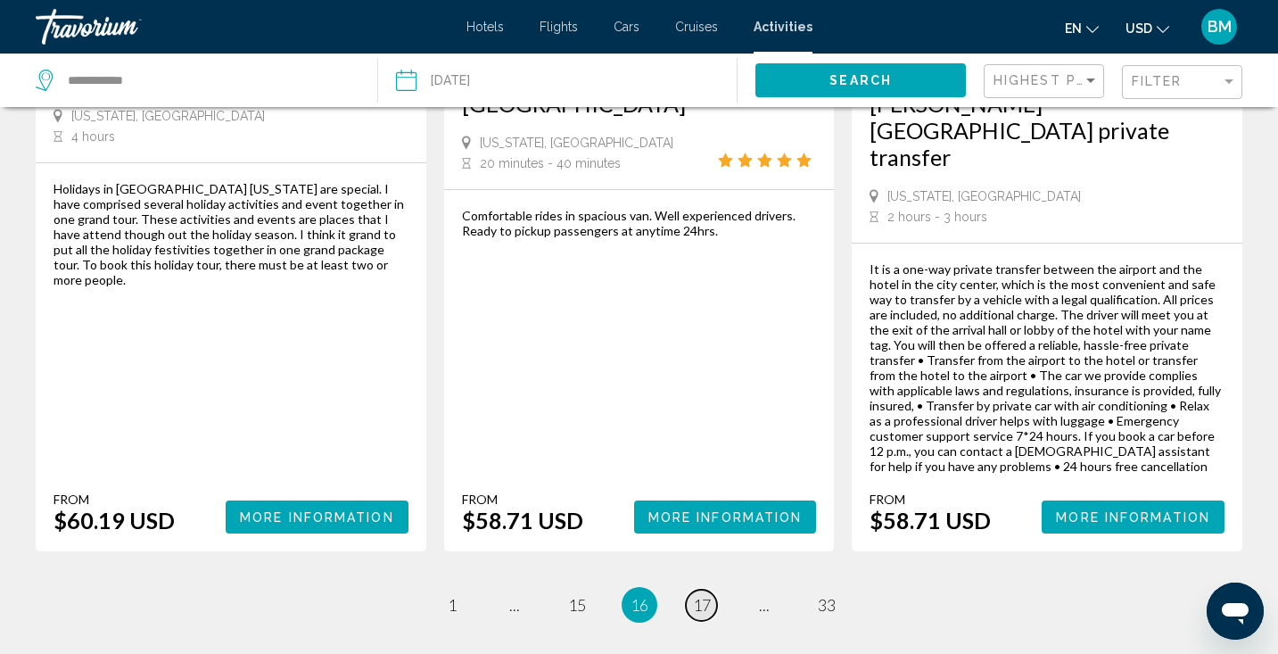
scroll to position [3012, 0]
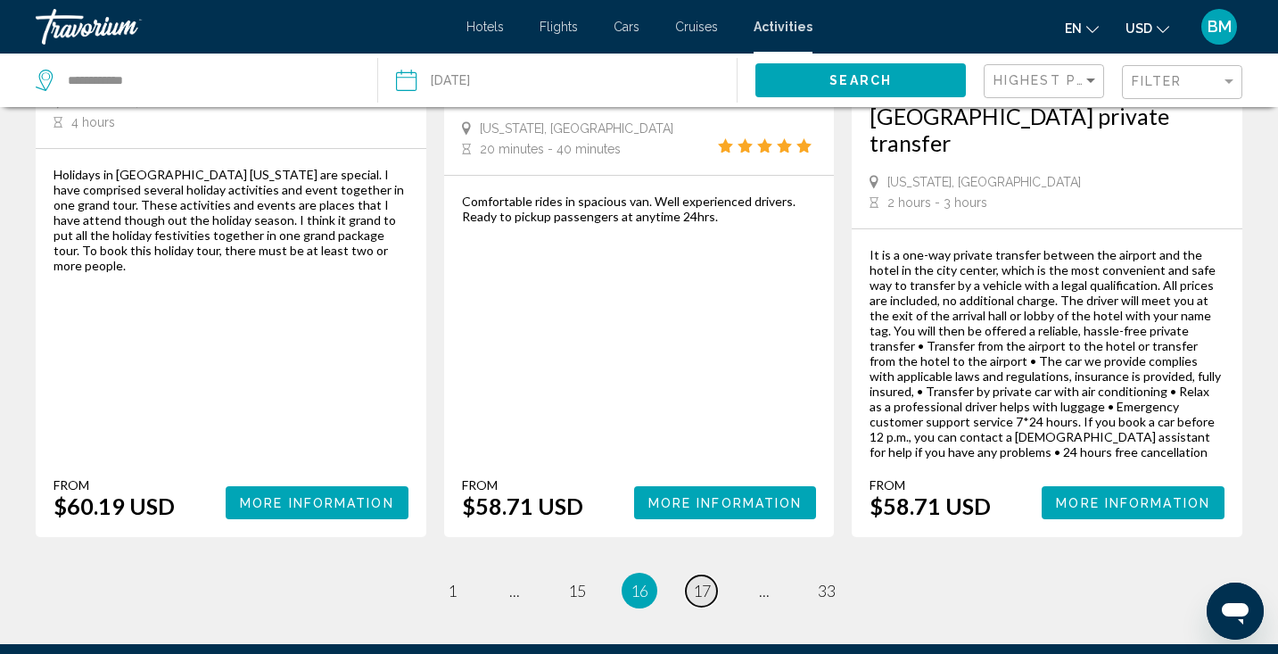
click at [699, 575] on link "page 17" at bounding box center [701, 590] width 31 height 31
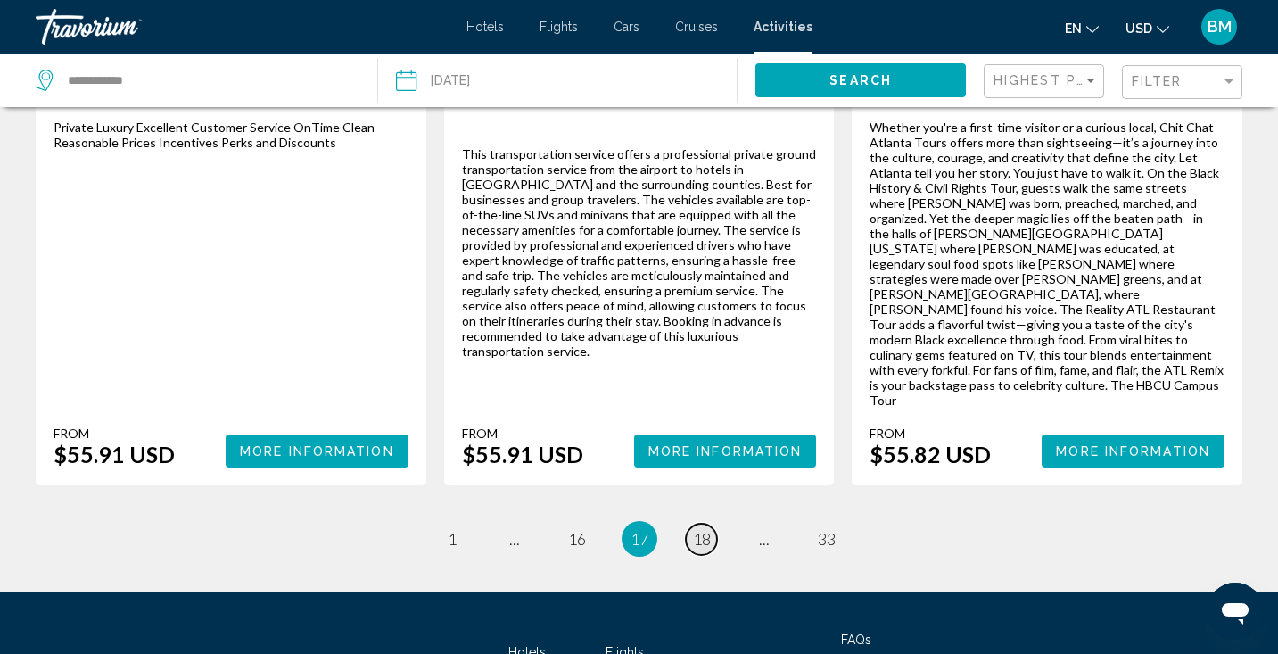
scroll to position [2750, 0]
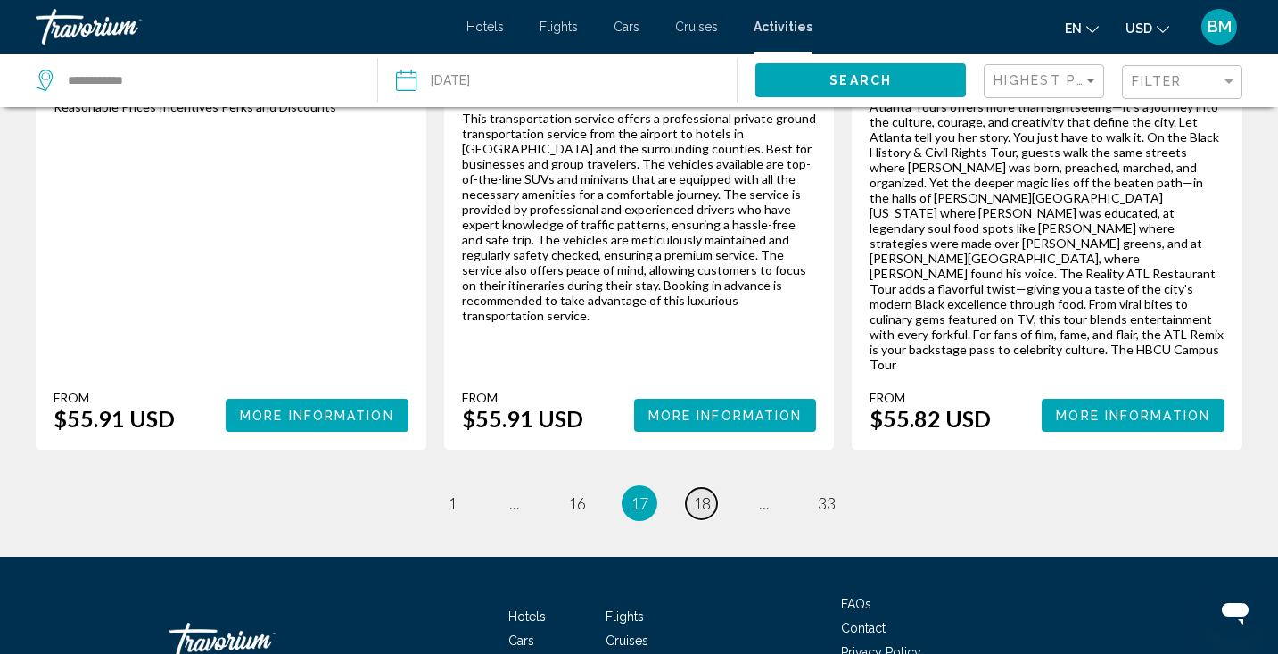
click at [699, 488] on link "page 18" at bounding box center [701, 503] width 31 height 31
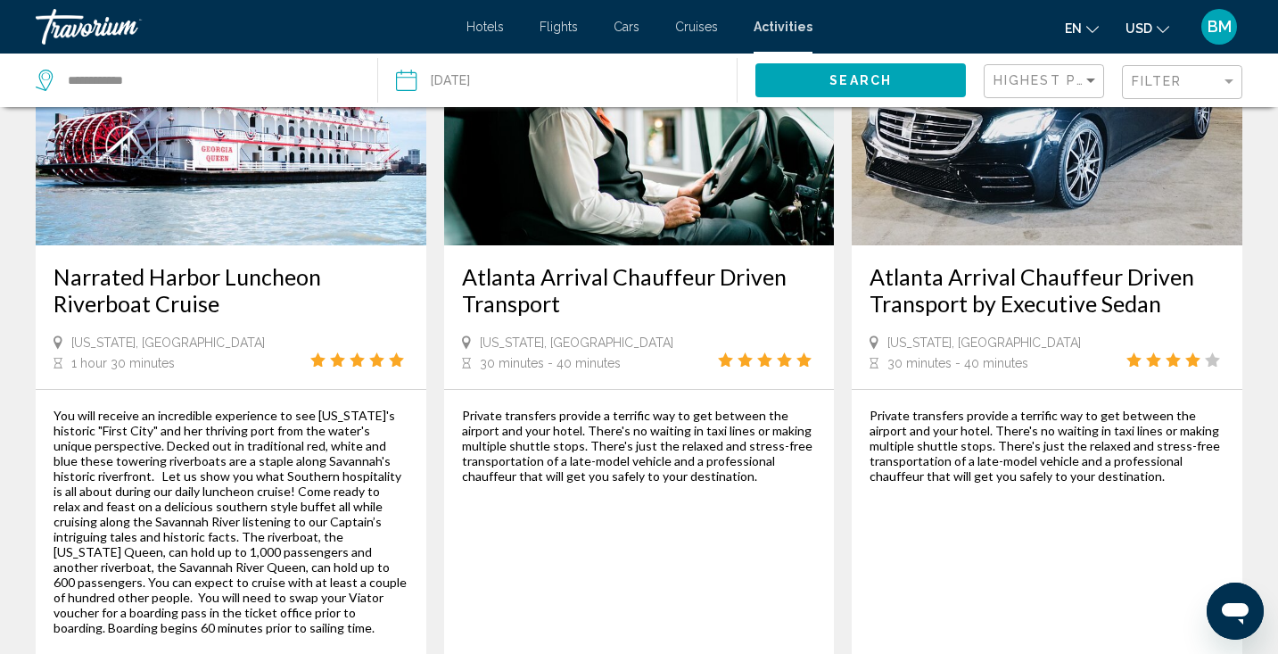
scroll to position [210, 0]
click at [342, 236] on img "Main content" at bounding box center [231, 101] width 391 height 285
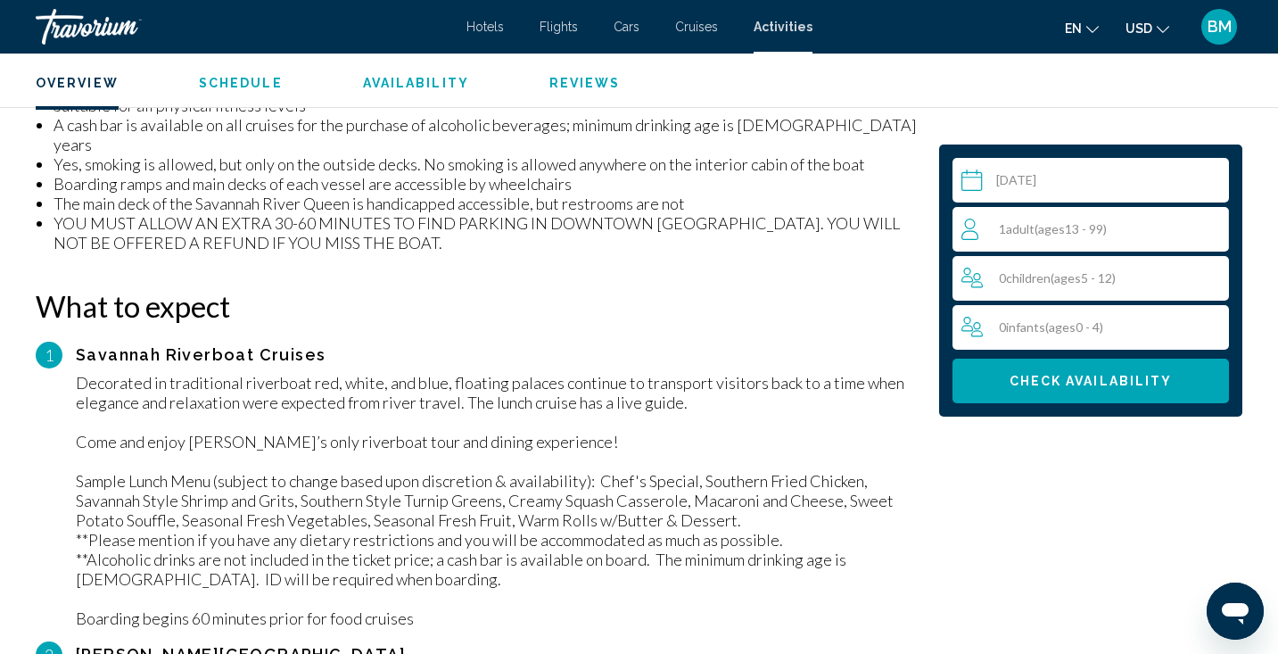
scroll to position [1538, 0]
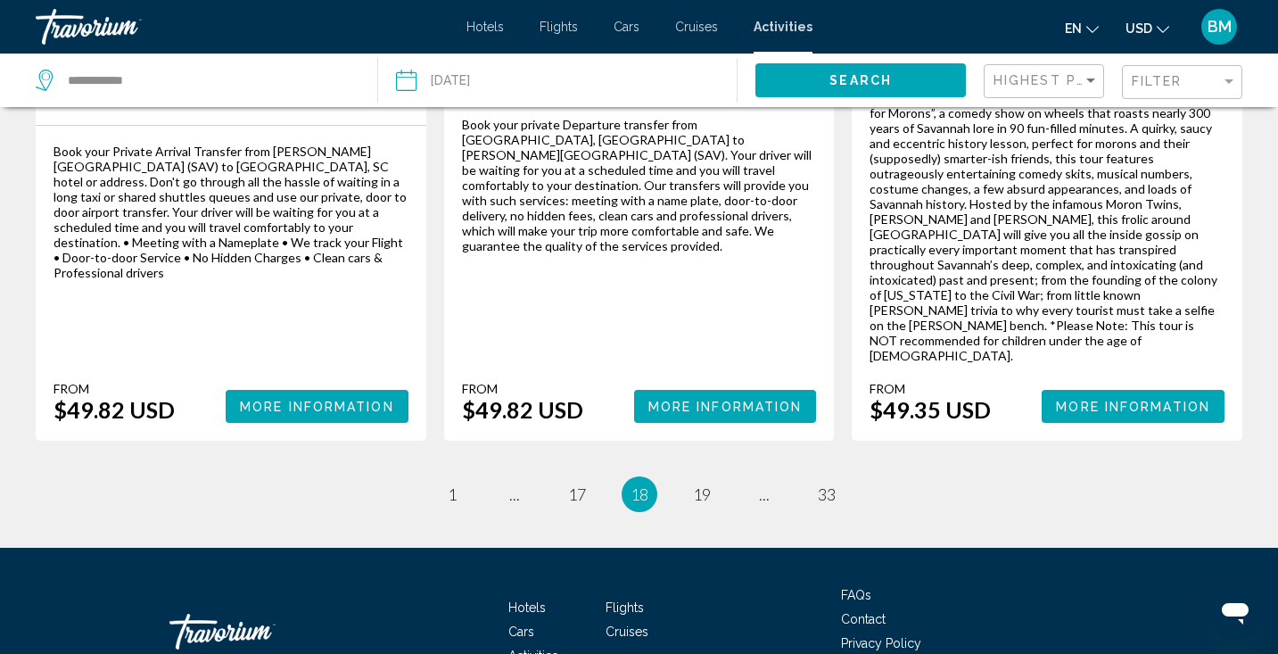
scroll to position [2792, 0]
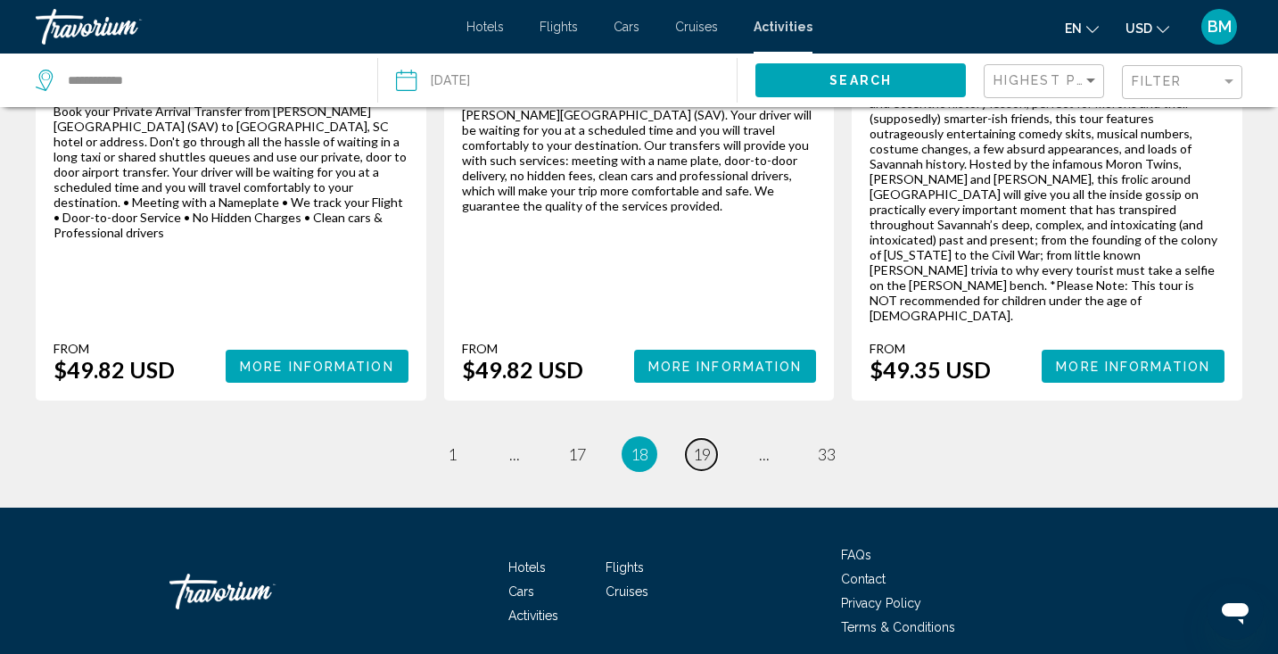
click at [700, 444] on span "19" at bounding box center [702, 454] width 18 height 20
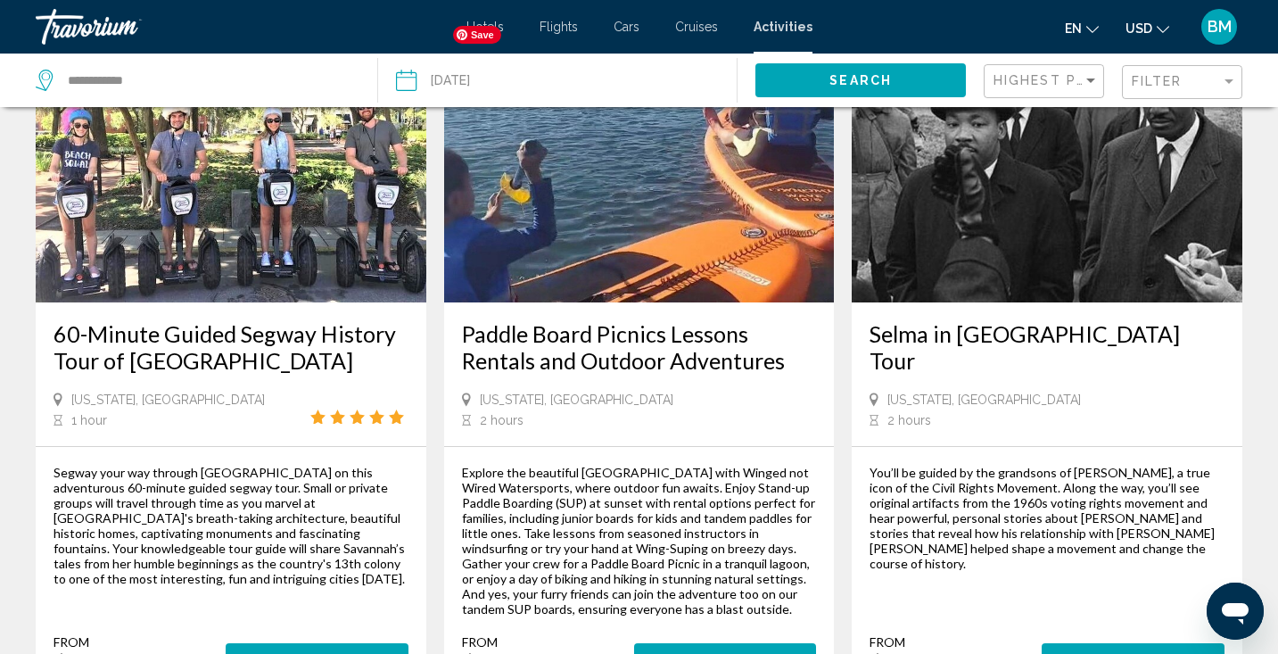
scroll to position [159, 0]
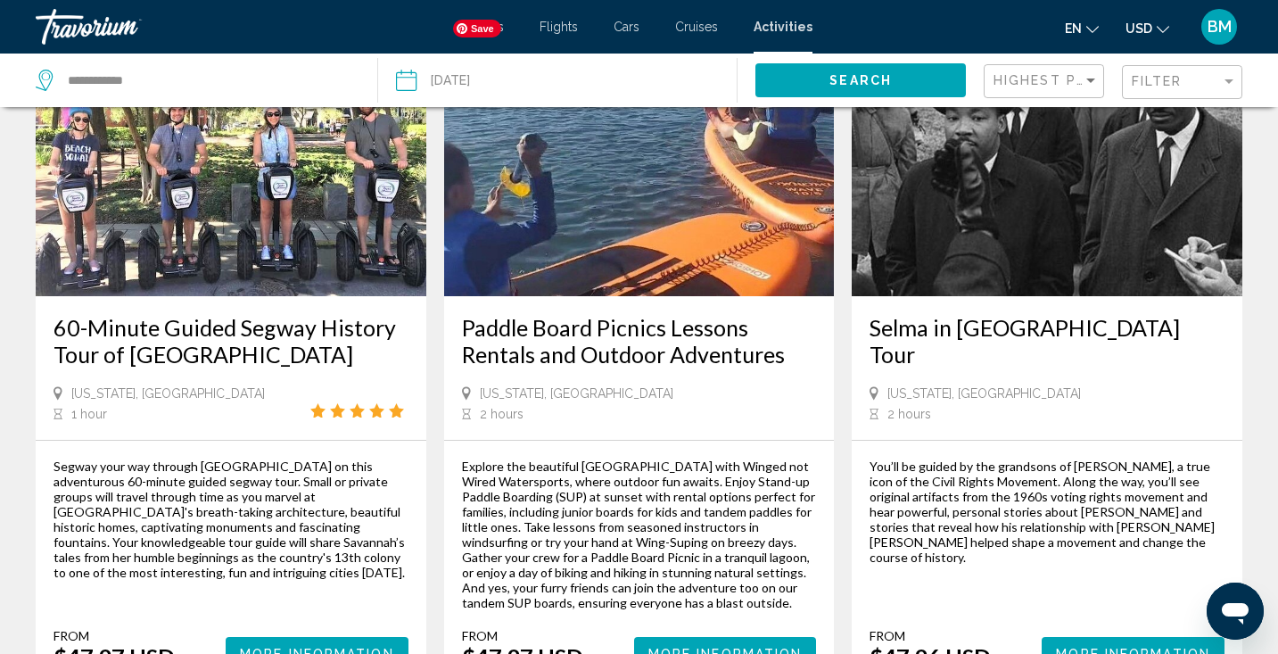
click at [677, 227] on img "Main content" at bounding box center [639, 153] width 391 height 285
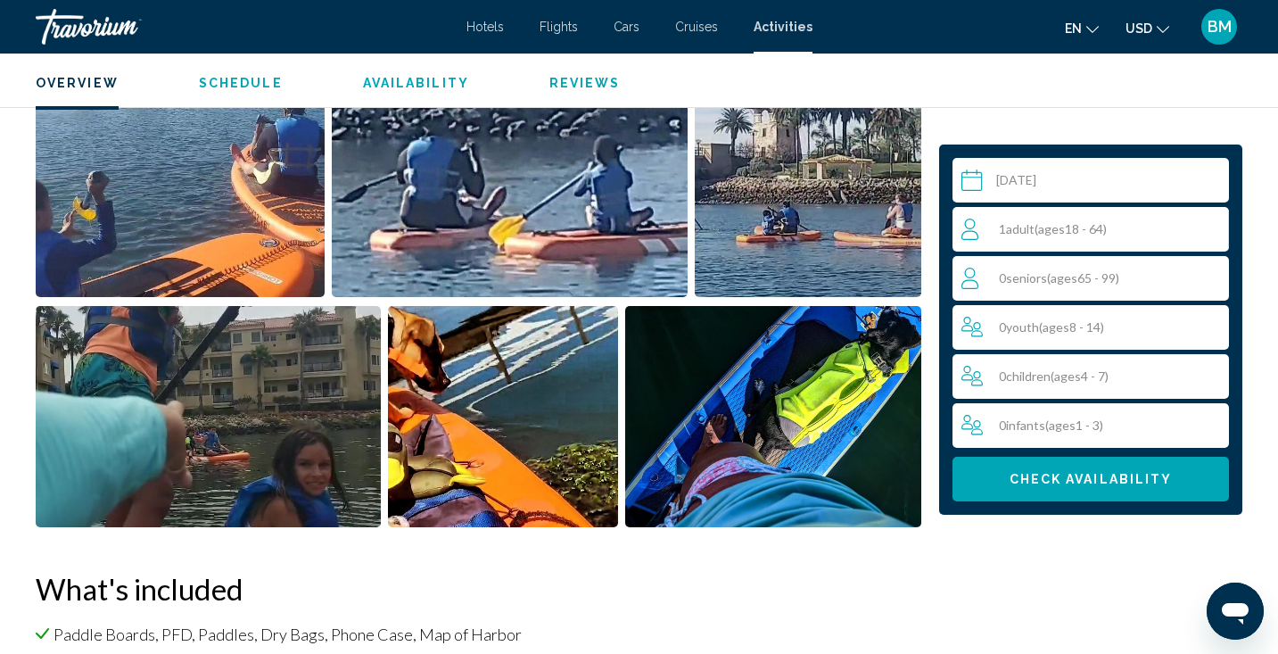
scroll to position [722, 0]
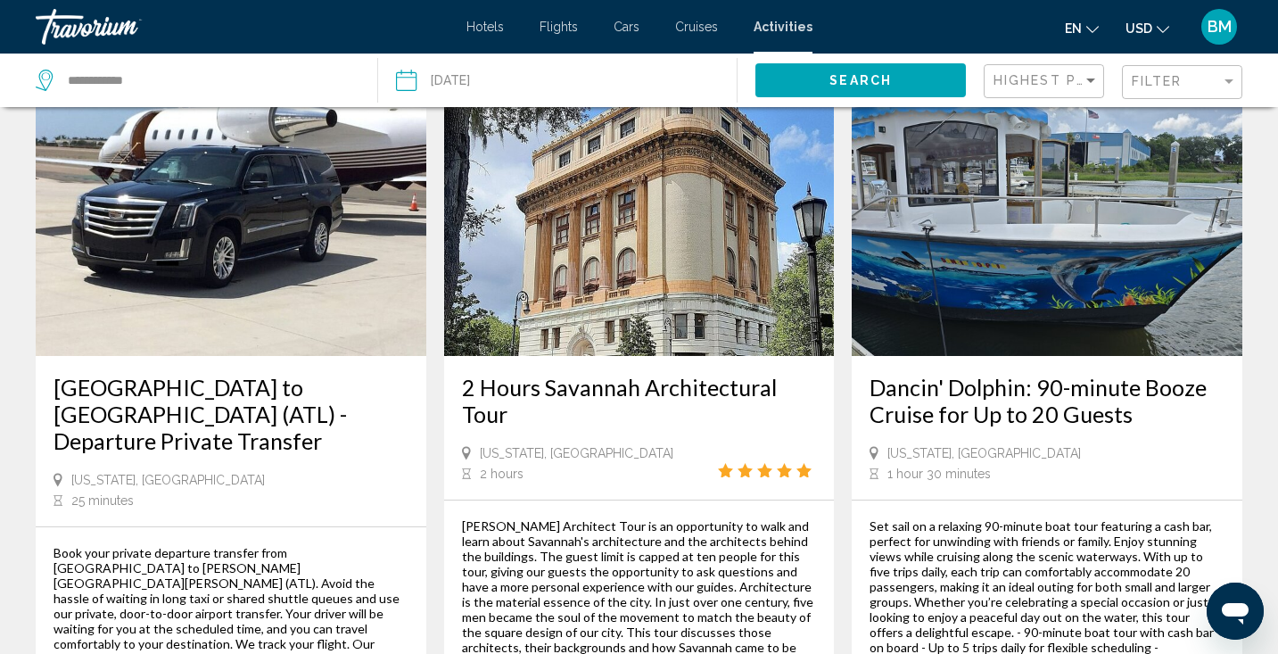
scroll to position [1589, 0]
click at [973, 248] on img "Main content" at bounding box center [1047, 212] width 391 height 285
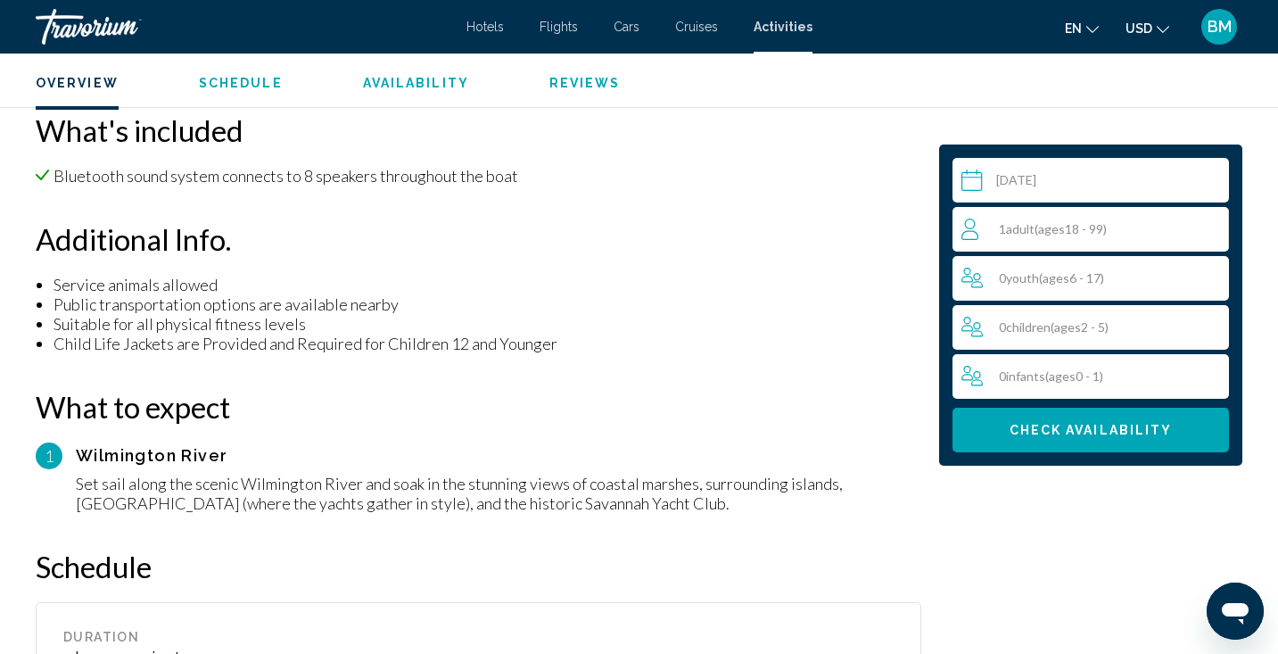
scroll to position [1151, 0]
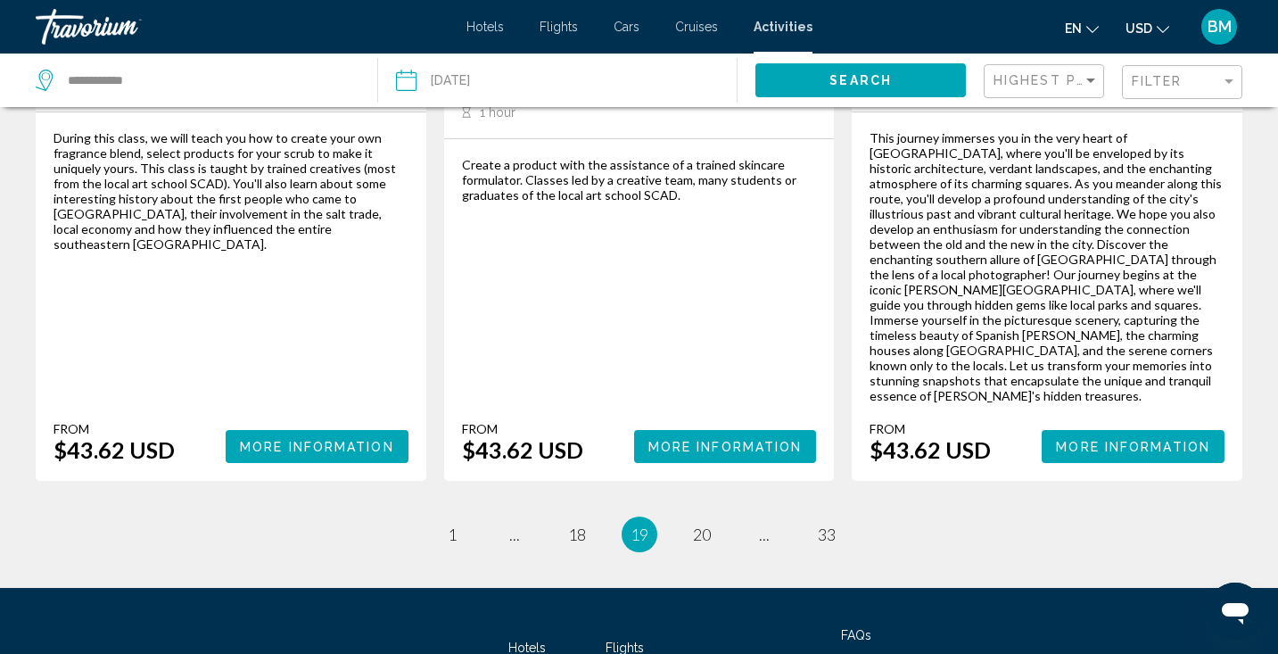
scroll to position [2758, 0]
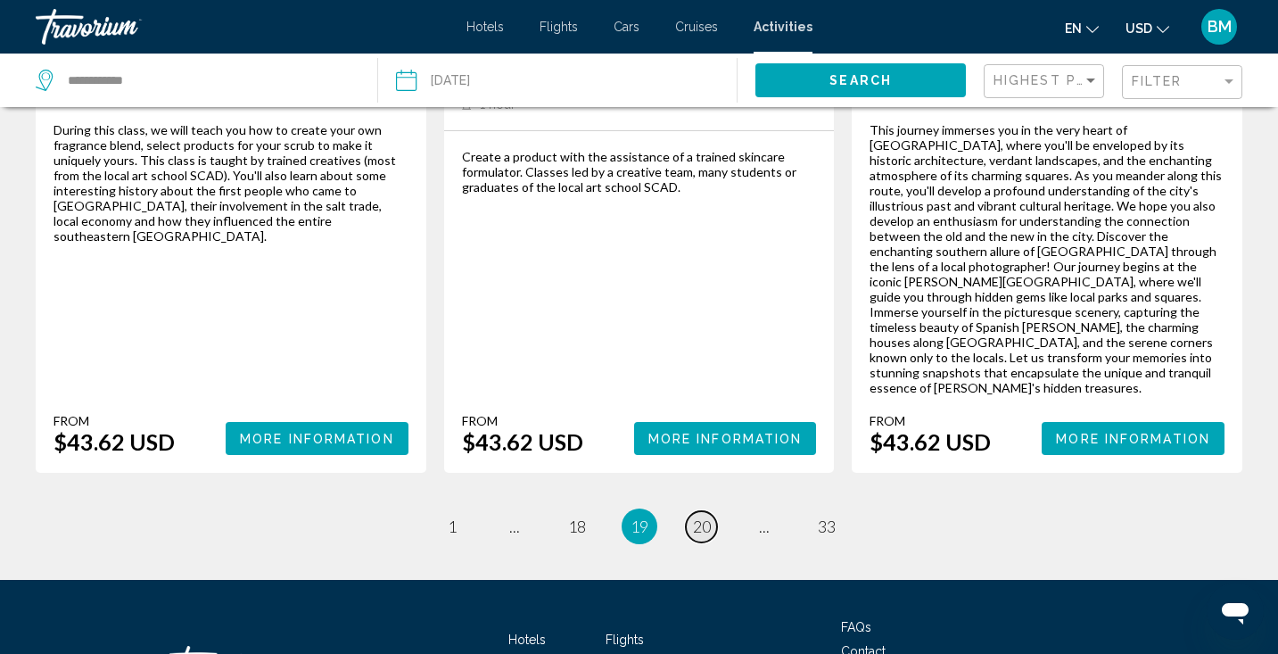
click at [706, 516] on span "20" at bounding box center [702, 526] width 18 height 20
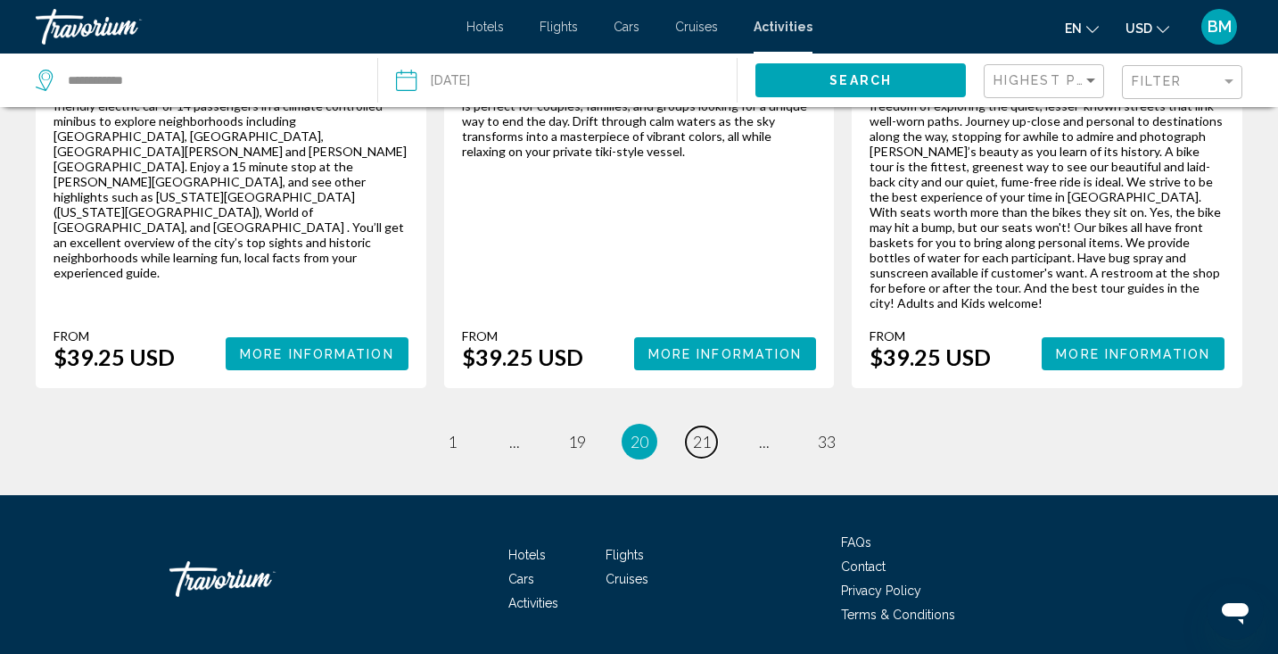
scroll to position [2875, 0]
